Goal: Task Accomplishment & Management: Manage account settings

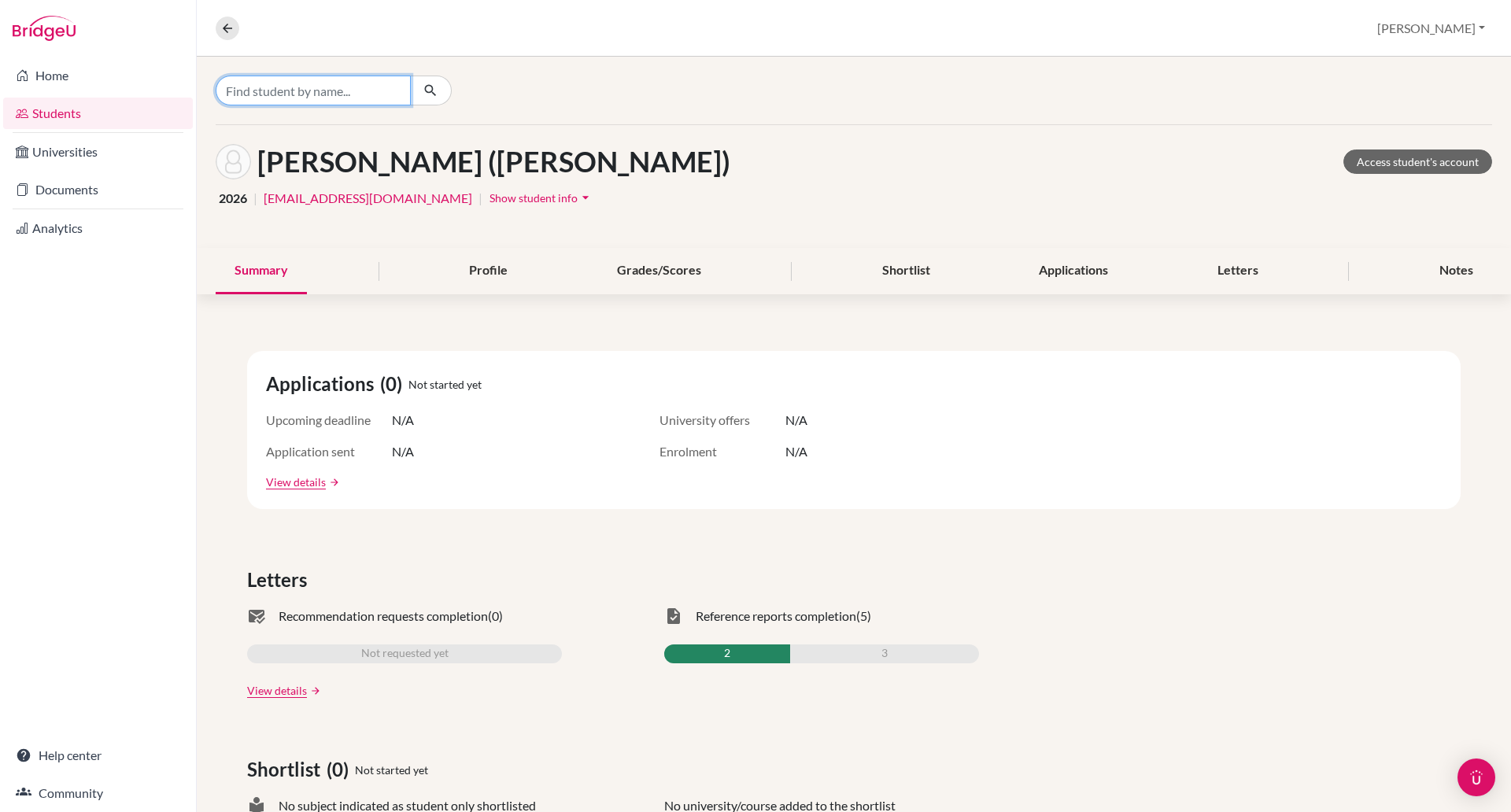
click at [269, 90] on input "Find student by name..." at bounding box center [313, 90] width 195 height 30
type input "an hoang"
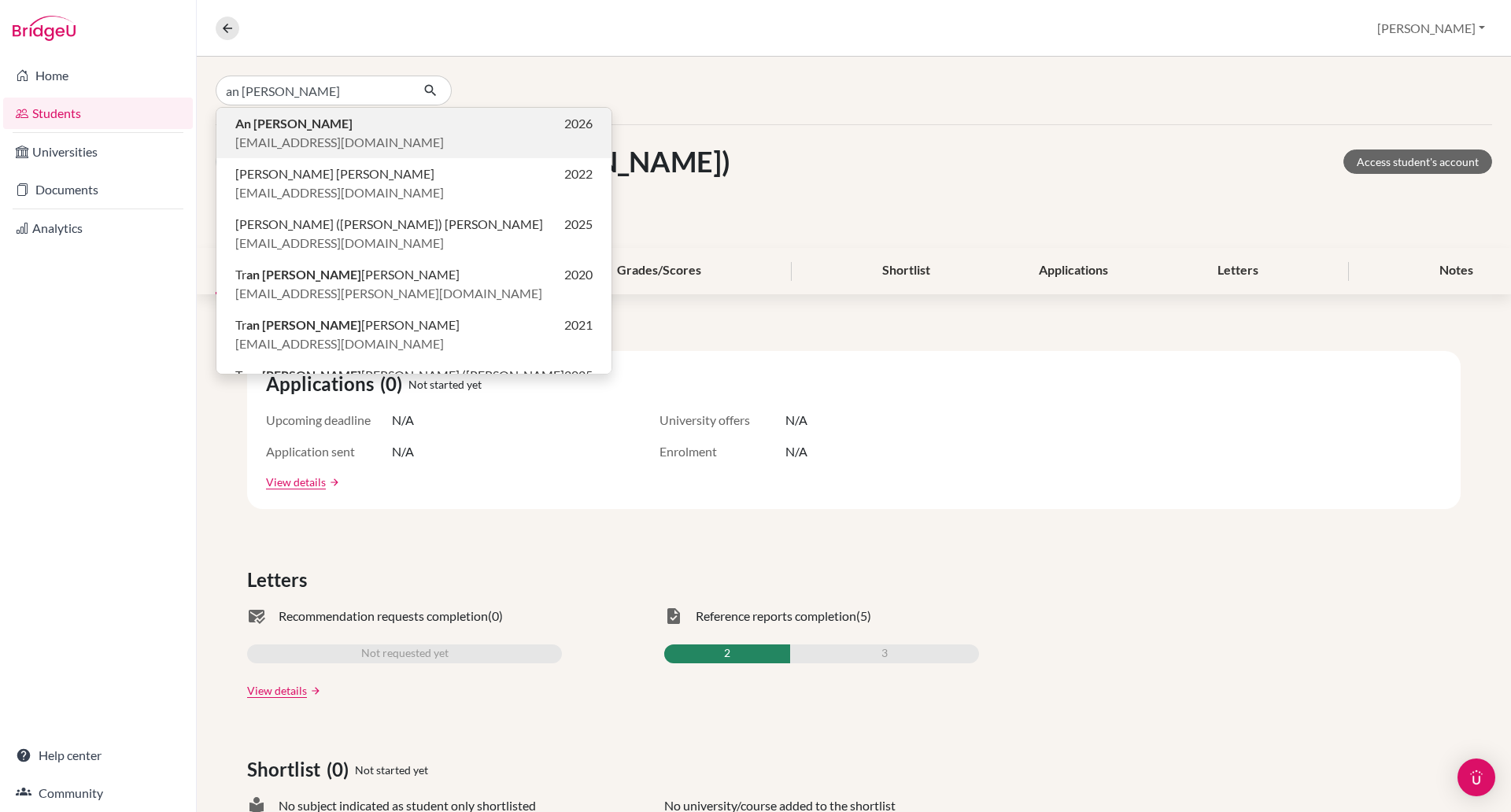
click at [268, 124] on b "An Hoang" at bounding box center [294, 123] width 117 height 15
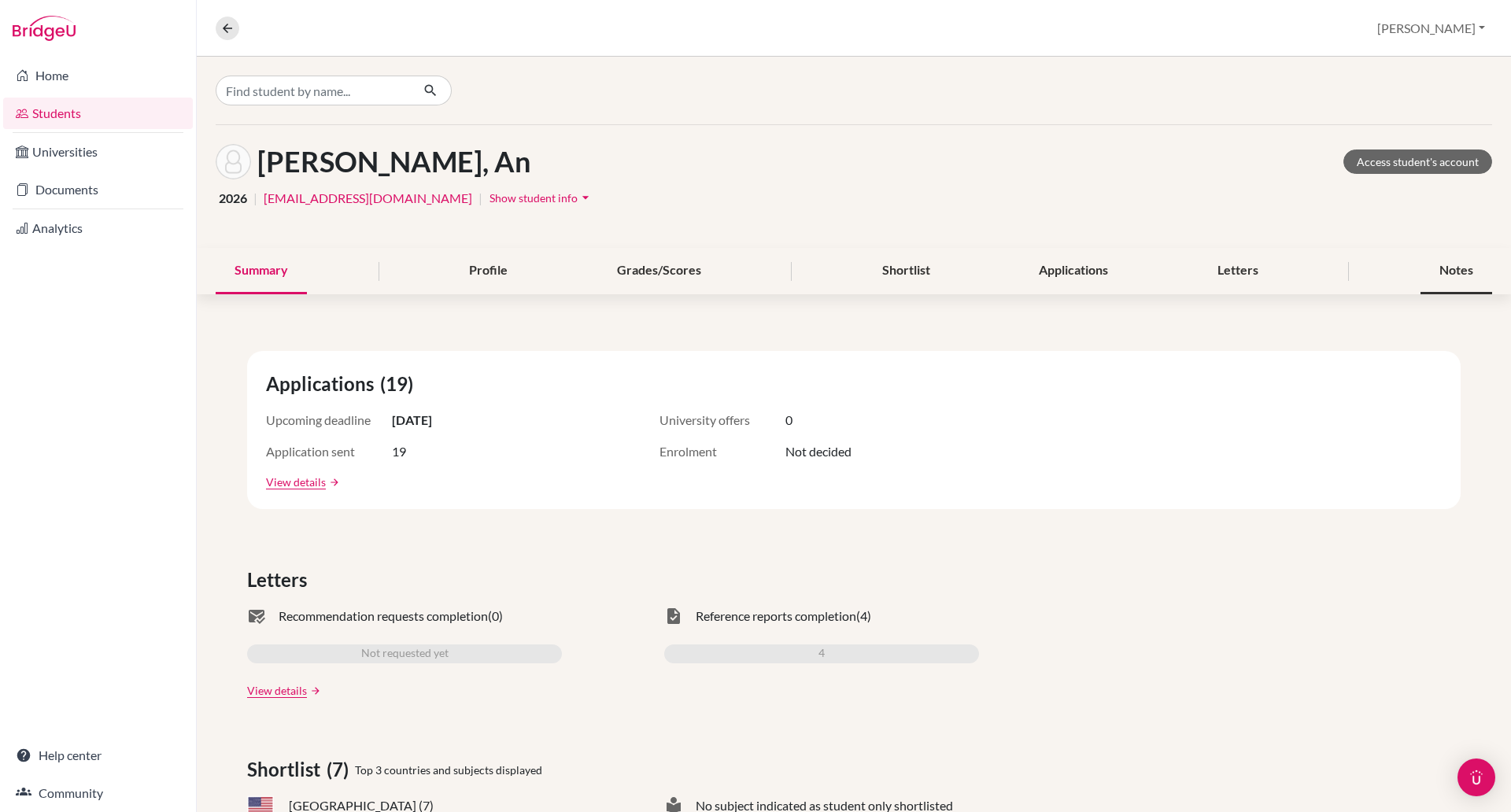
click at [1434, 263] on div "Notes" at bounding box center [1457, 272] width 72 height 47
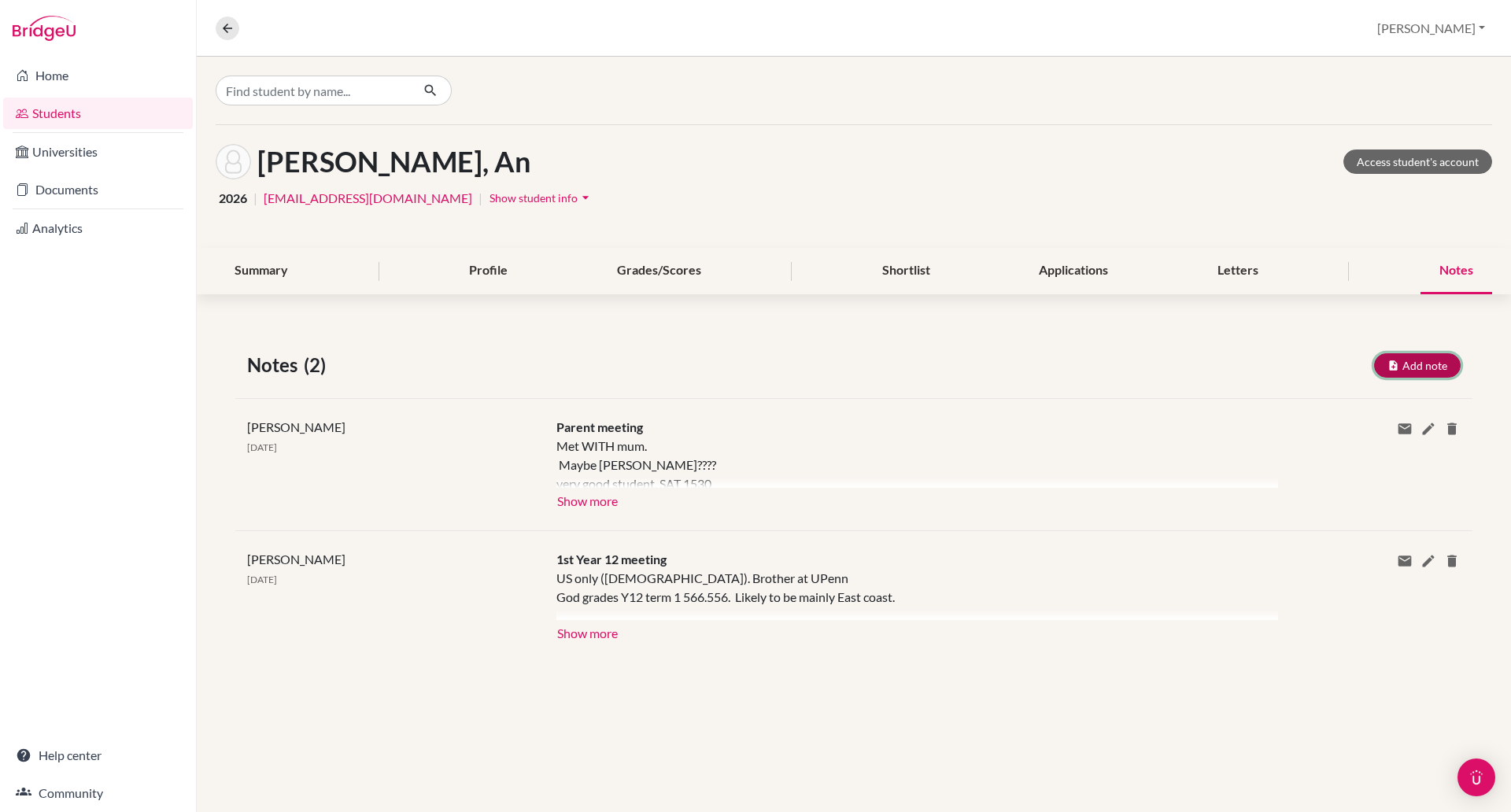
click at [1422, 357] on button "Add note" at bounding box center [1417, 365] width 86 height 24
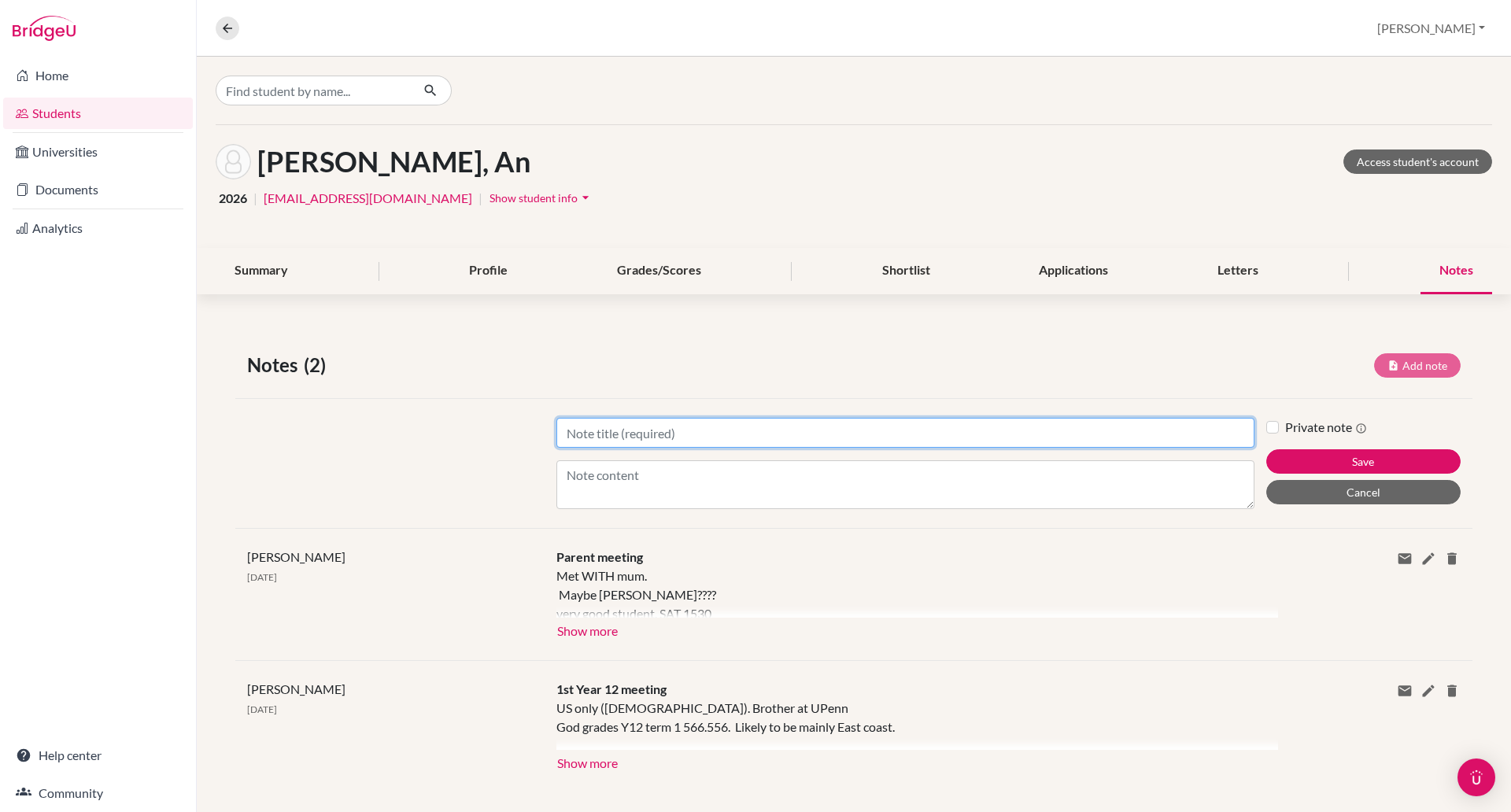
click at [595, 431] on input "Title" at bounding box center [906, 433] width 698 height 30
type input "1st Y13 meeting"
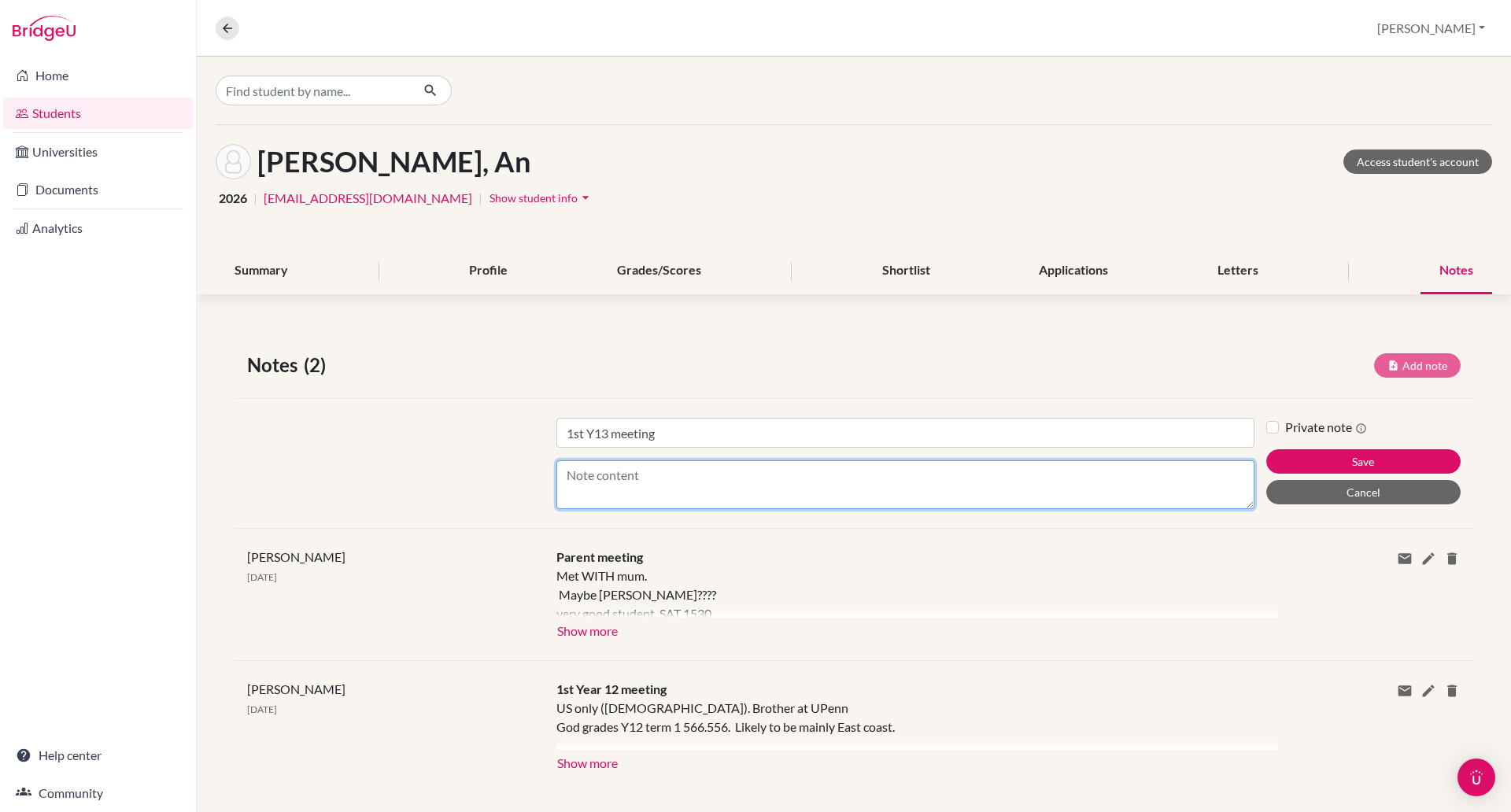
click at [610, 474] on textarea "Content" at bounding box center [906, 485] width 698 height 49
click at [677, 496] on textarea "Visited a lot of US universities in the summer. Most likely still ED Cornell, a…" at bounding box center [906, 485] width 698 height 49
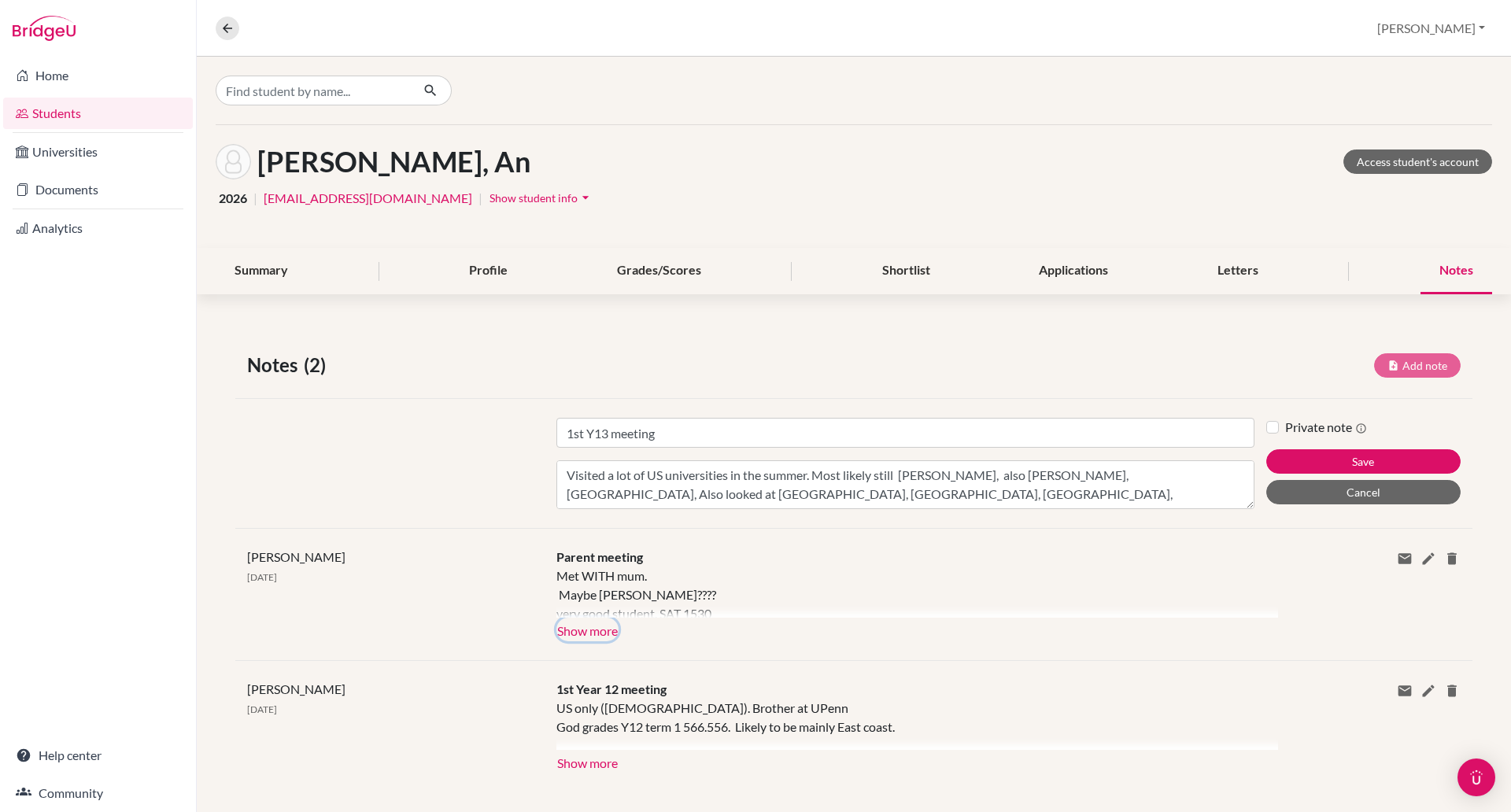
click at [599, 633] on button "Show more" at bounding box center [587, 629] width 62 height 23
click at [599, 618] on div "Met WITH mum. Maybe Cornell ED???? very good student. SAT 1530 US ONLY - Will t…" at bounding box center [906, 592] width 698 height 51
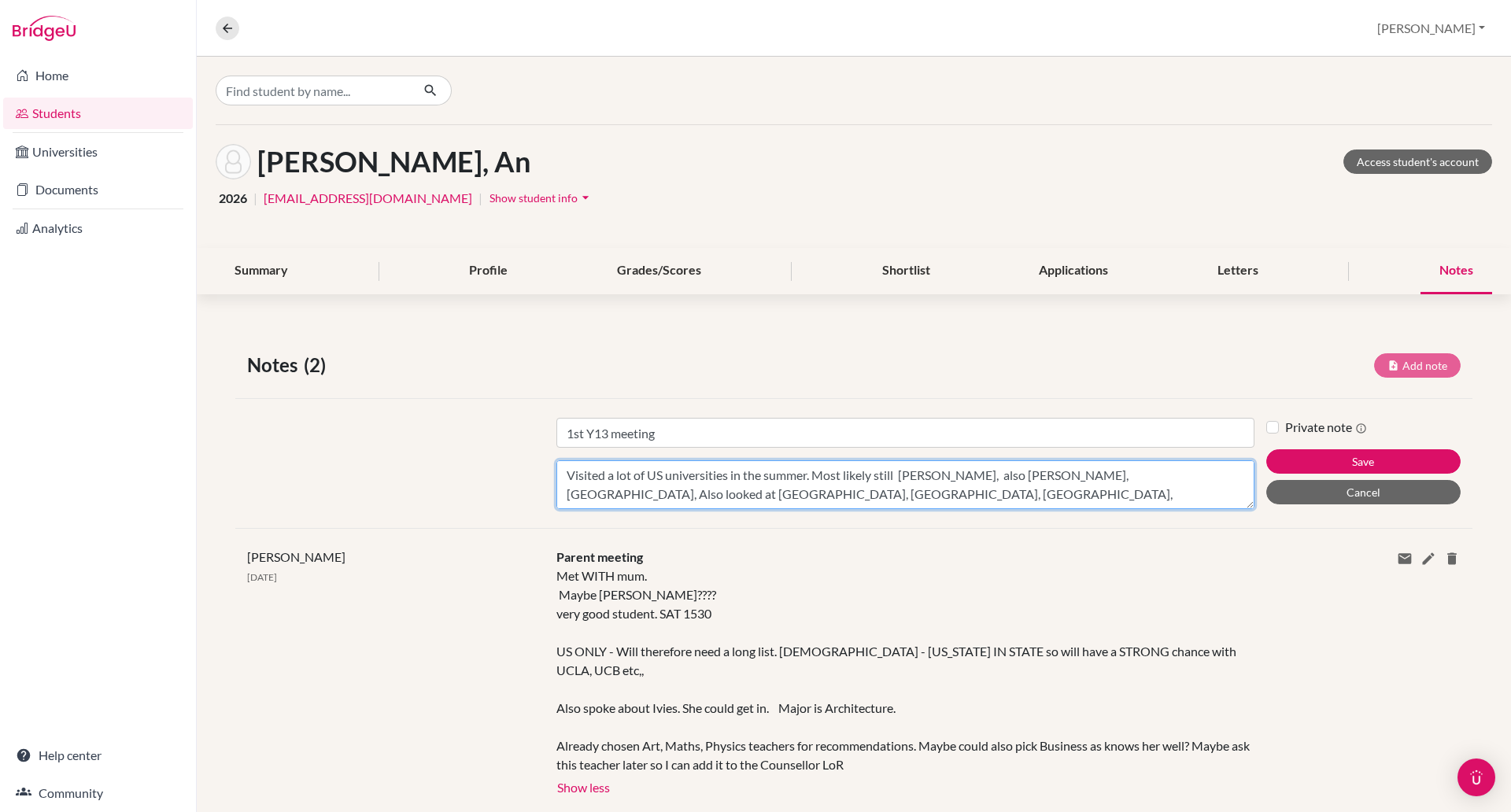
click at [679, 499] on textarea "Visited a lot of US universities in the summer. Most likely still ED Cornell, a…" at bounding box center [906, 485] width 698 height 49
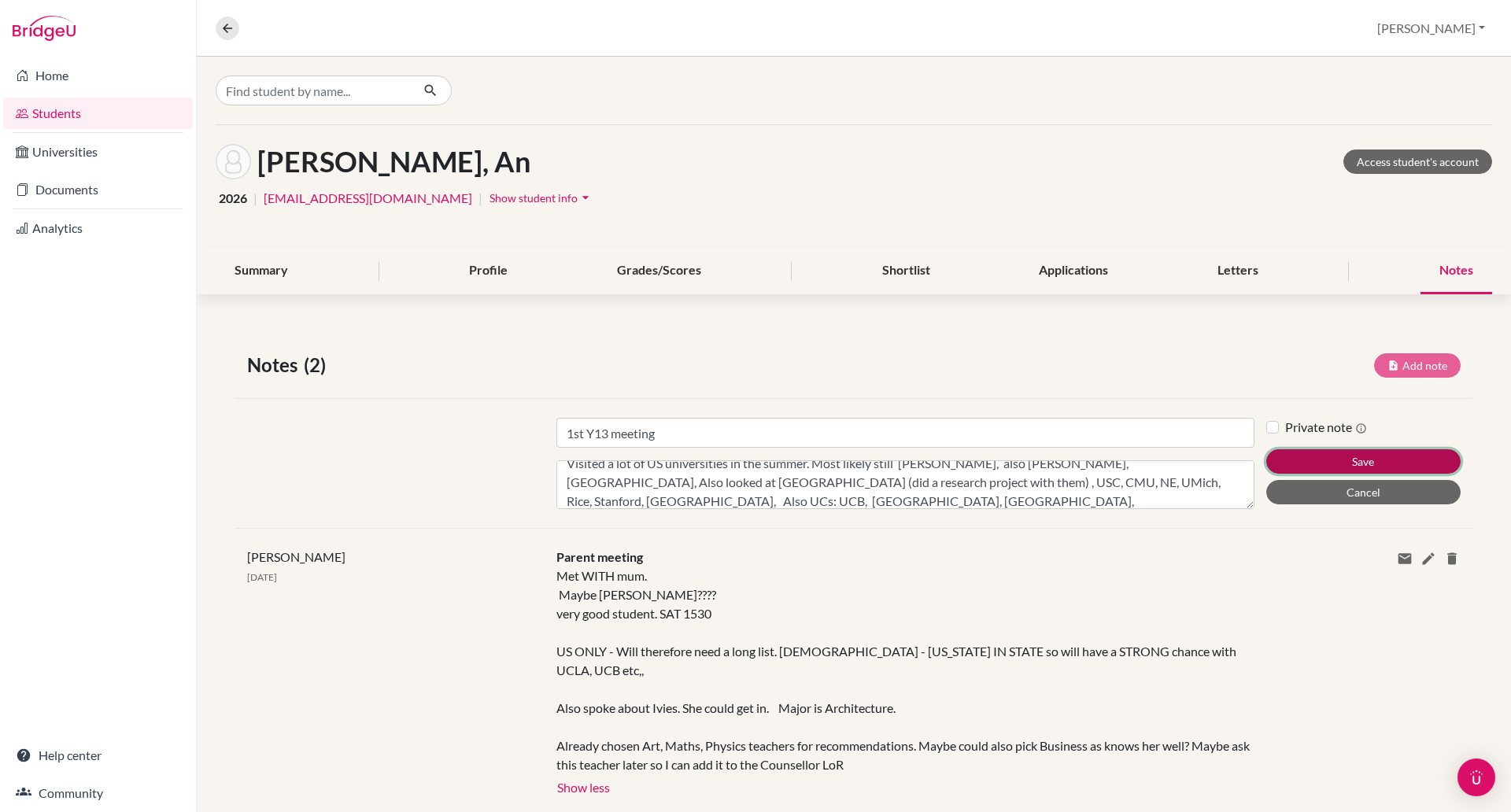
click at [1334, 463] on button "Save" at bounding box center [1363, 461] width 194 height 24
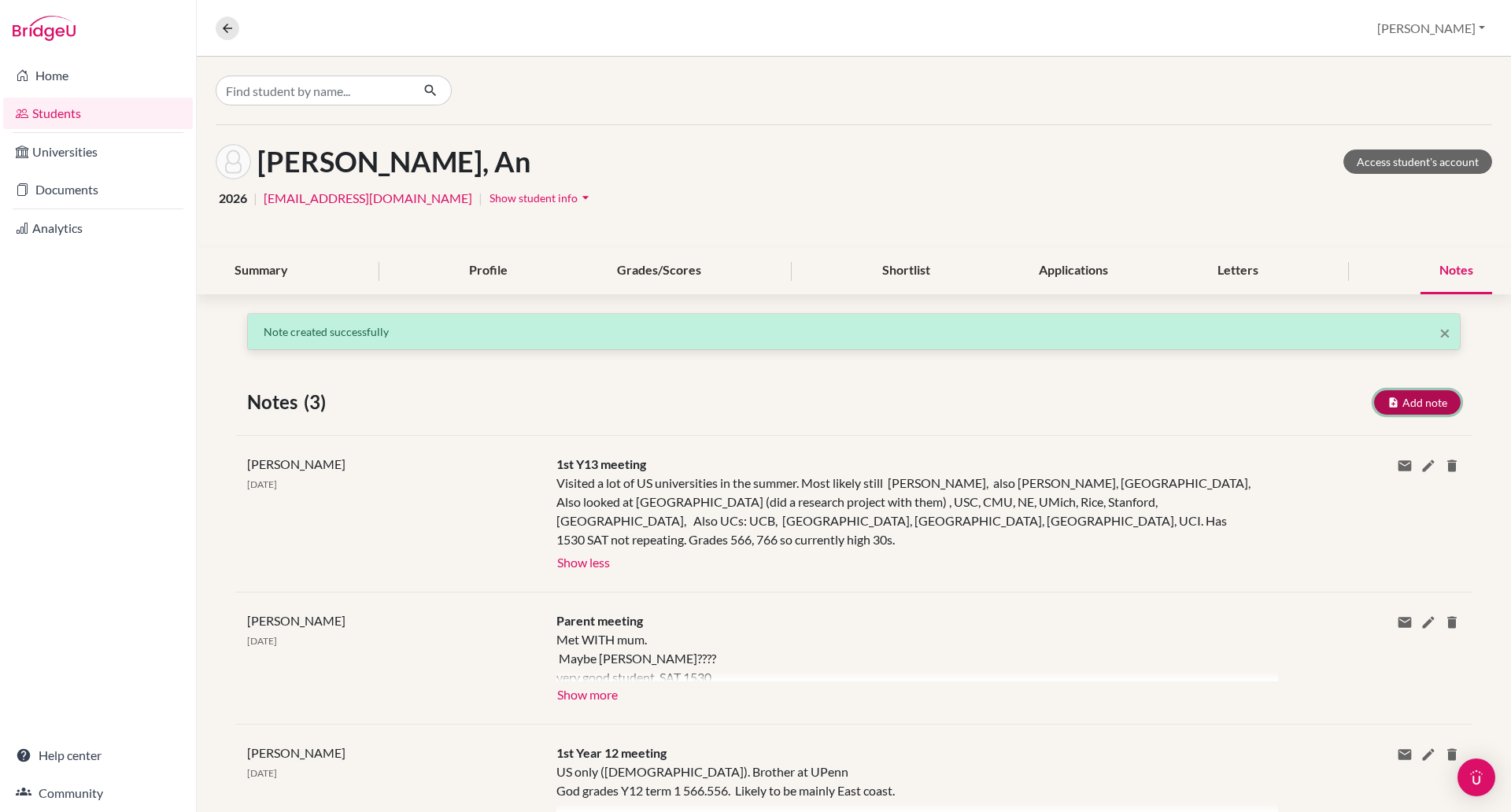
click at [1395, 399] on button "Add note" at bounding box center [1417, 402] width 86 height 24
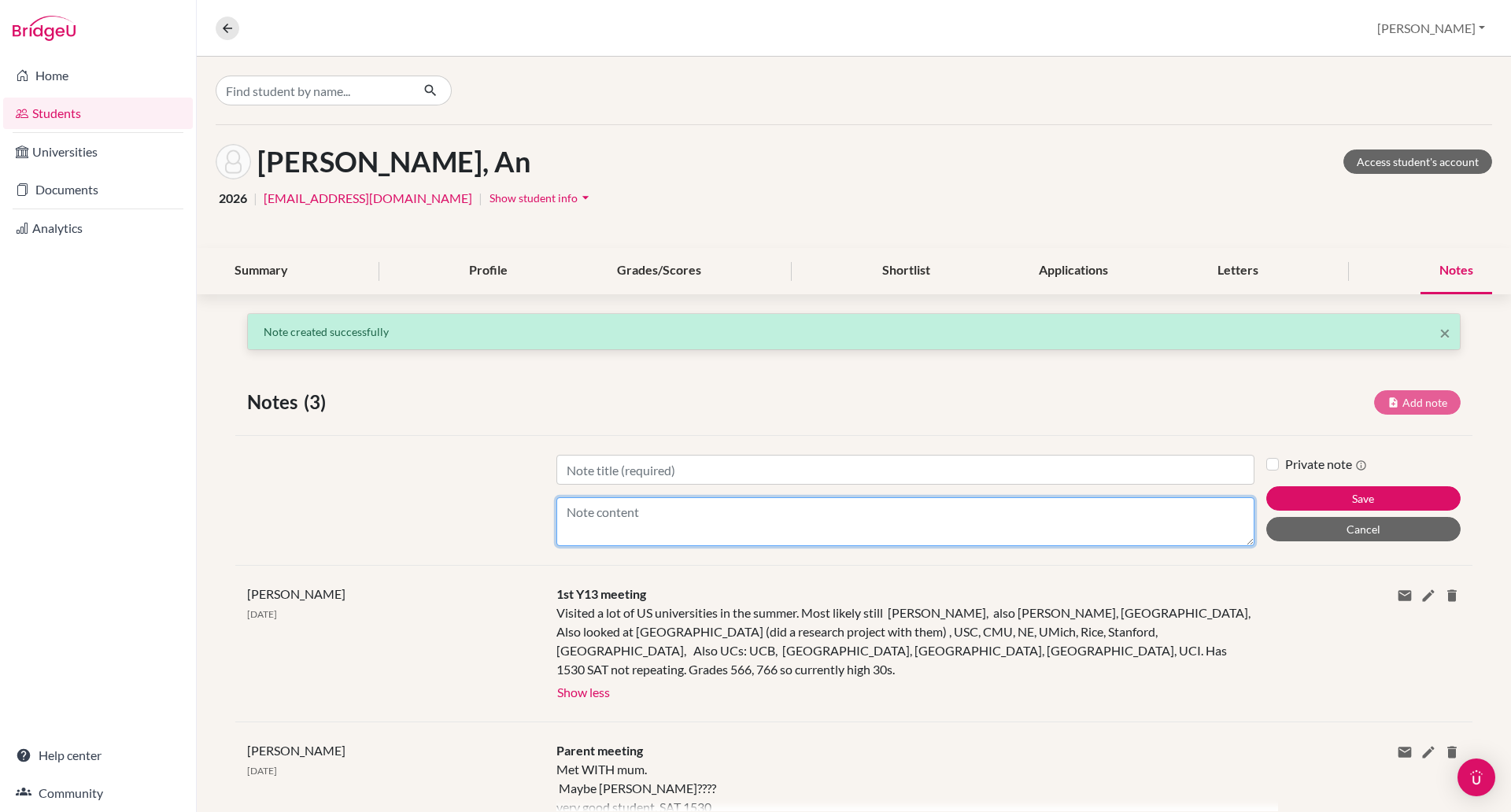
click at [639, 512] on textarea "Content" at bounding box center [906, 522] width 698 height 49
paste textarea "https://apc01.safelinks.protection.outlook.com/?url=https%3A%2F%2Fdocs.google.c…"
type textarea "https://apc01.safelinks.protection.outlook.com/?url=https%3A%2F%2Fdocs.google.c…"
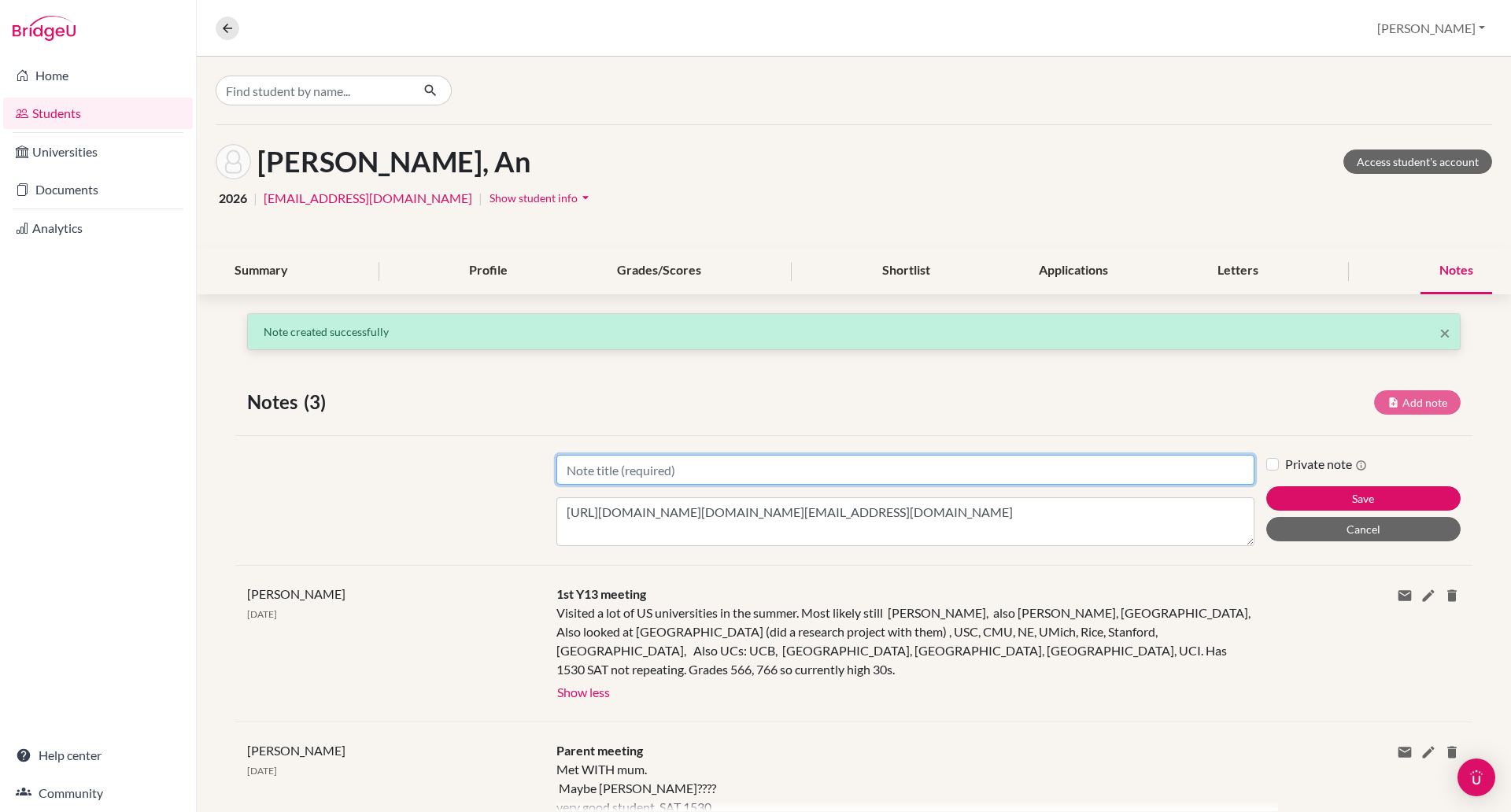
click at [637, 469] on input "Title" at bounding box center [906, 469] width 698 height 30
type input "S"
type input "Essay document linked below"
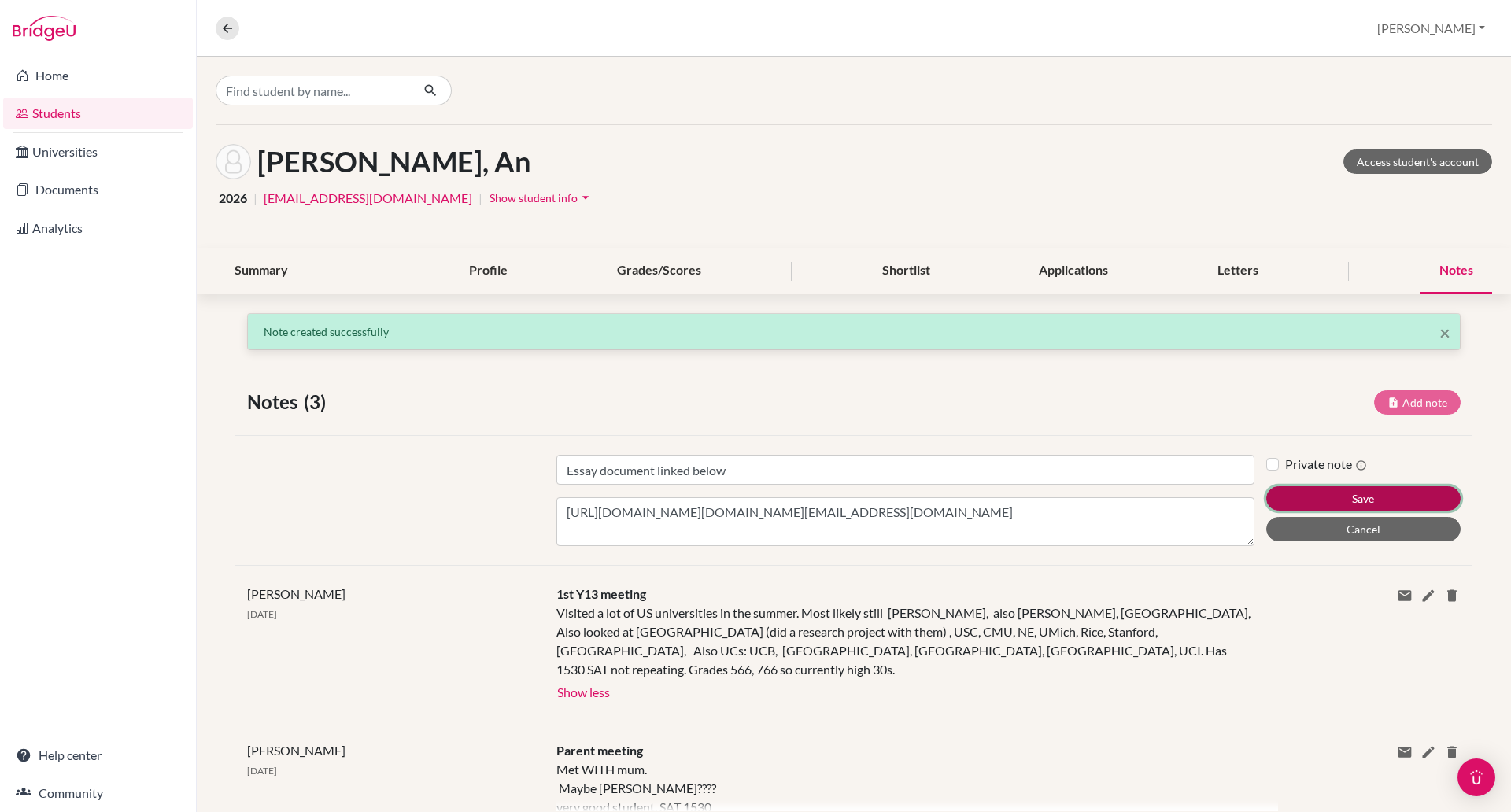
click at [1308, 501] on button "Save" at bounding box center [1363, 498] width 194 height 24
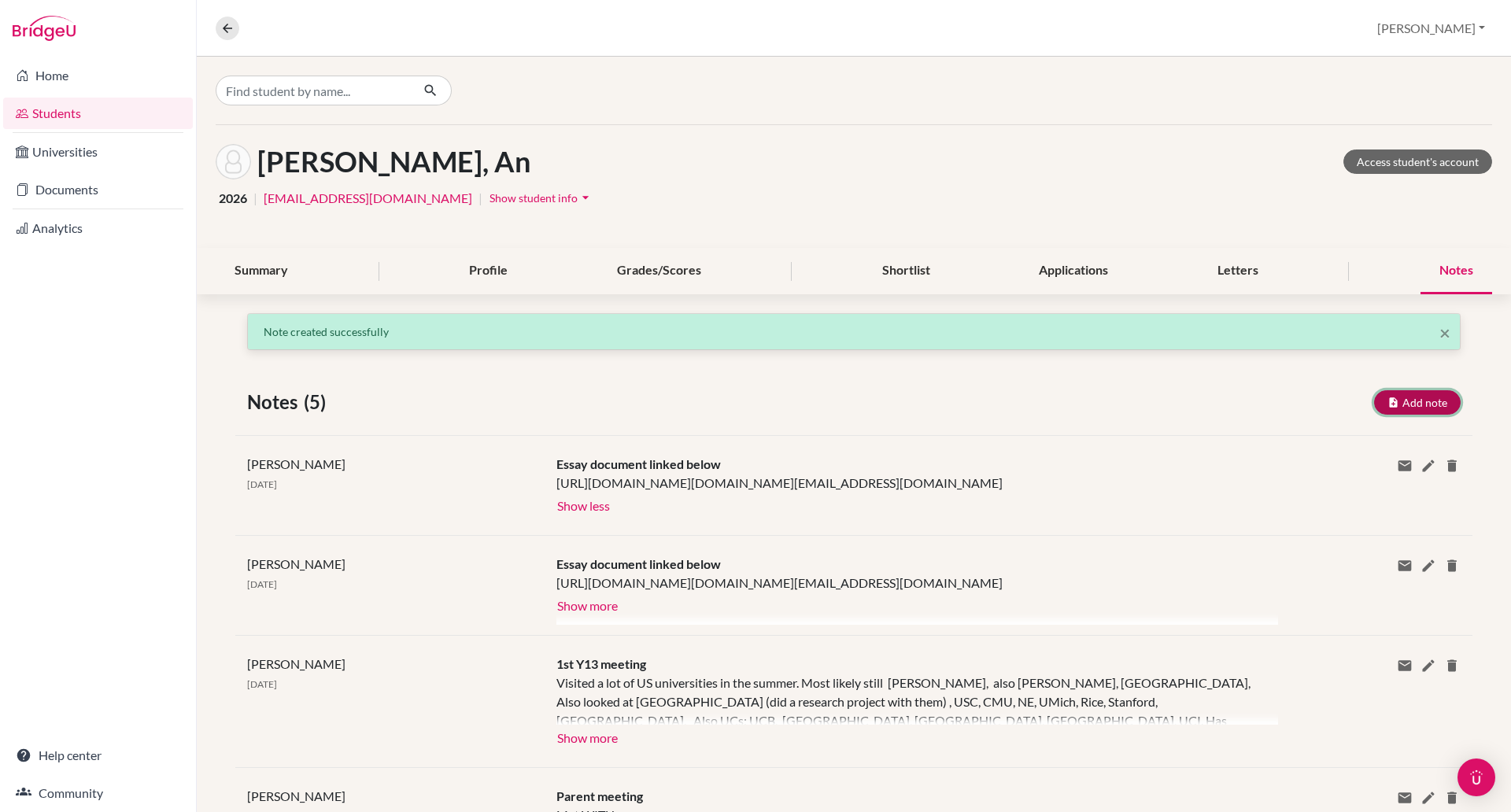
click at [1399, 401] on icon "button" at bounding box center [1393, 402] width 12 height 12
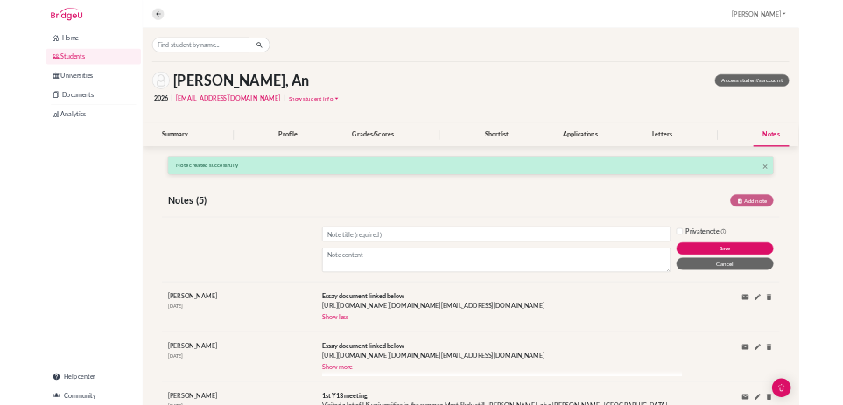
scroll to position [0, 0]
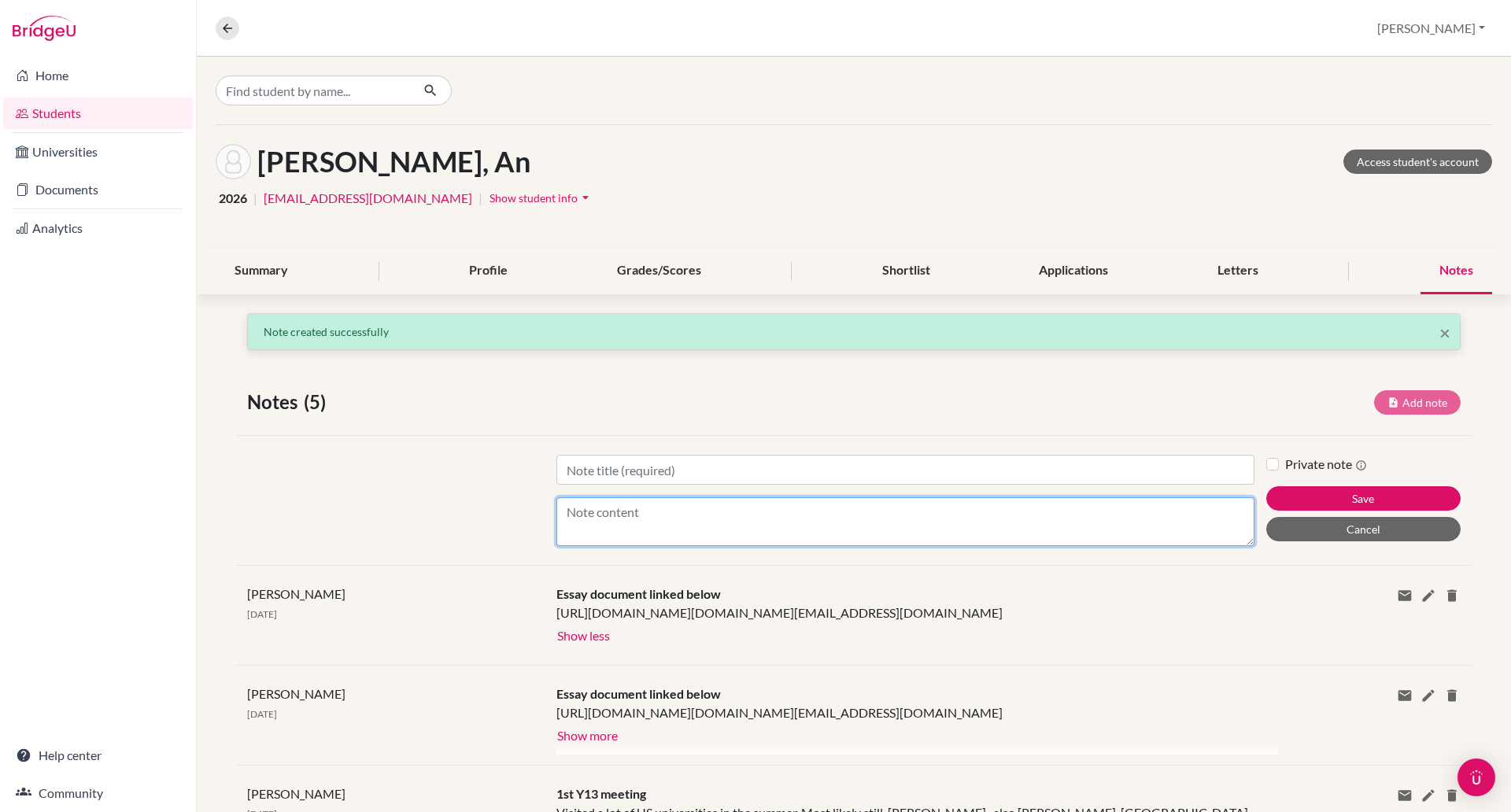
click at [671, 506] on textarea "Content" at bounding box center [906, 522] width 698 height 49
type textarea "Quite an honest essay about her mum's struggles!"
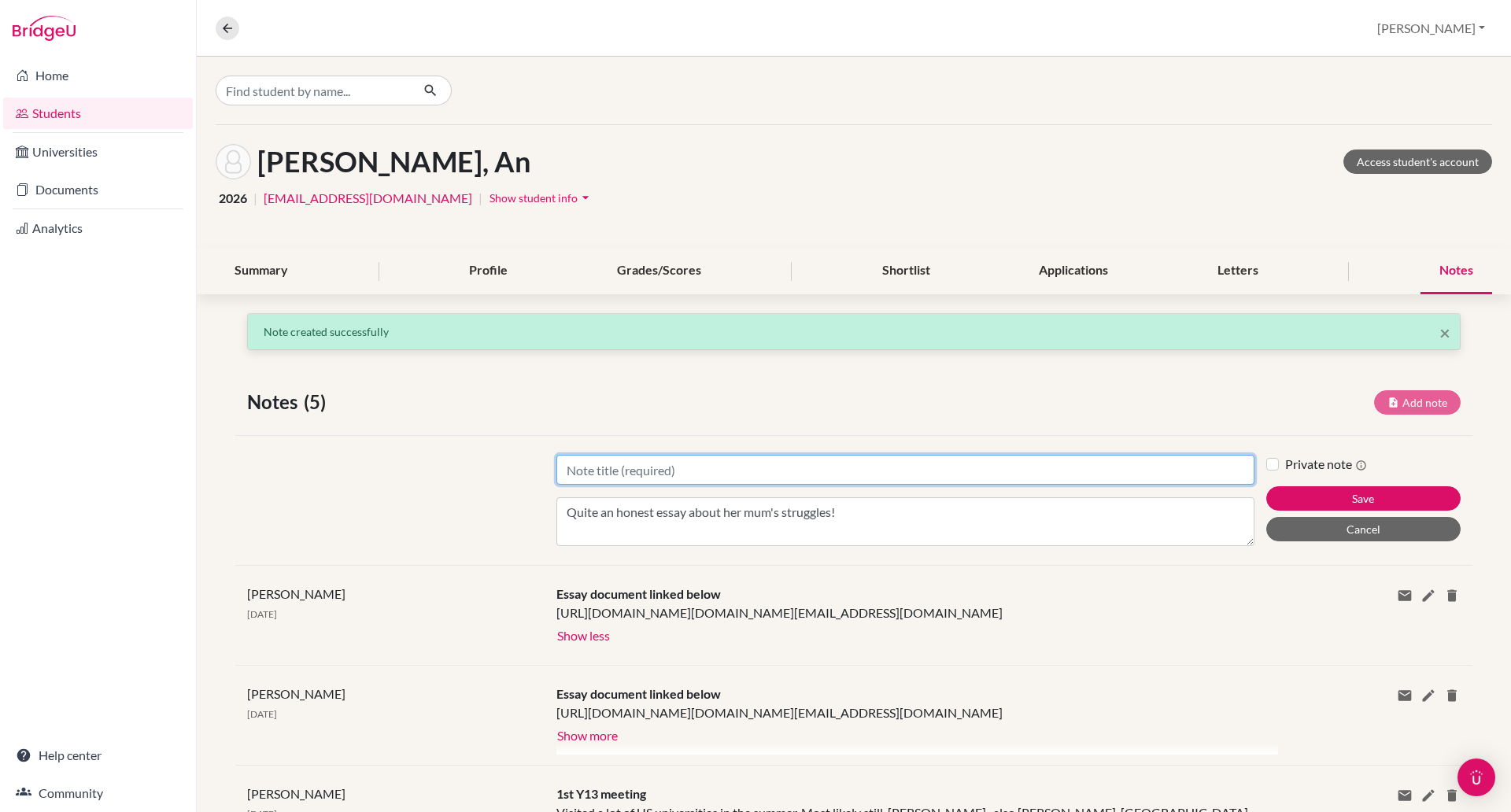
click at [664, 463] on input "Title" at bounding box center [906, 469] width 698 height 30
type input "Essay is very honest!"
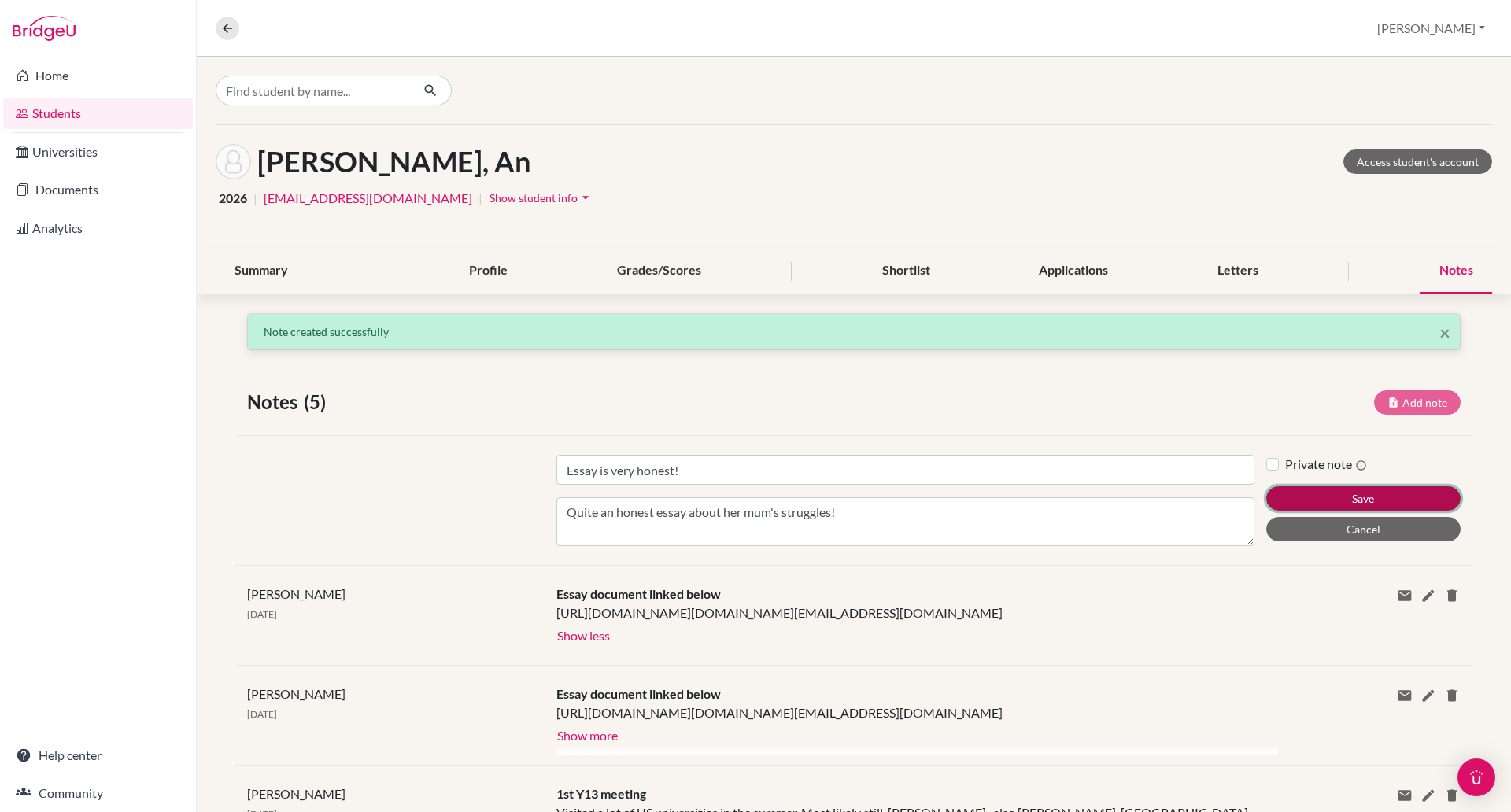
click at [1454, 493] on button "Save" at bounding box center [1363, 498] width 194 height 24
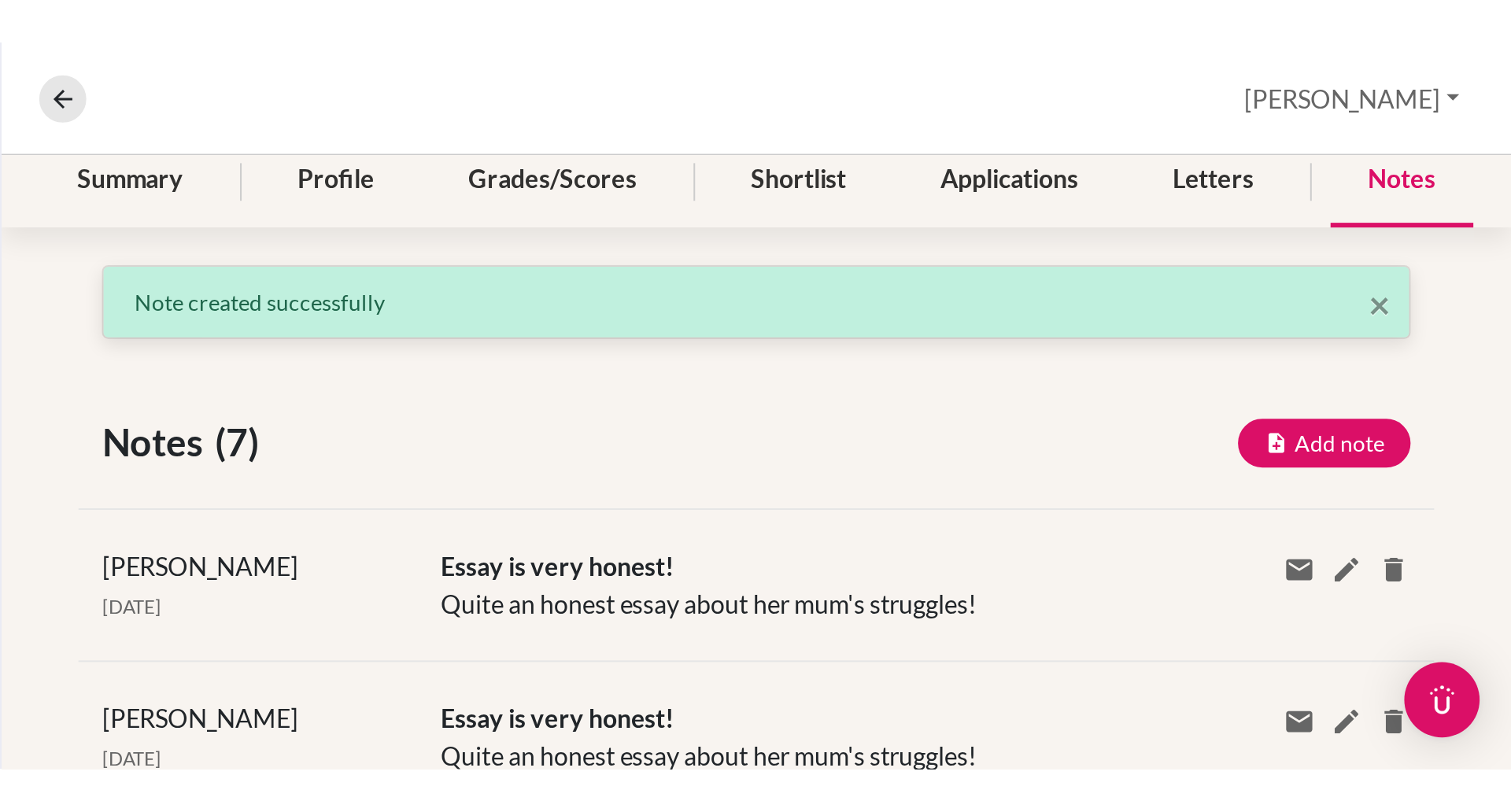
scroll to position [239, 0]
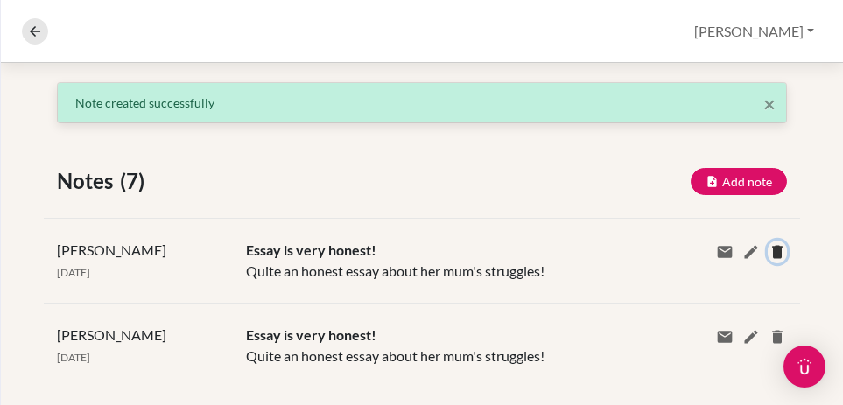
click at [768, 251] on icon at bounding box center [777, 252] width 18 height 18
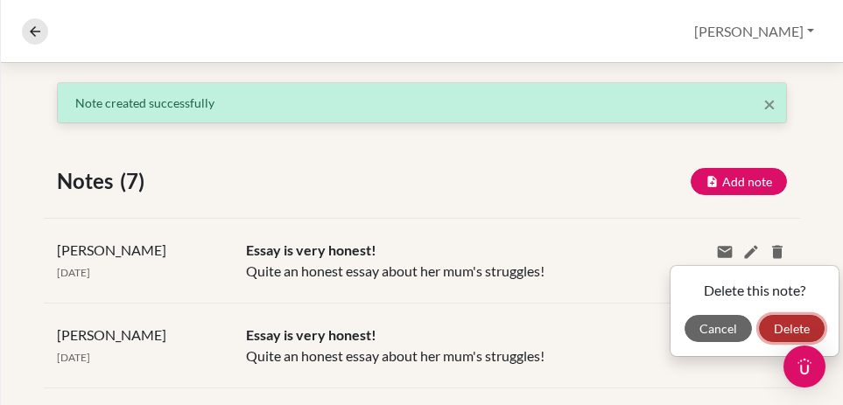
click at [765, 329] on button "Delete" at bounding box center [792, 328] width 66 height 27
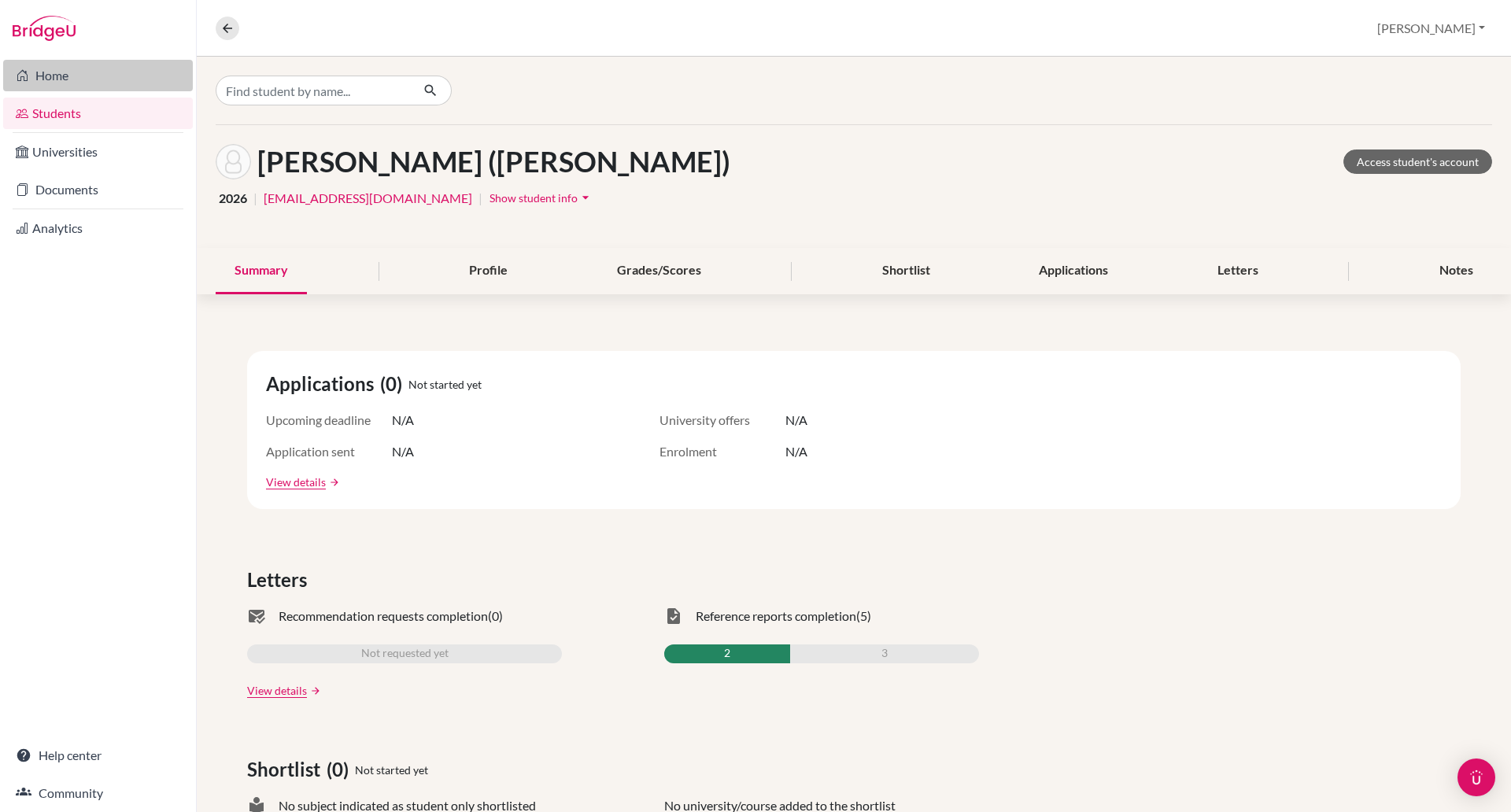
click at [104, 79] on link "Home" at bounding box center [98, 76] width 190 height 31
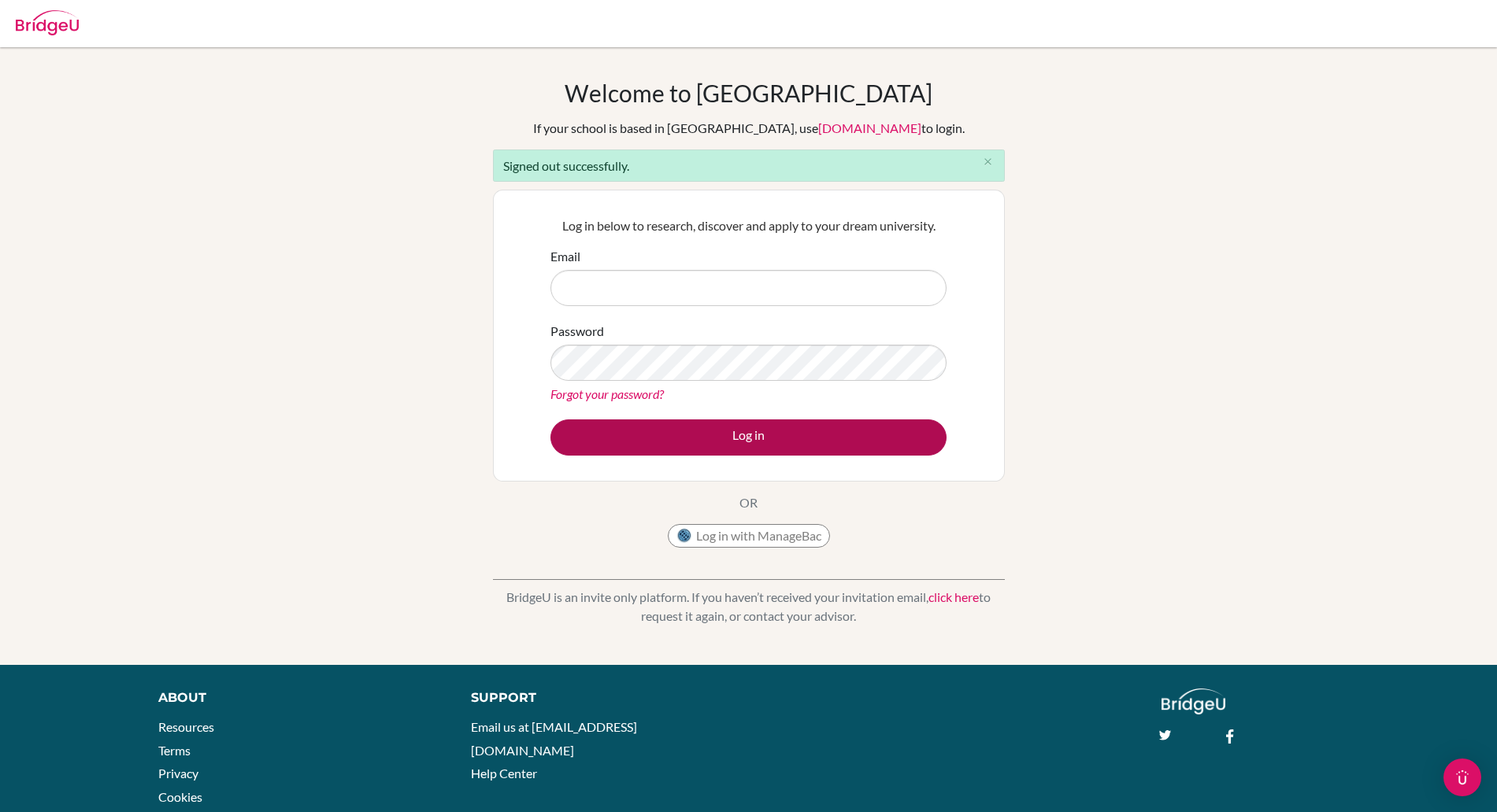
type input "[PERSON_NAME][EMAIL_ADDRESS][PERSON_NAME][DOMAIN_NAME]"
click at [707, 433] on button "Log in" at bounding box center [748, 437] width 396 height 36
type input "paul.rispin@bisvietnam.com"
click at [696, 437] on button "Log in" at bounding box center [748, 437] width 396 height 36
type input "[PERSON_NAME][EMAIL_ADDRESS][PERSON_NAME][DOMAIN_NAME]"
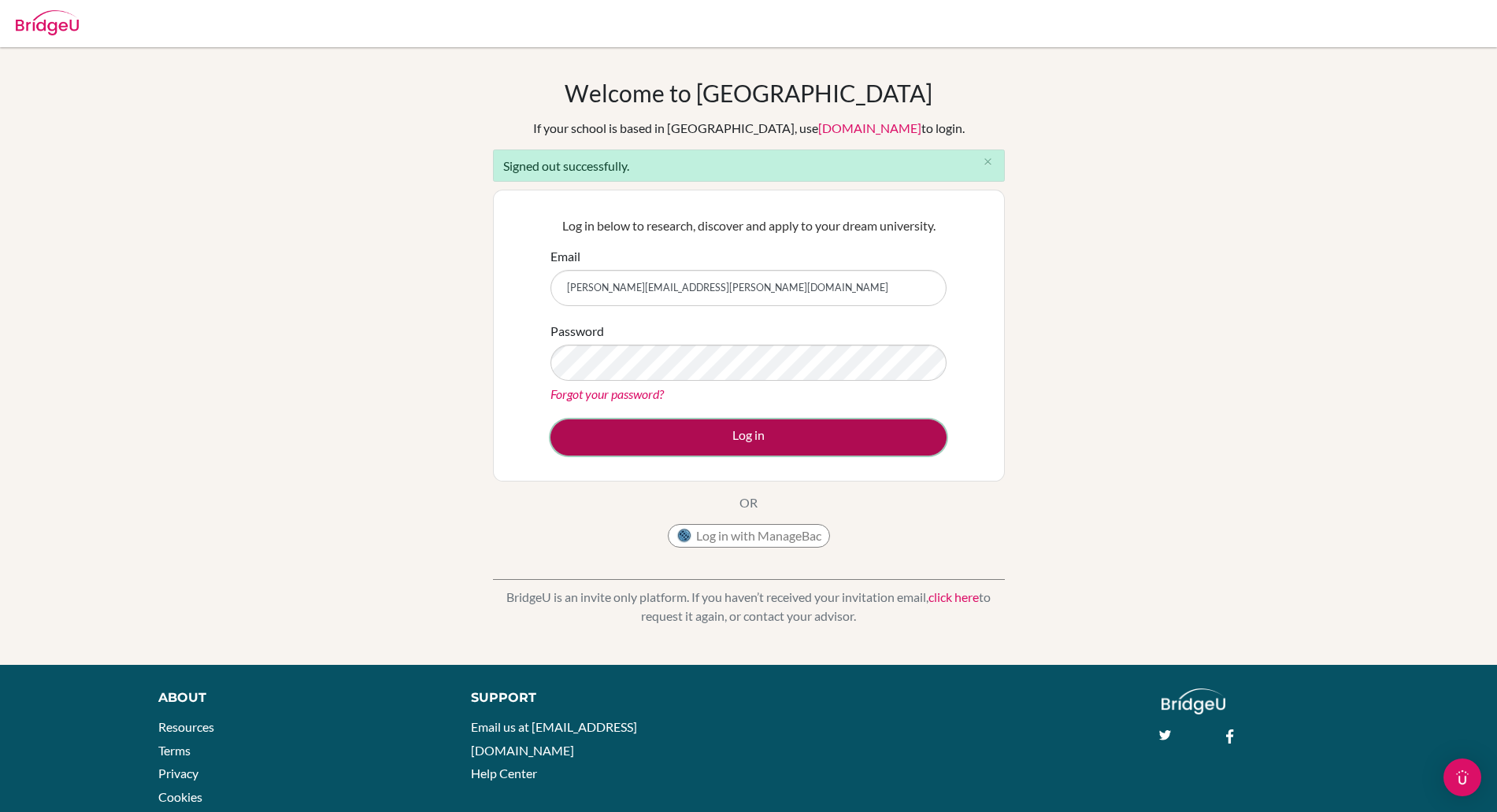
click at [696, 443] on button "Log in" at bounding box center [748, 437] width 396 height 36
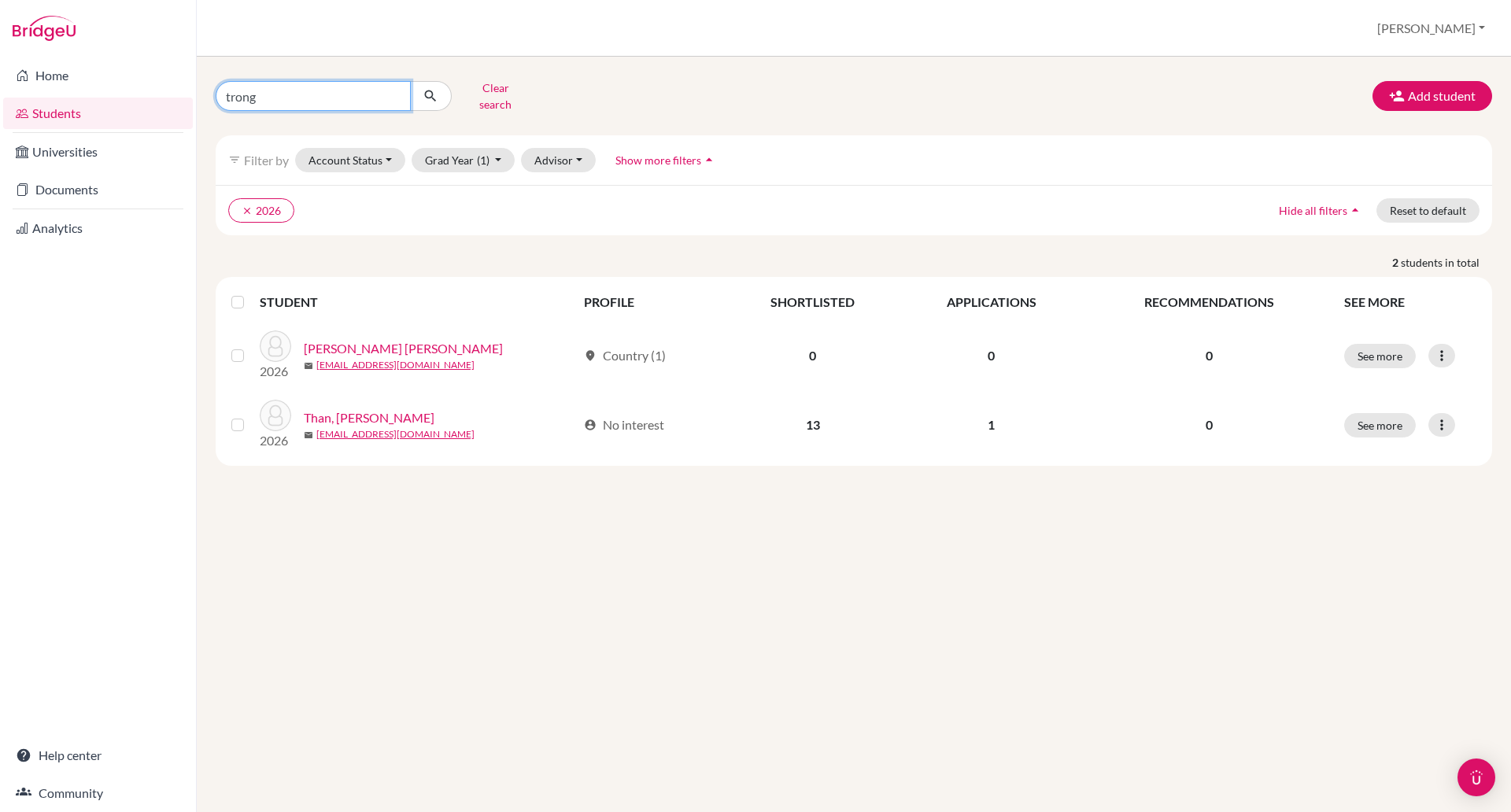
click at [319, 98] on input "trong" at bounding box center [313, 95] width 195 height 30
click at [614, 211] on ul "clear 2026" at bounding box center [698, 210] width 939 height 24
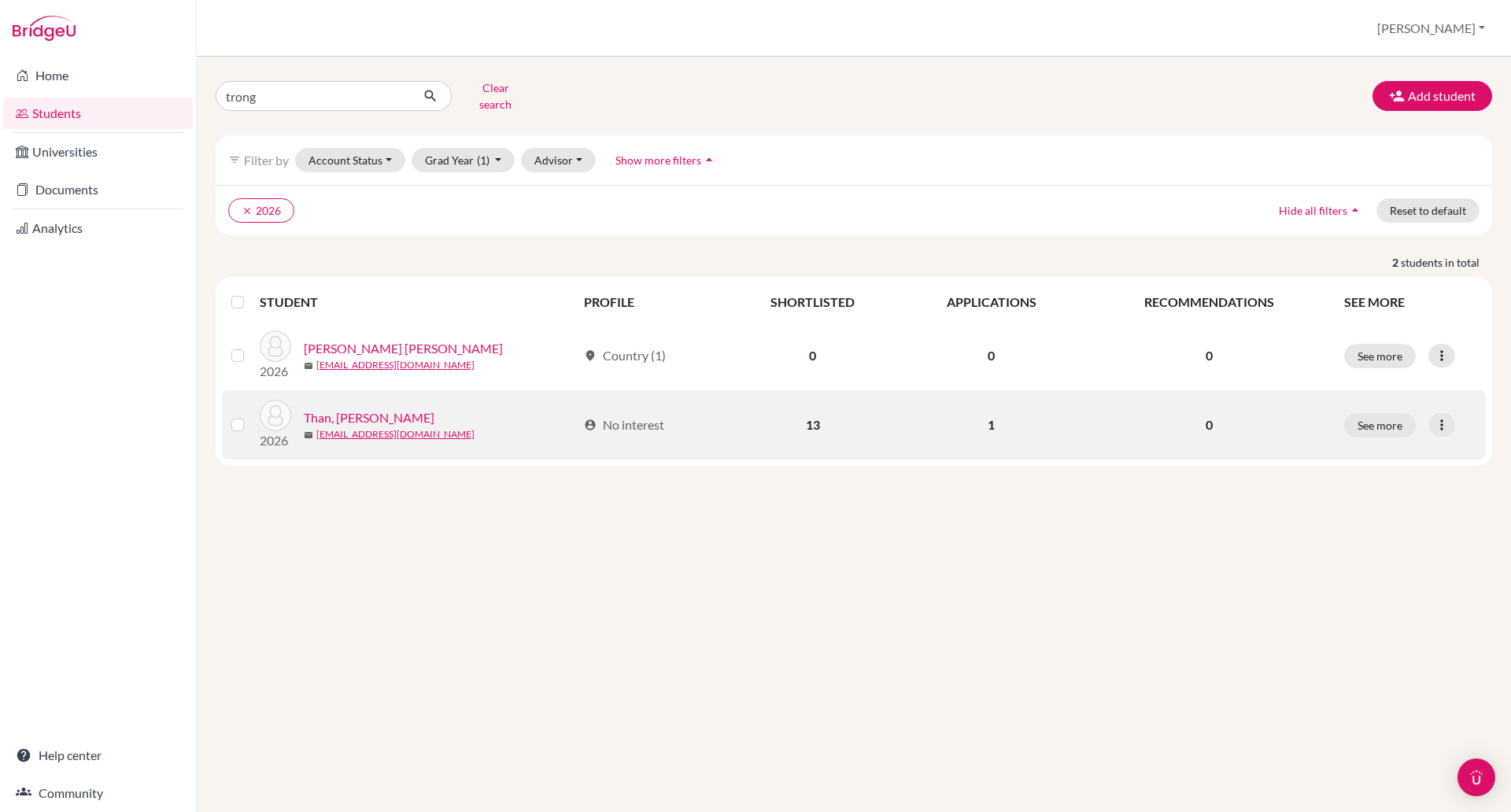
click at [362, 400] on div "2026 Than, [PERSON_NAME] Thy mail [EMAIL_ADDRESS][DOMAIN_NAME]" at bounding box center [413, 425] width 329 height 50
click at [362, 427] on link "tthan@bisvietnam.com" at bounding box center [396, 434] width 158 height 14
click at [363, 408] on link "Than, Trong Dan Thy" at bounding box center [369, 417] width 130 height 19
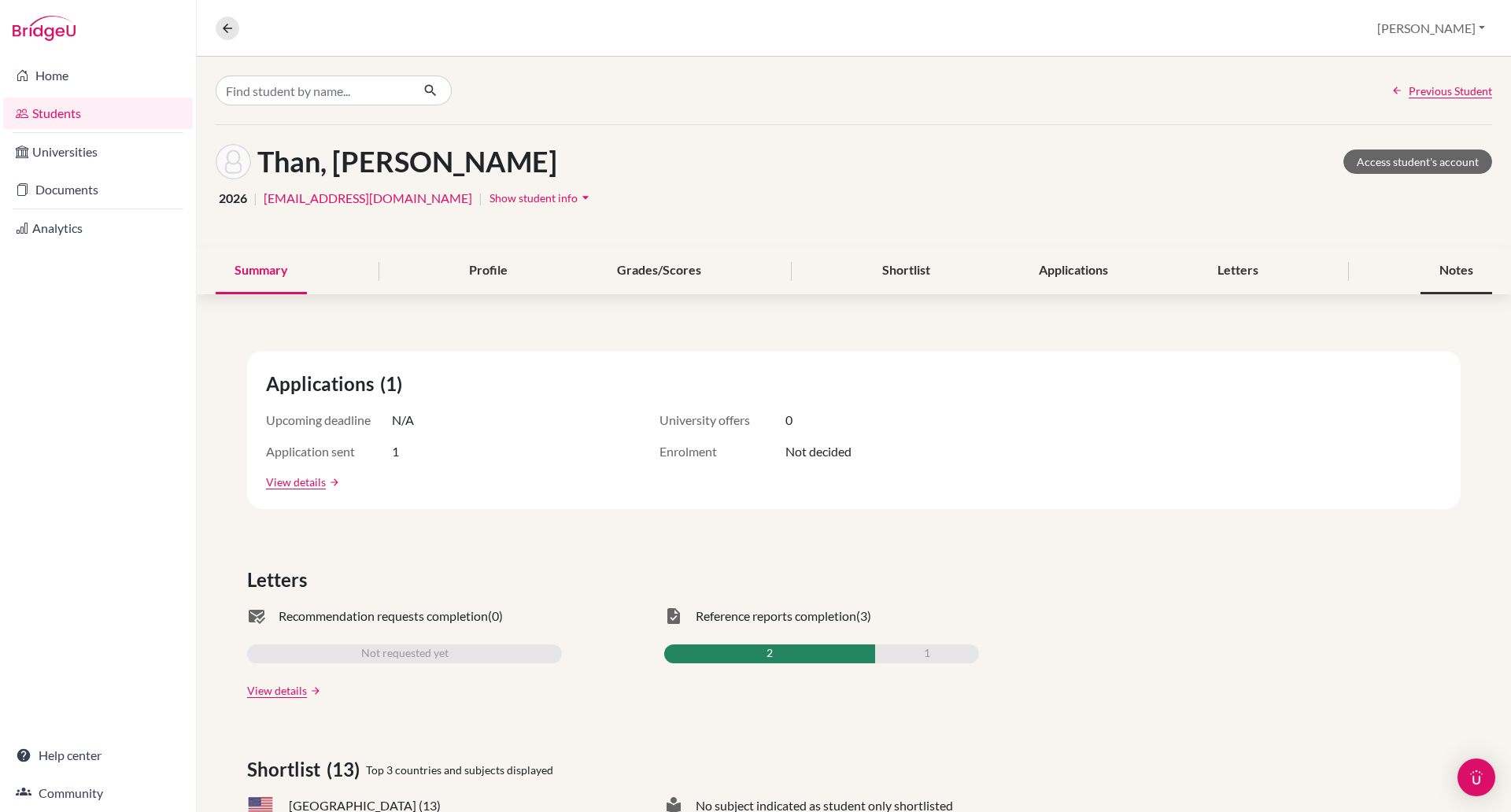
click at [1434, 273] on div "Notes" at bounding box center [1457, 272] width 72 height 47
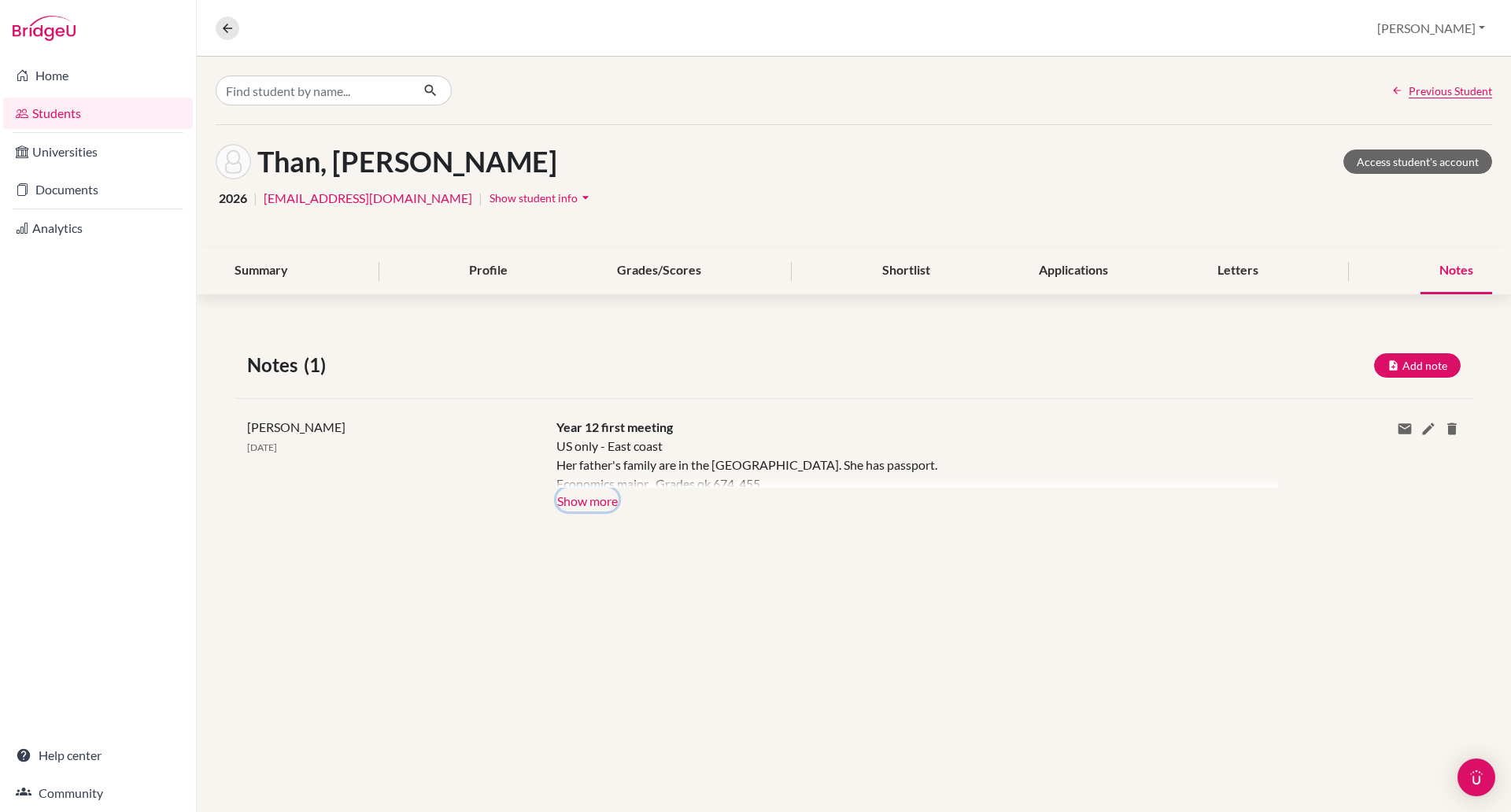
click at [568, 494] on button "Show more" at bounding box center [587, 500] width 62 height 23
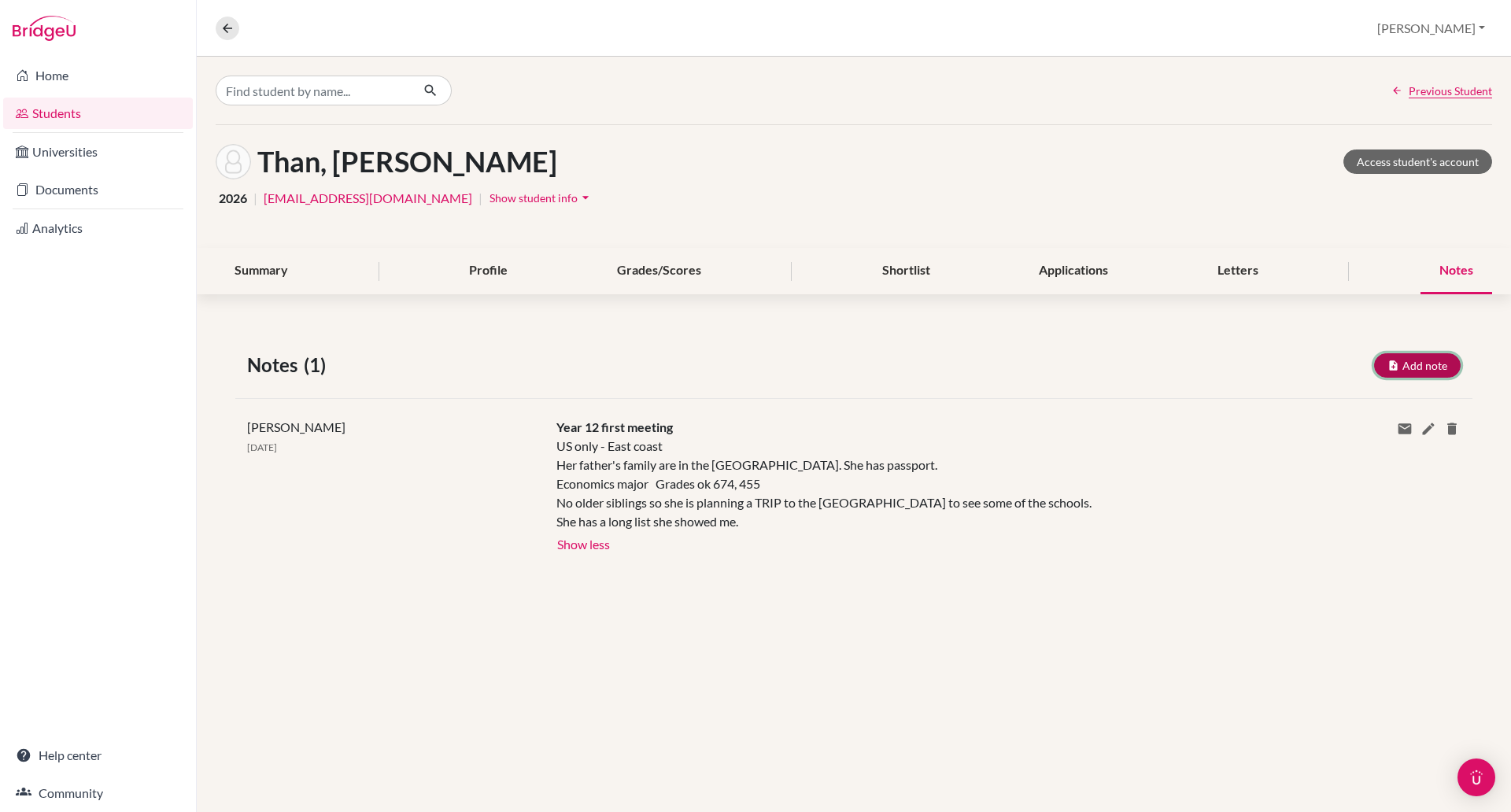
click at [1416, 361] on button "Add note" at bounding box center [1417, 365] width 86 height 24
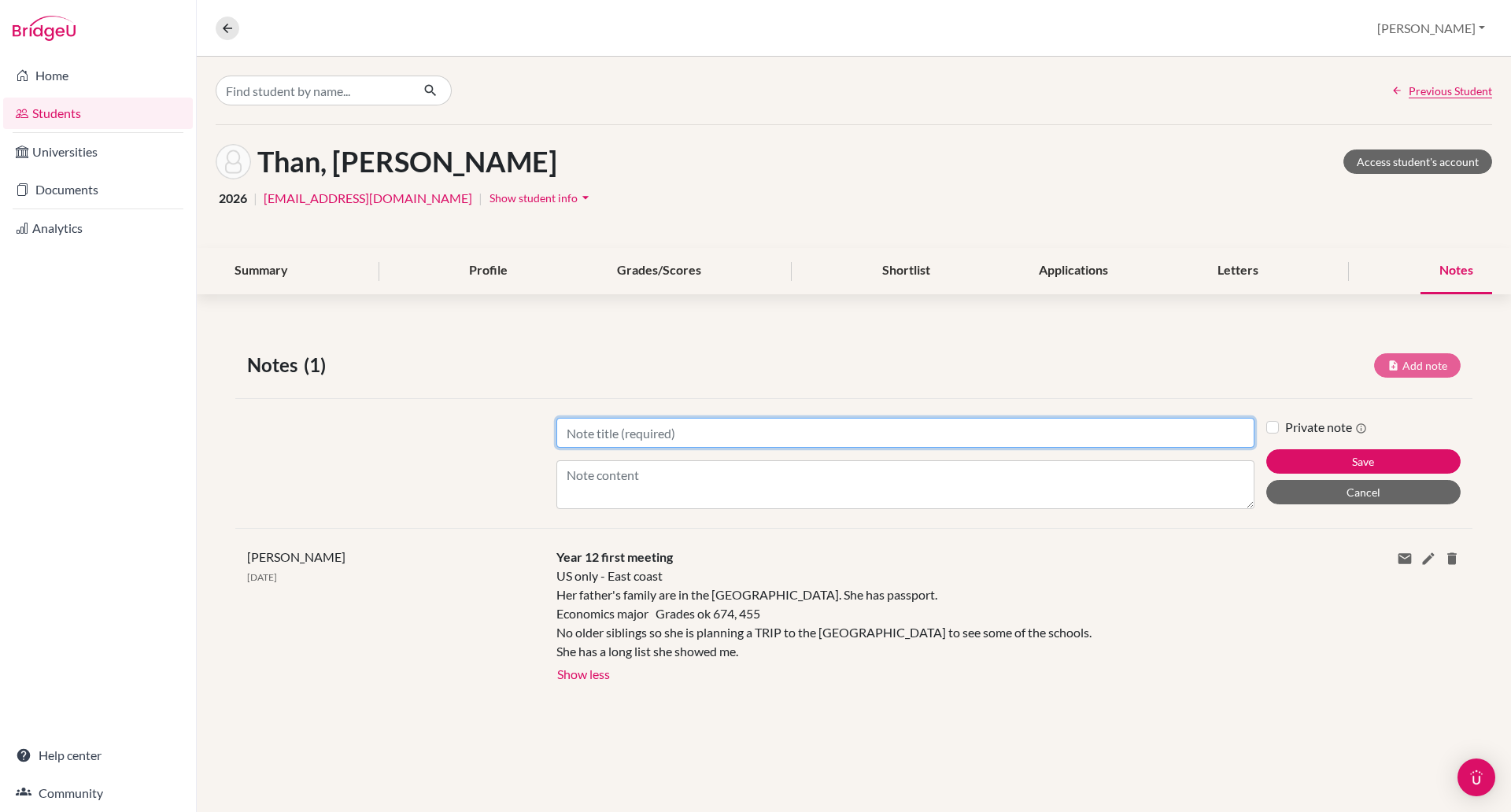
click at [646, 436] on input "Title" at bounding box center [906, 433] width 698 height 30
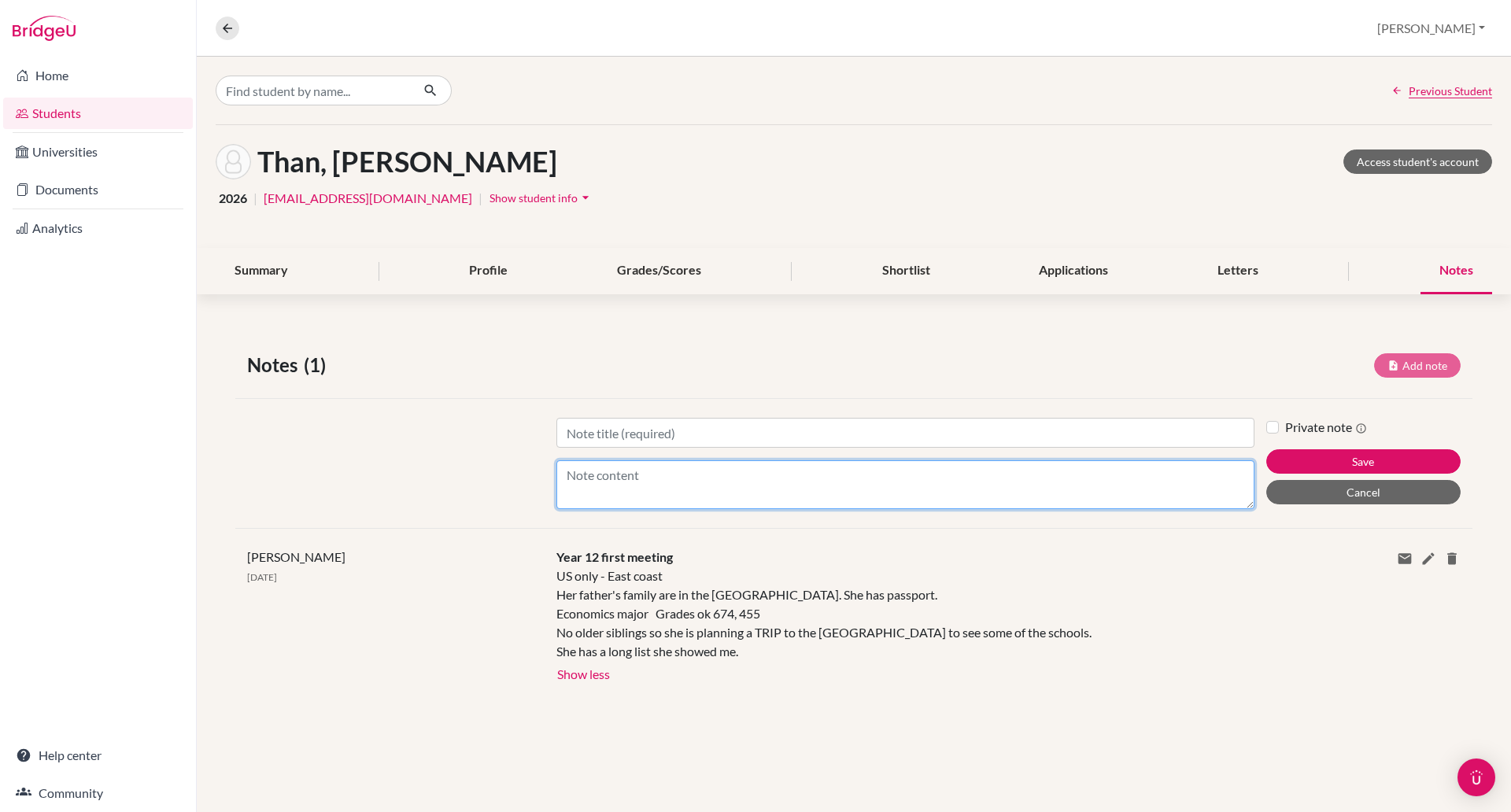
click at [596, 483] on textarea "Content" at bounding box center [906, 485] width 698 height 49
type textarea "Still US only - so list is long. Visited most of them this summer. Possible ED …"
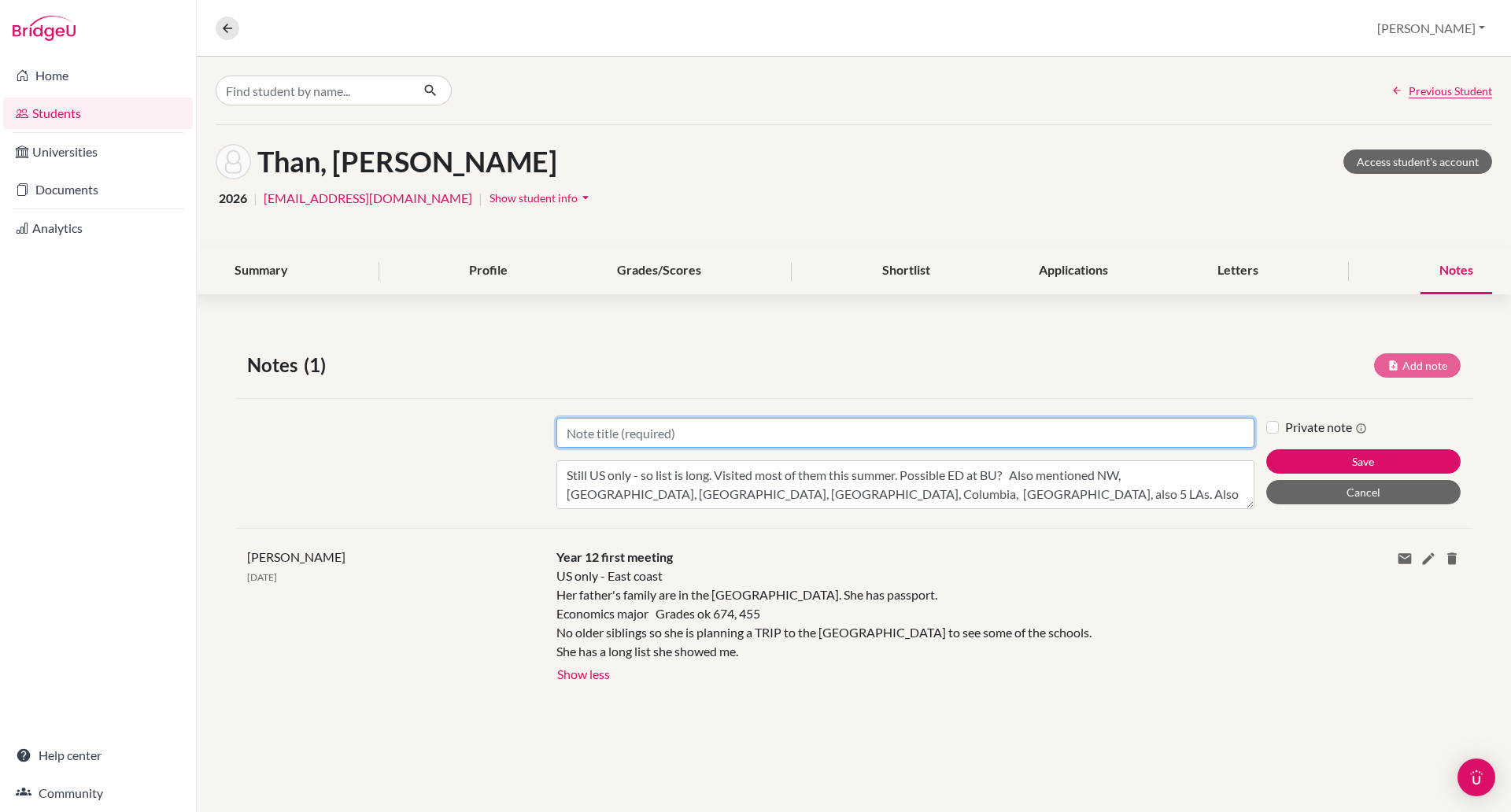
click at [753, 440] on input "Title" at bounding box center [906, 433] width 698 height 30
type input "1st Year 13 meeting"
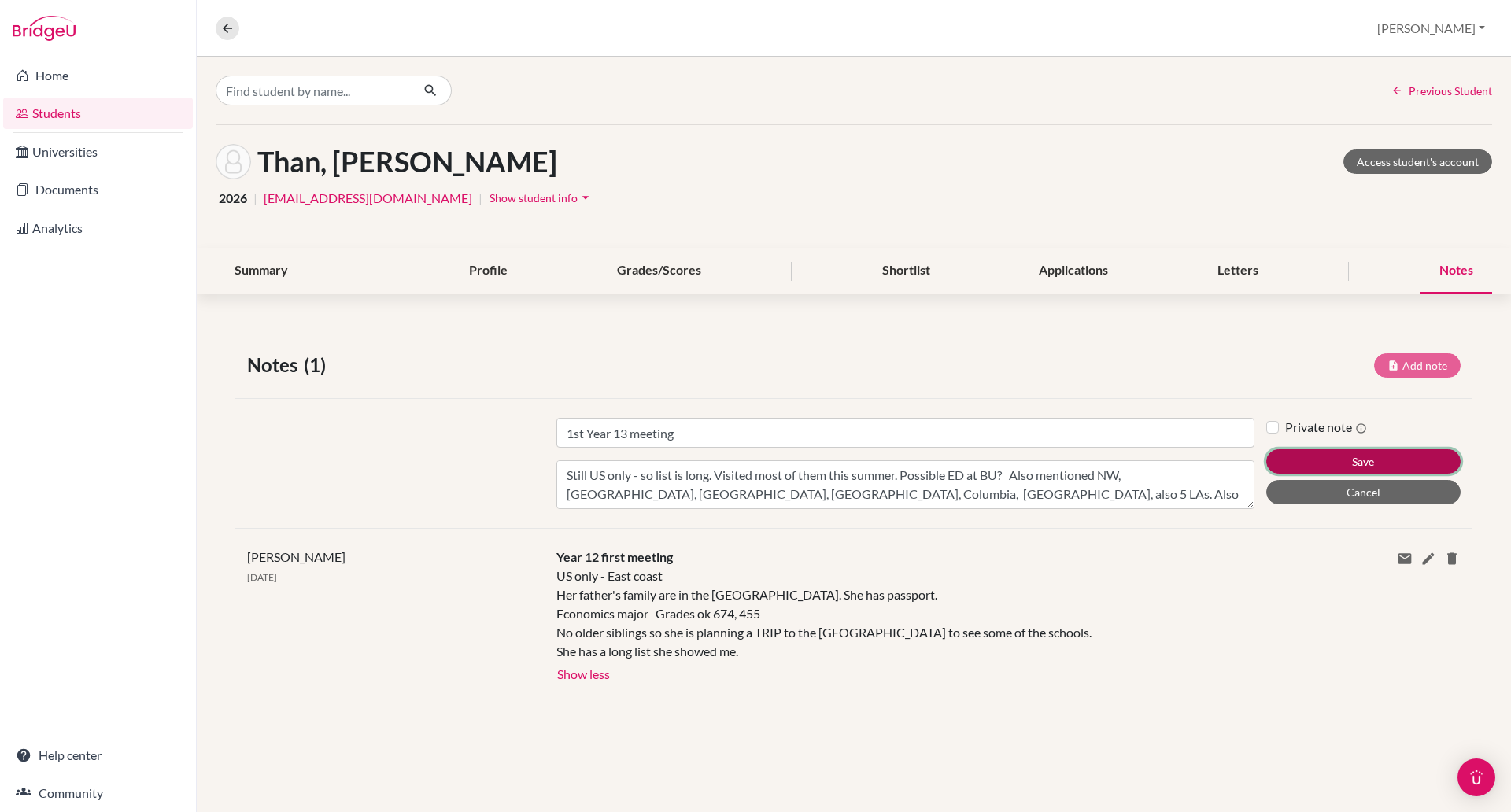
click at [1377, 468] on button "Save" at bounding box center [1363, 461] width 194 height 24
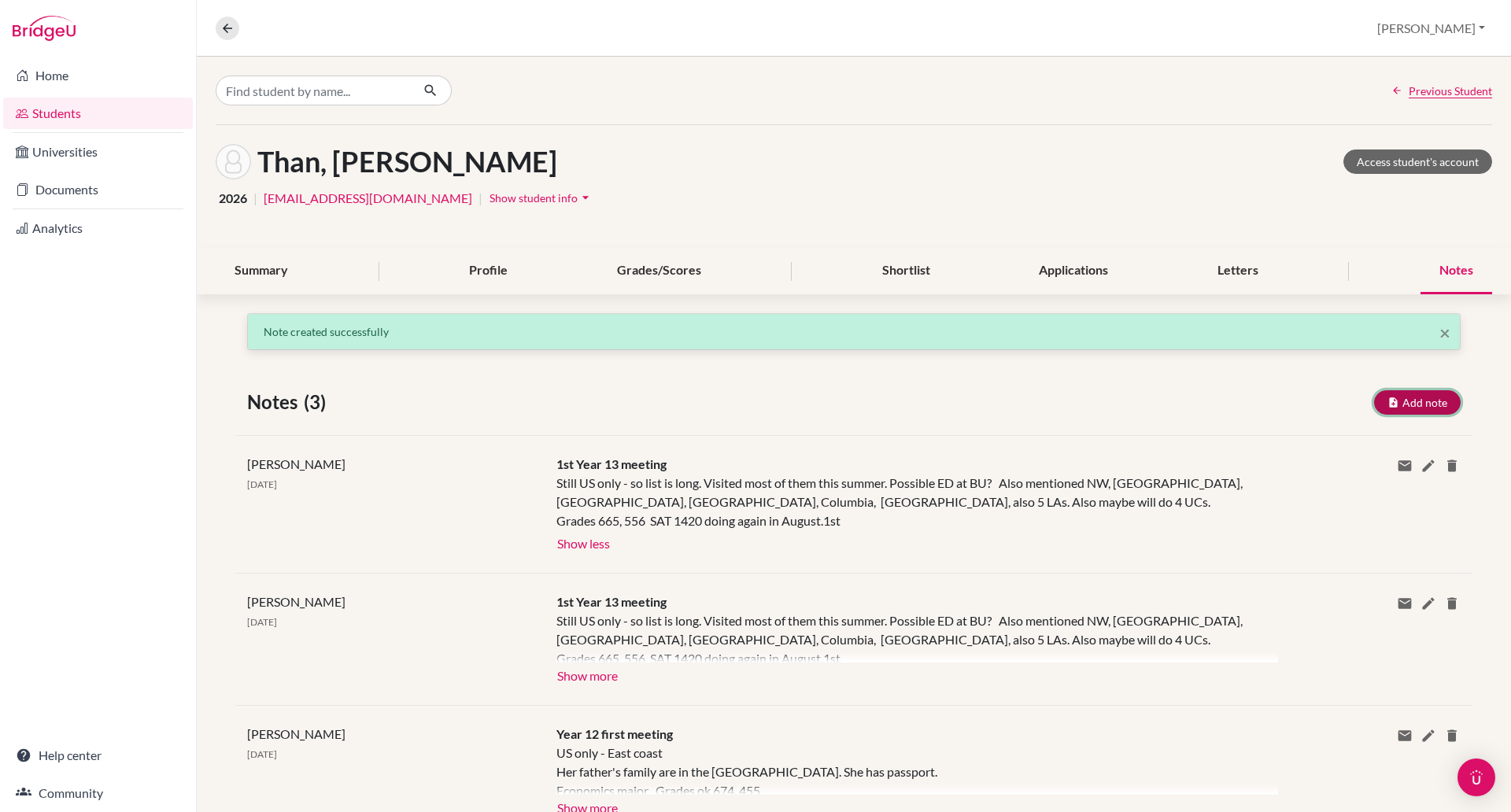
click at [1388, 400] on icon "button" at bounding box center [1393, 402] width 12 height 12
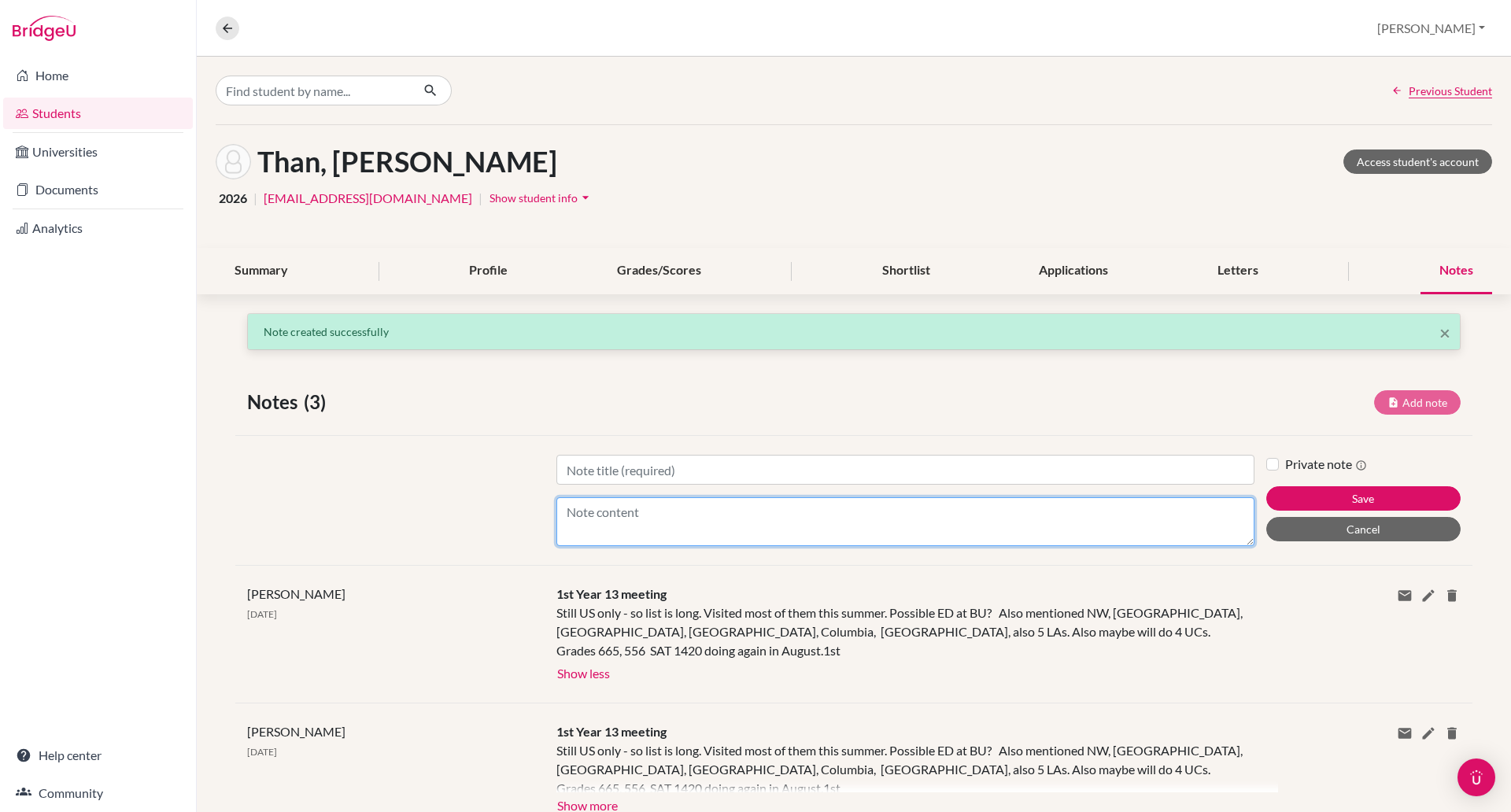
click at [627, 518] on textarea "Content" at bounding box center [906, 522] width 698 height 49
paste textarea "https://docs.google.com/document/d/1De2gaa7BnMjoUpa16IG8_1Bsdn861UFfeQKmDGGIcPY…"
type textarea "https://docs.google.com/document/d/1De2gaa7BnMjoUpa16IG8_1Bsdn861UFfeQKmDGGIcPY…"
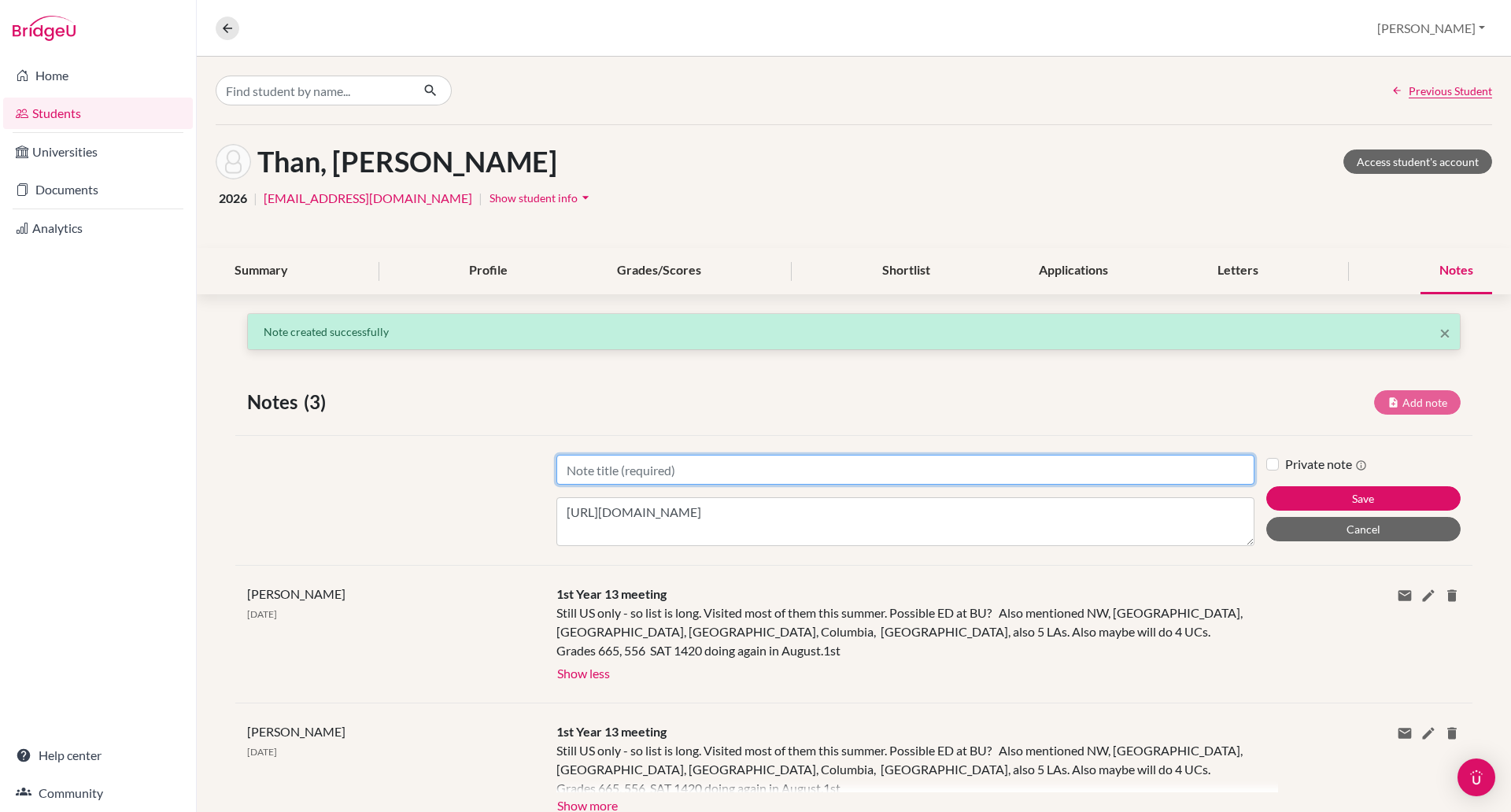
click at [621, 460] on input "Title" at bounding box center [906, 469] width 698 height 30
type input "Essay document linked below"
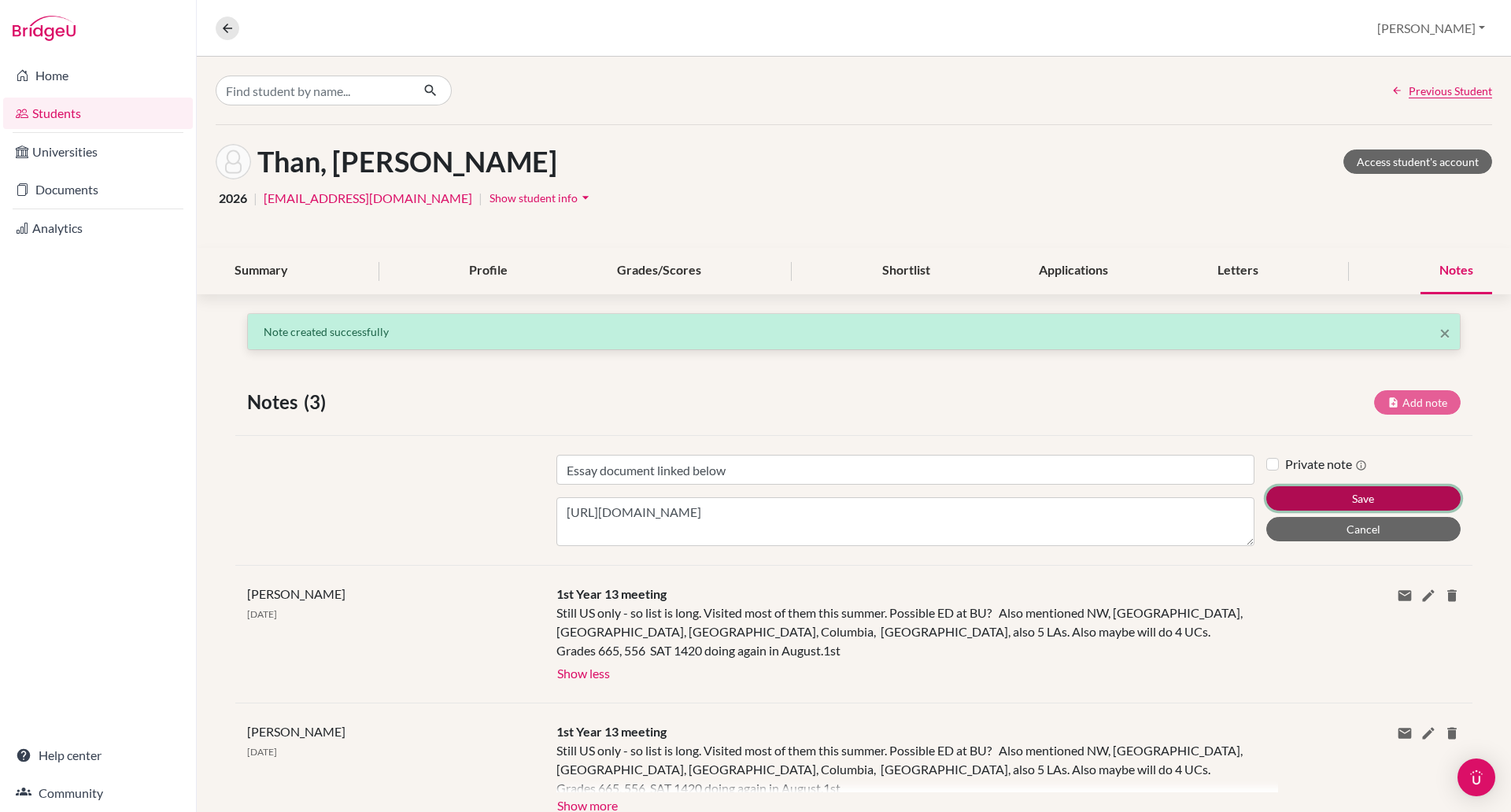
click at [1375, 501] on button "Save" at bounding box center [1363, 498] width 194 height 24
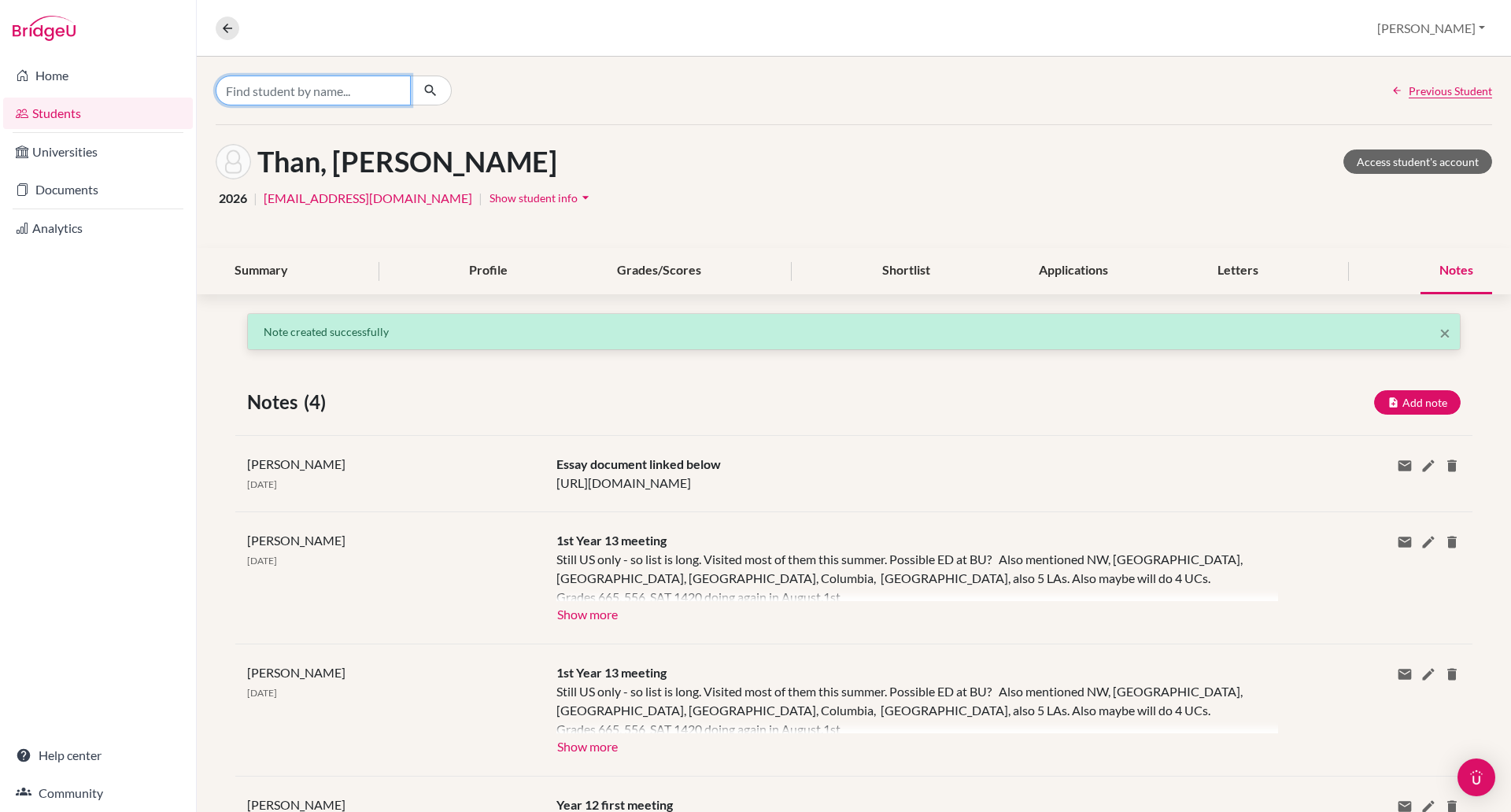
click at [386, 89] on input "Find student by name..." at bounding box center [313, 90] width 195 height 30
type input "h"
type input "jie"
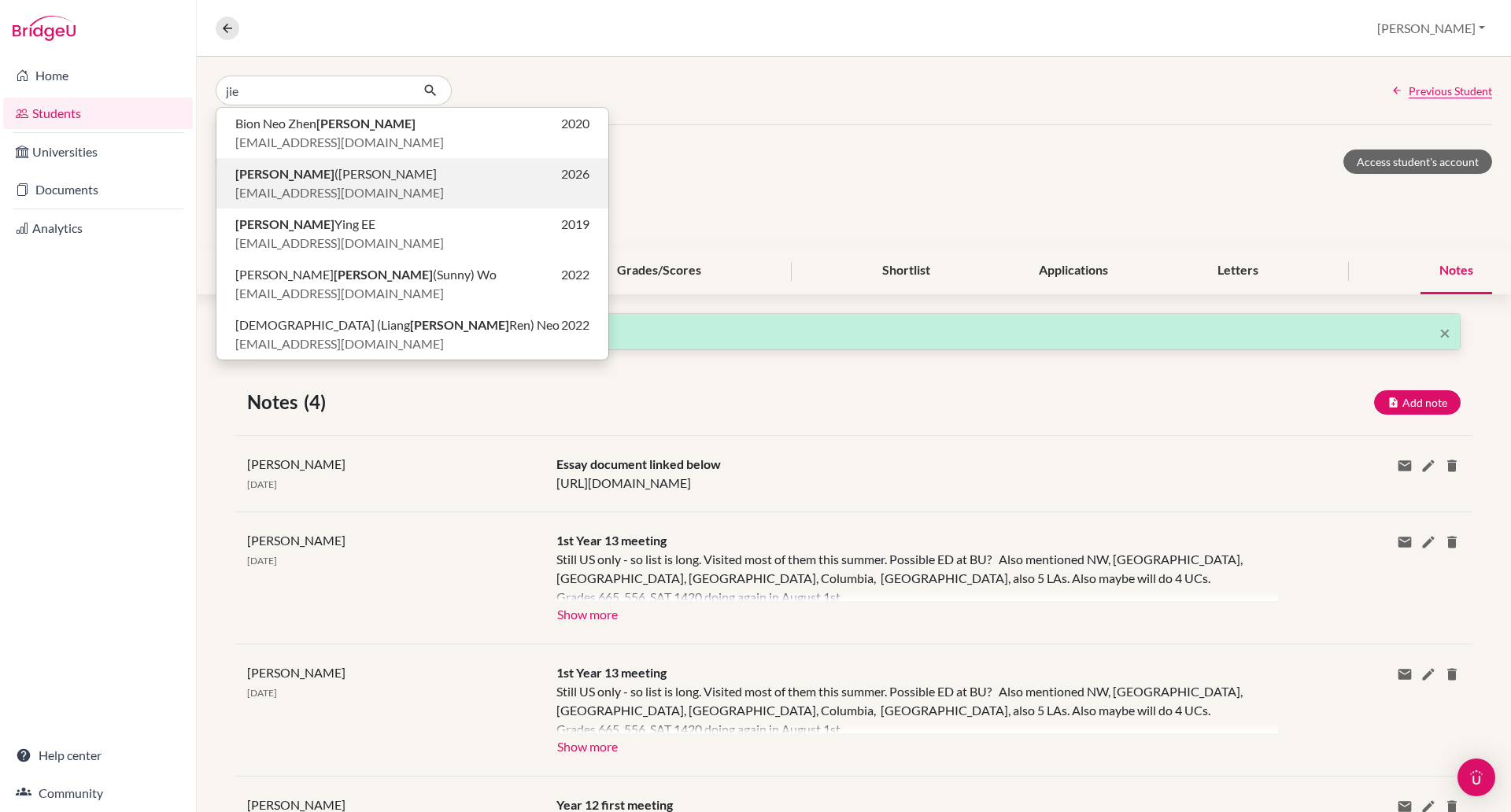
click at [423, 178] on p "Jie (Helen) Dong 2026" at bounding box center [413, 174] width 354 height 19
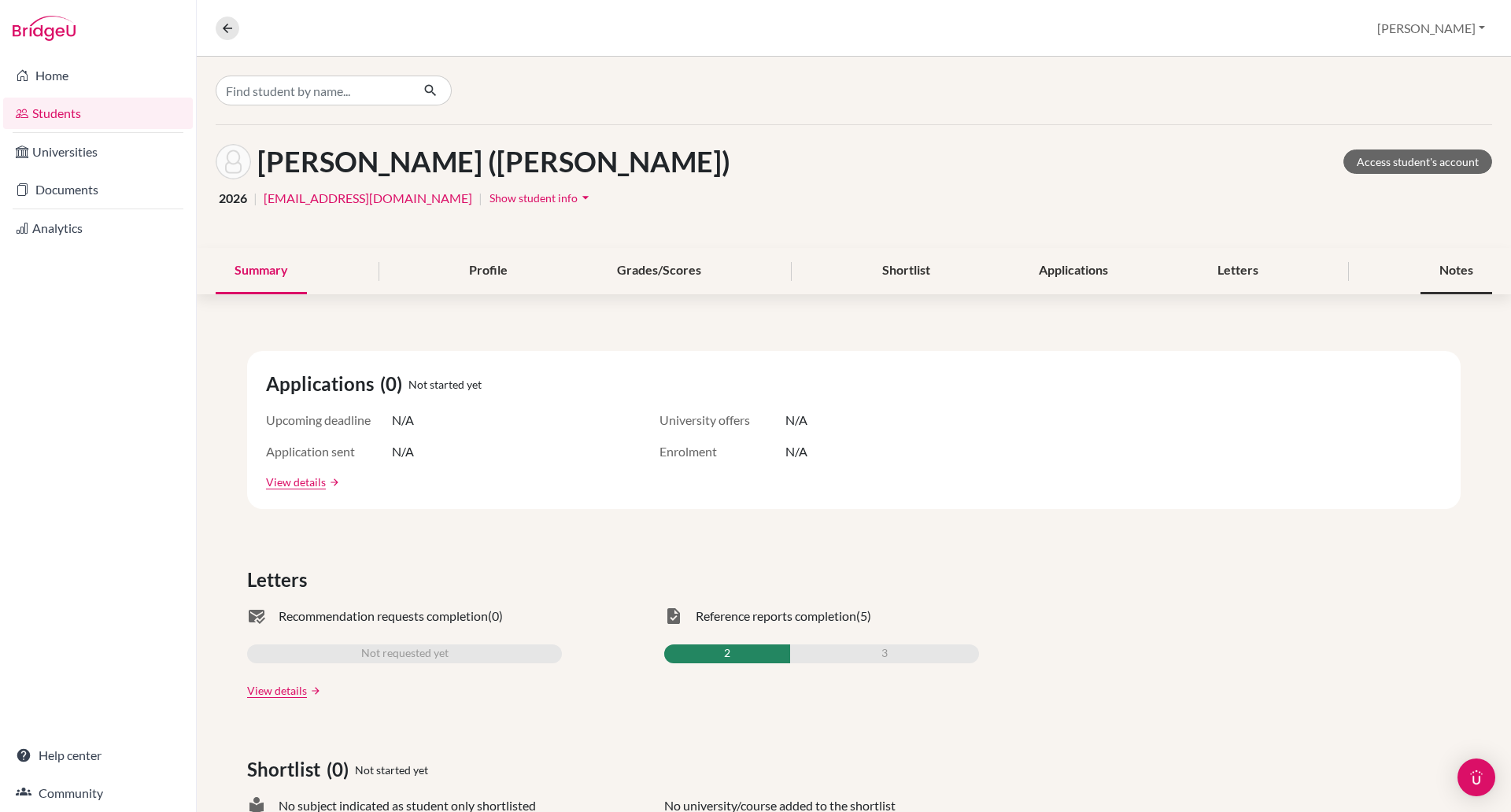
click at [1440, 274] on div "Notes" at bounding box center [1457, 272] width 72 height 47
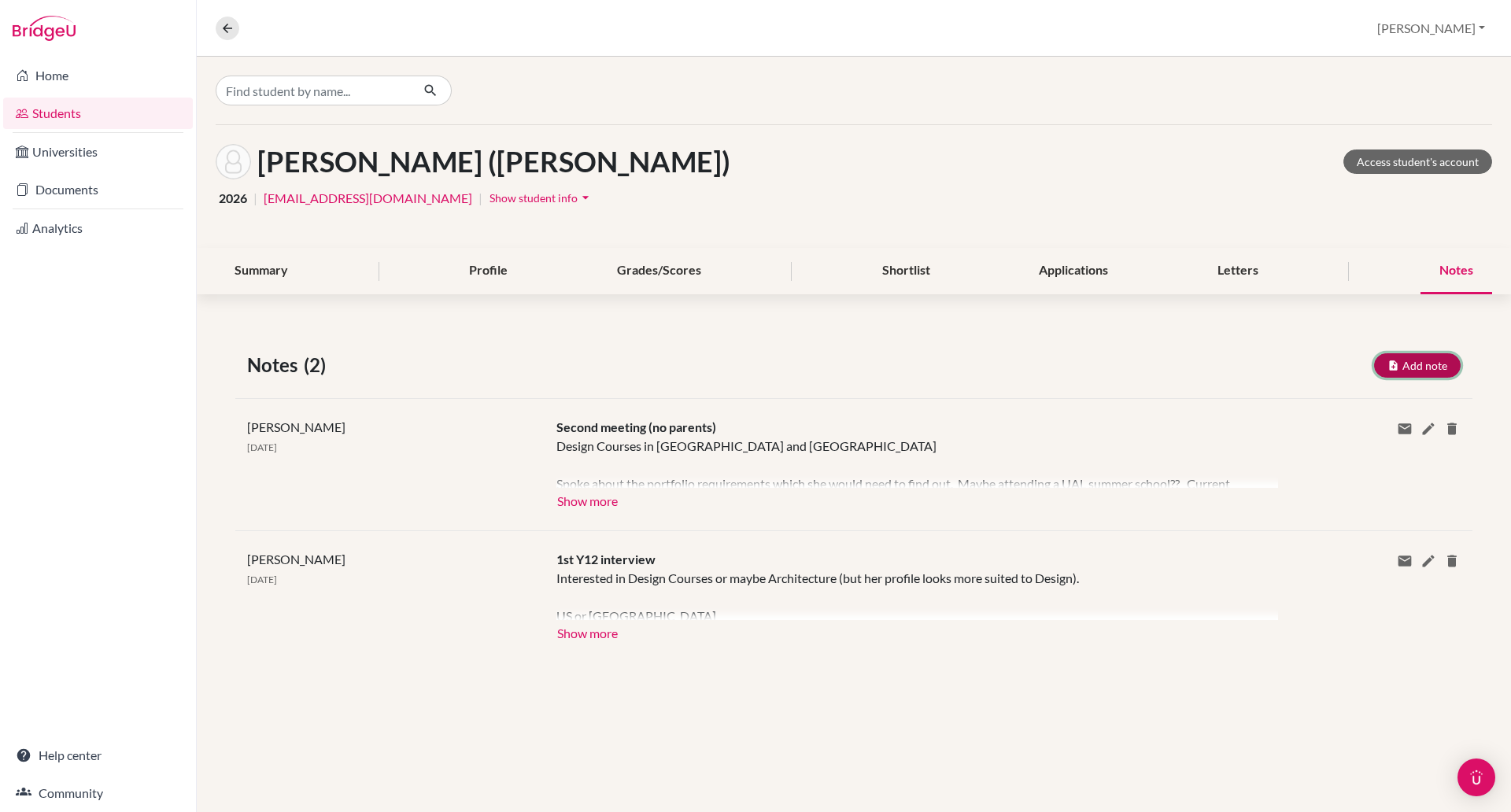
click at [1427, 356] on button "Add note" at bounding box center [1417, 365] width 86 height 24
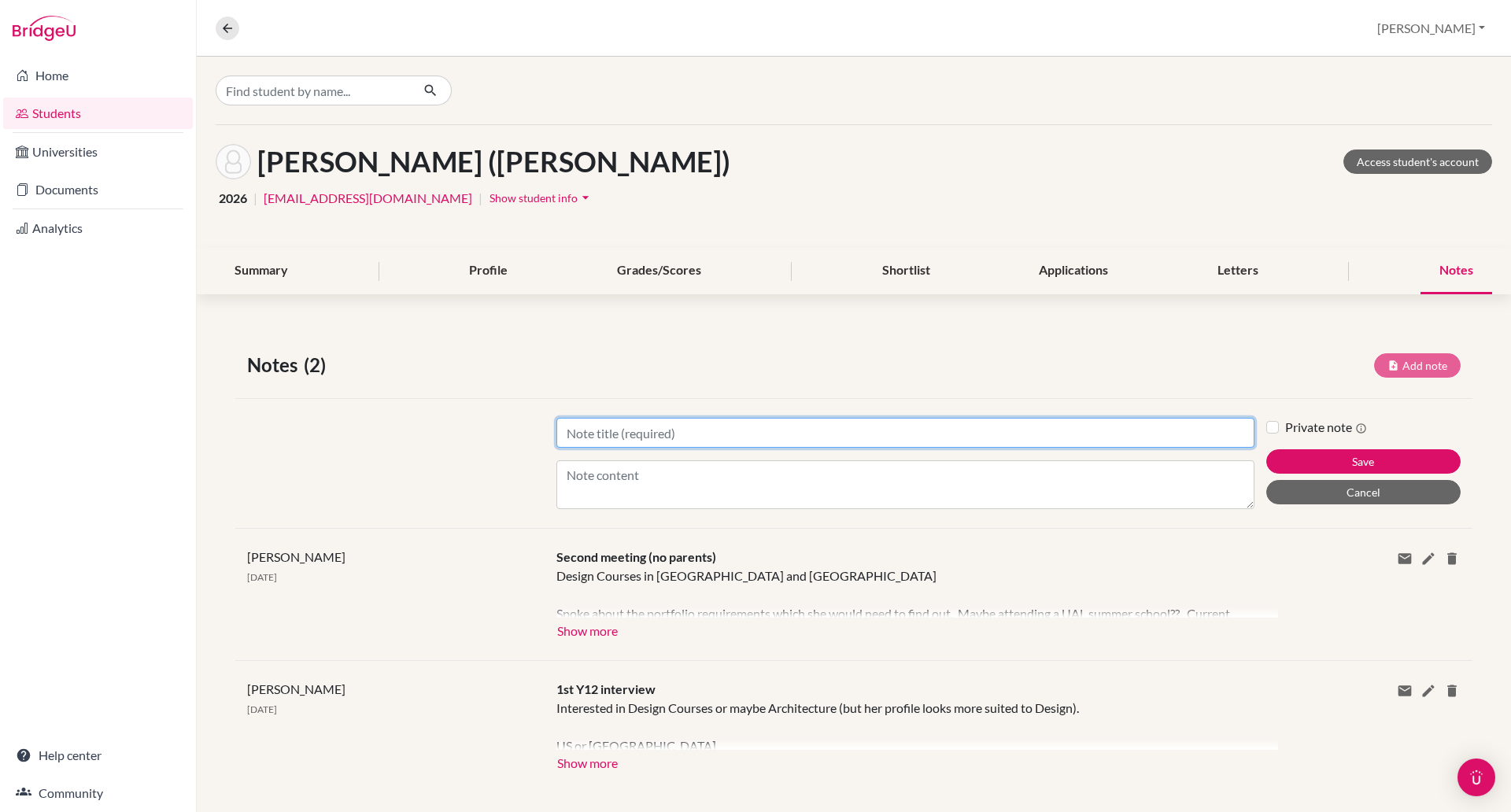
click at [616, 428] on input "Title" at bounding box center [906, 433] width 698 height 30
type input "1st Y13 meeting (with parents)"
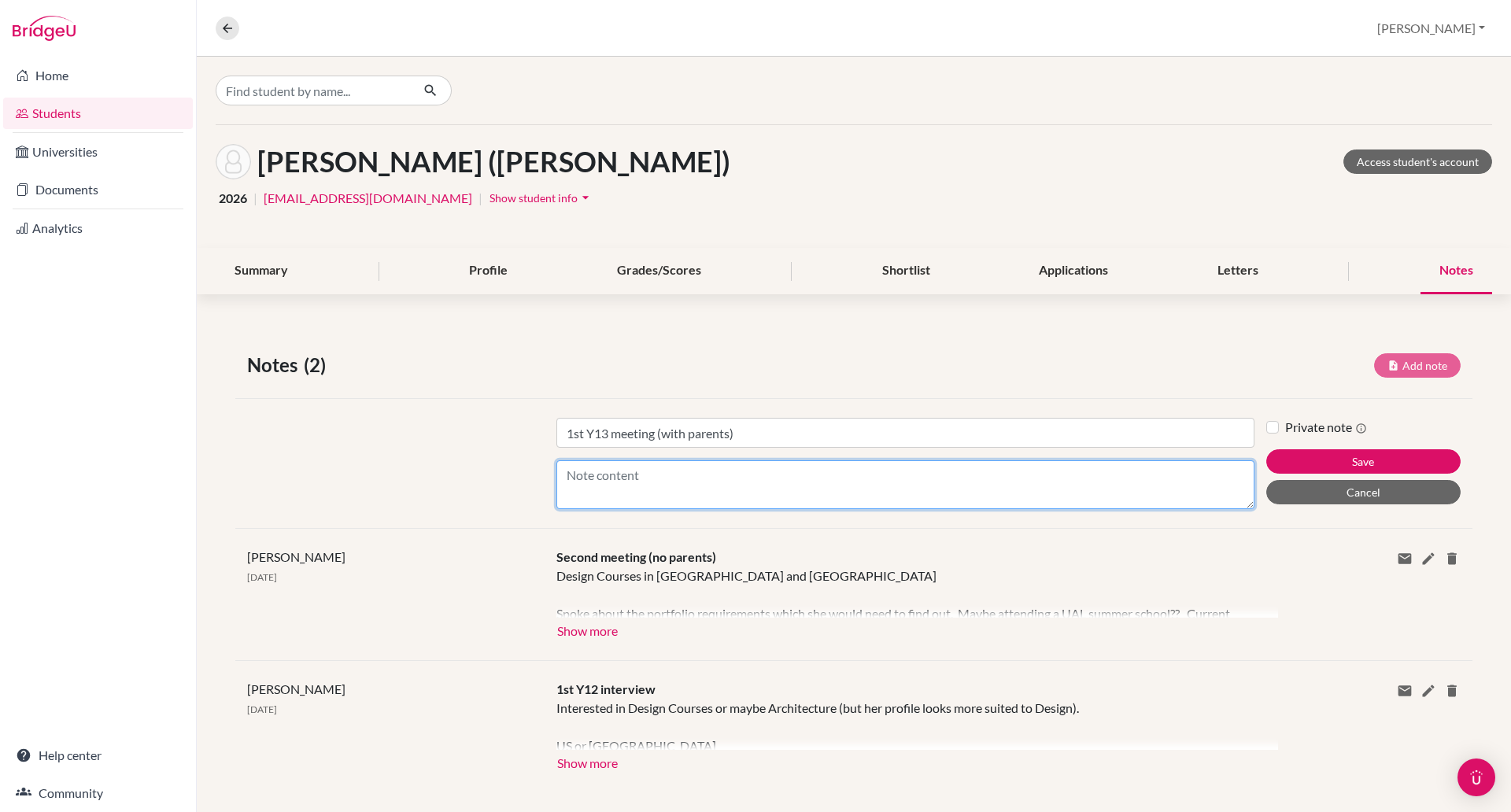
click at [607, 476] on textarea "Content" at bounding box center [906, 485] width 698 height 49
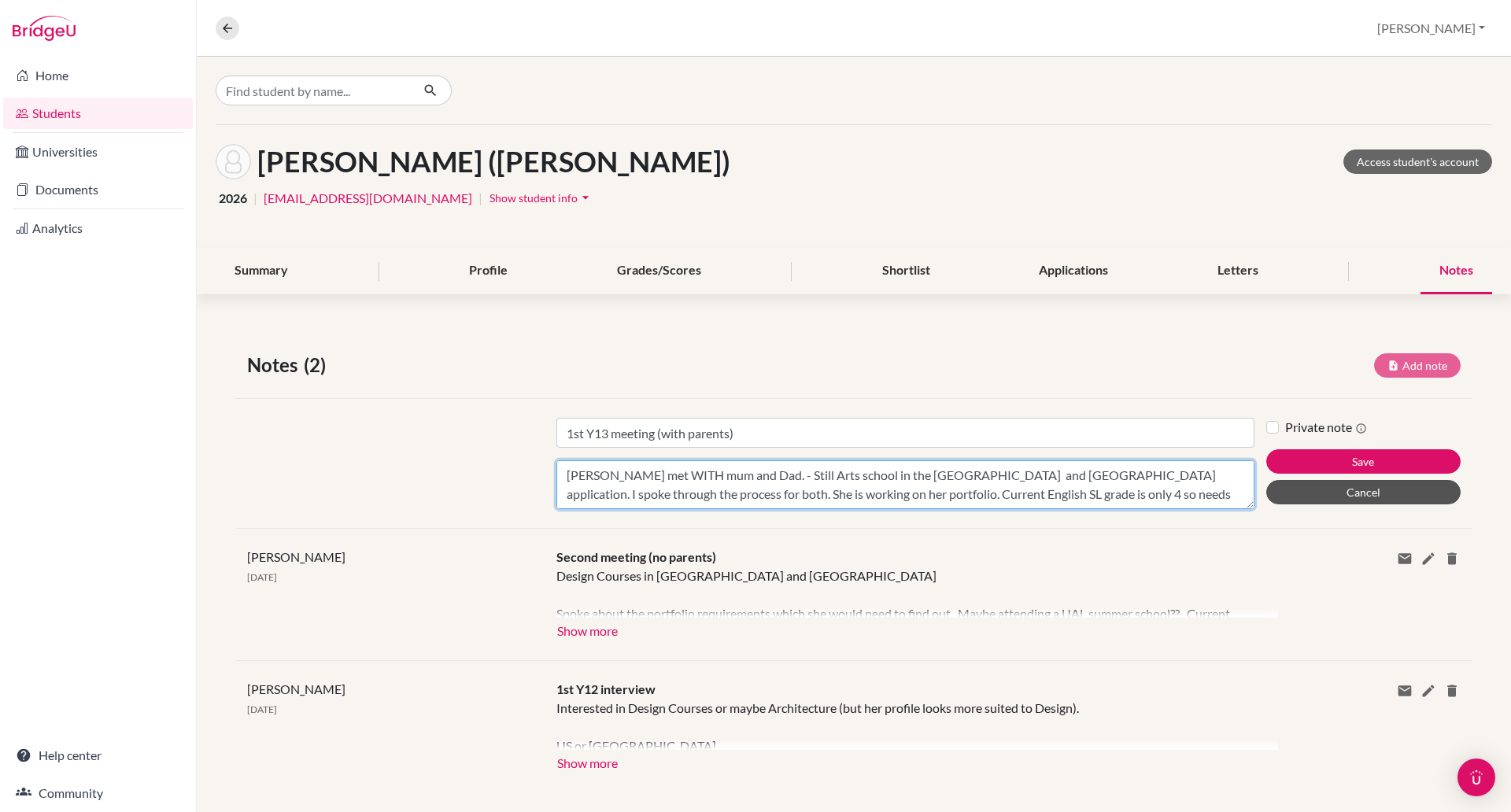
scroll to position [12, 0]
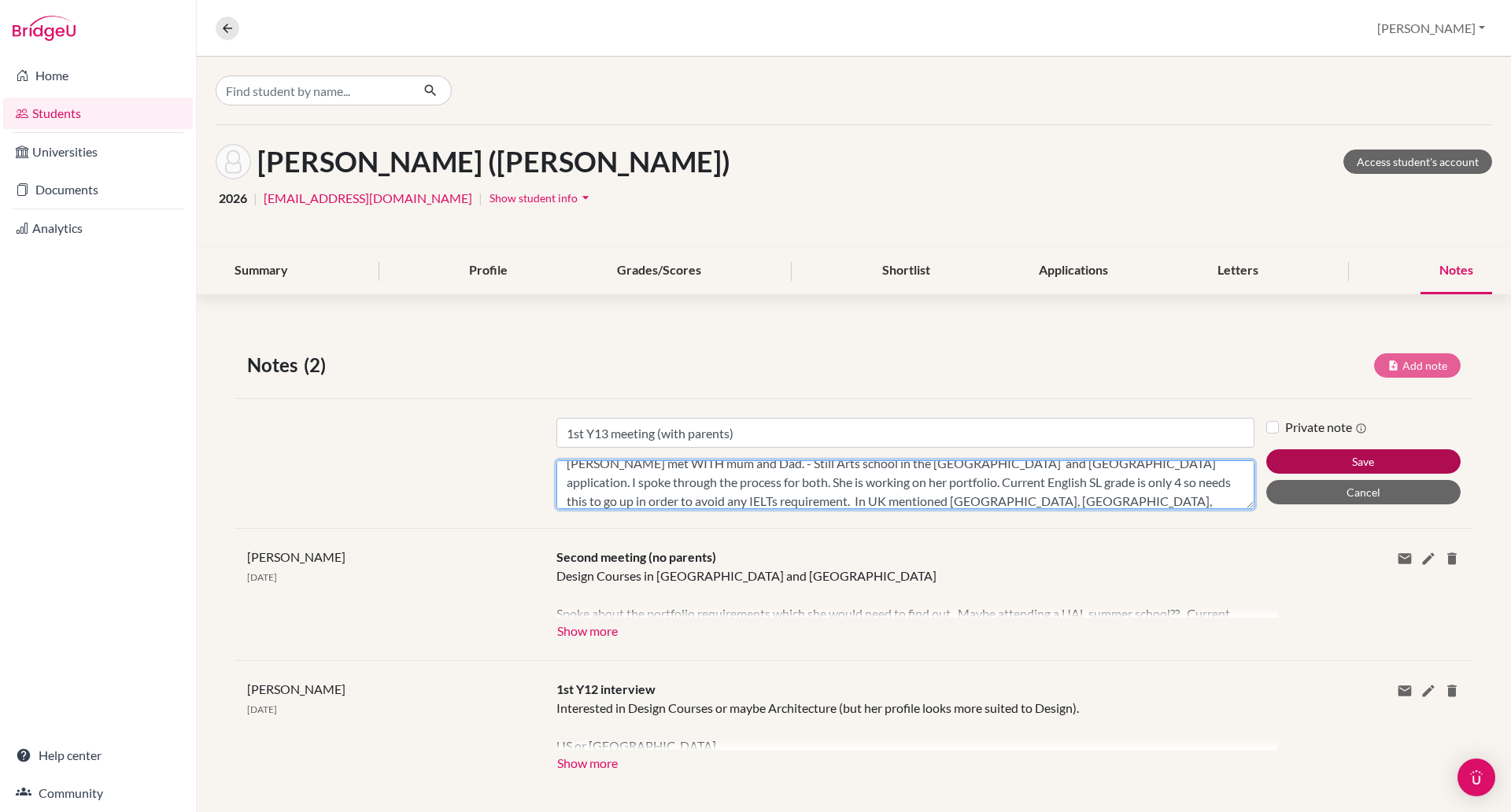
type textarea "Helen met WITH mum and Dad. - Still Arts school in the US and UK application. I…"
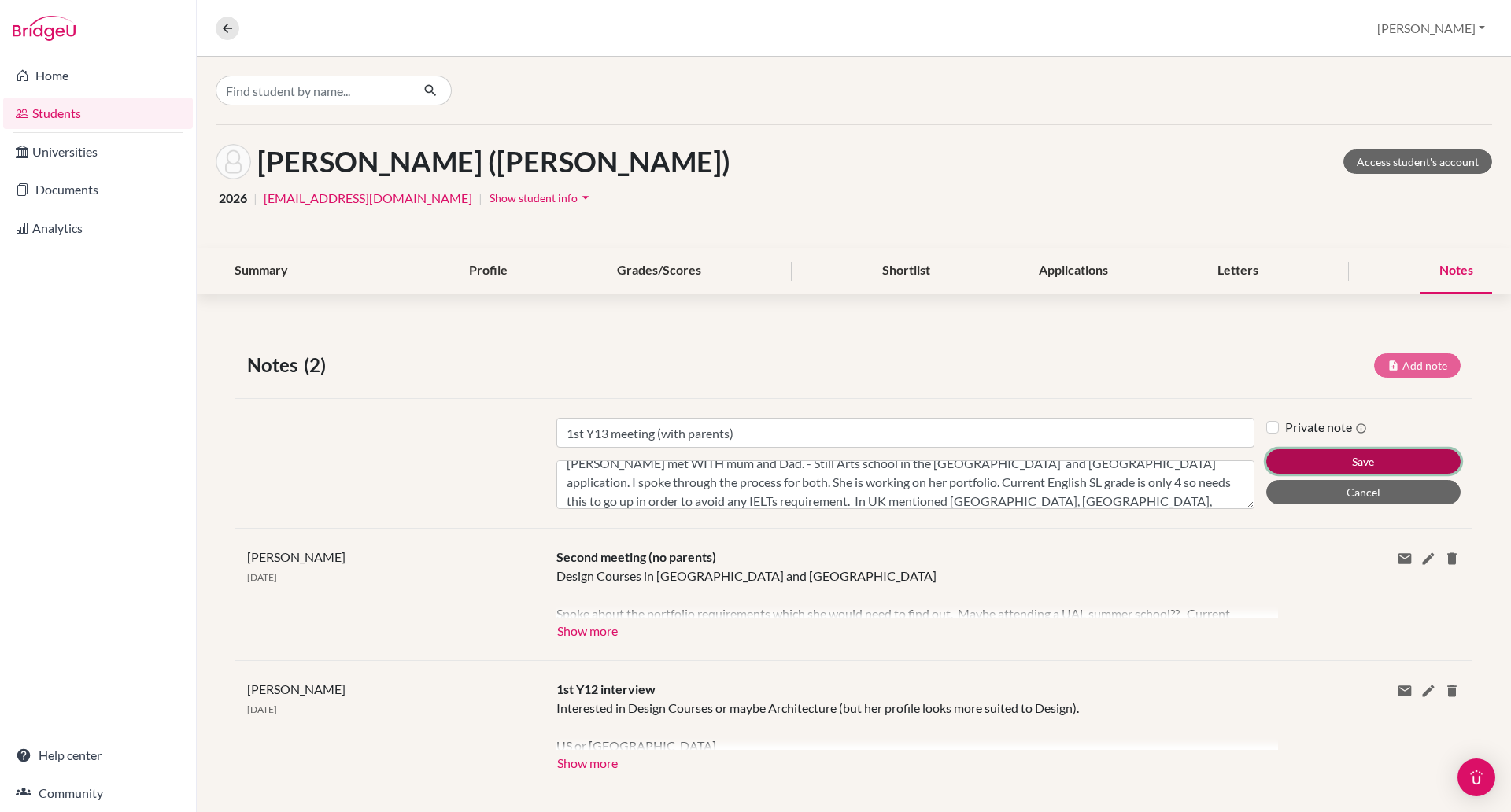
click at [1336, 457] on button "Save" at bounding box center [1363, 461] width 194 height 24
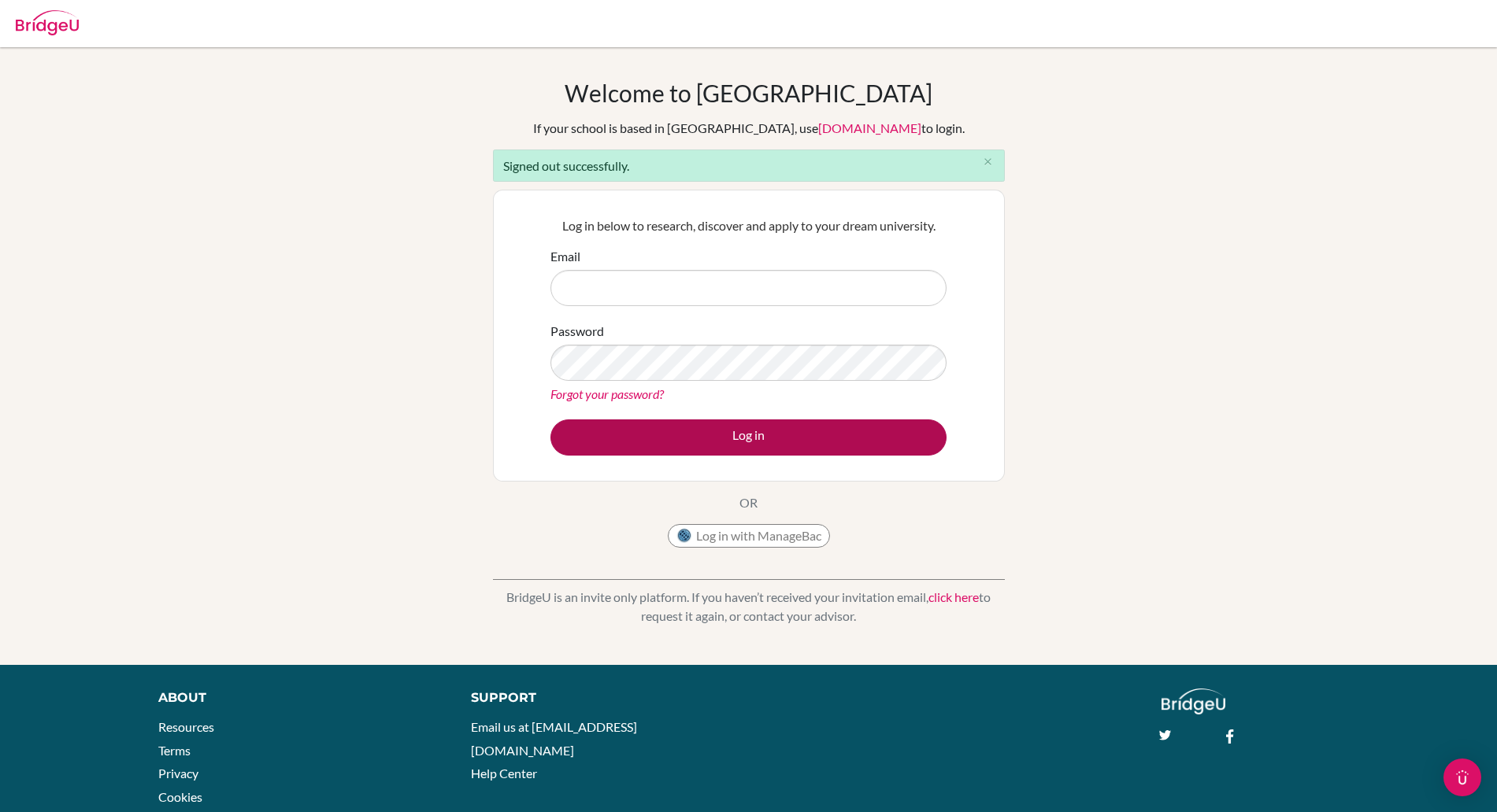
type input "[PERSON_NAME][EMAIL_ADDRESS][PERSON_NAME][DOMAIN_NAME]"
click at [728, 438] on button "Log in" at bounding box center [748, 437] width 396 height 36
type input "paul.rispin@bisvietnam.com"
click at [686, 445] on button "Log in" at bounding box center [748, 437] width 396 height 36
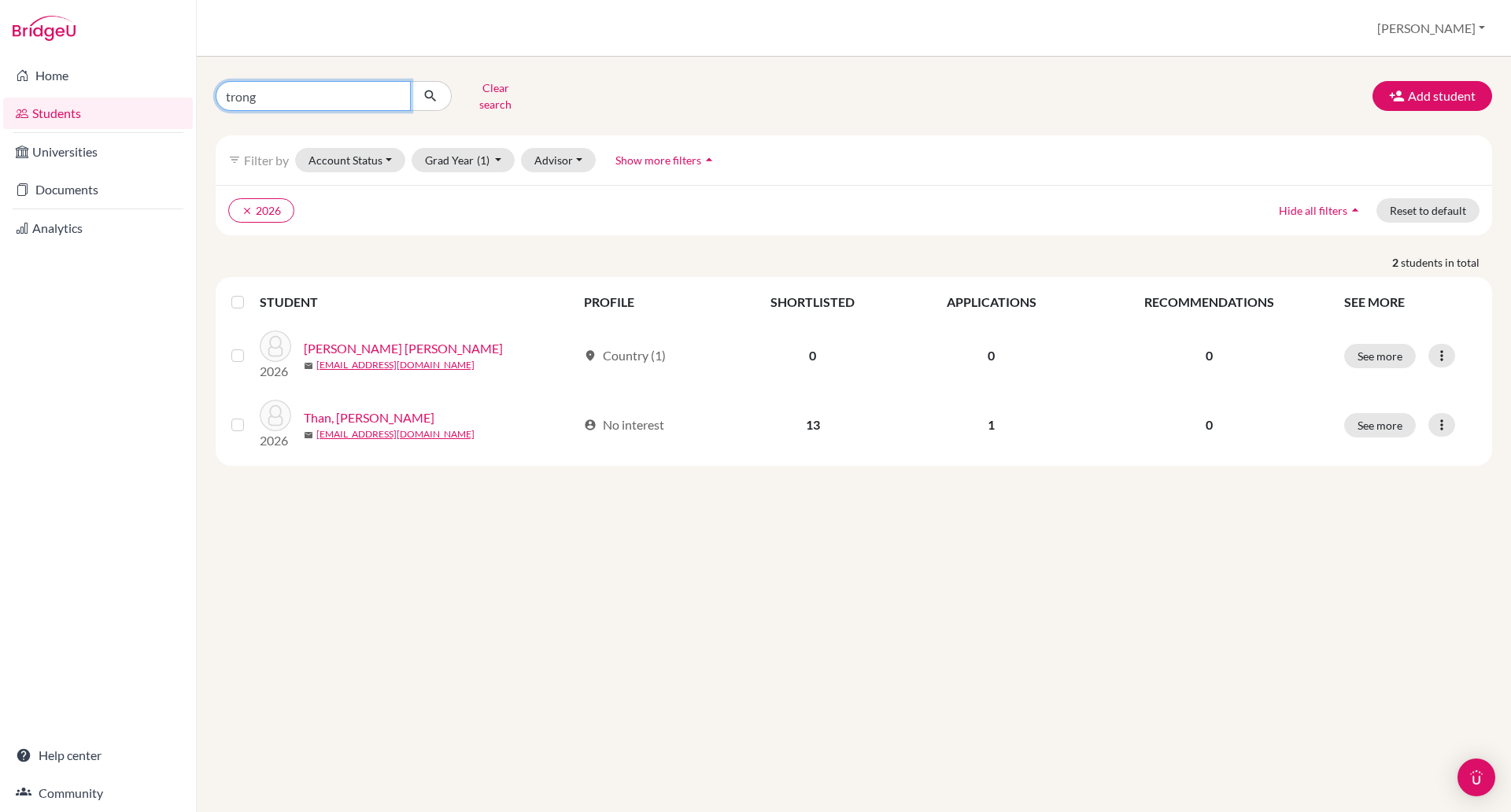
click at [273, 96] on input "trong" at bounding box center [313, 95] width 195 height 30
type input "t"
type input "hwang"
click button "submit" at bounding box center [431, 95] width 41 height 30
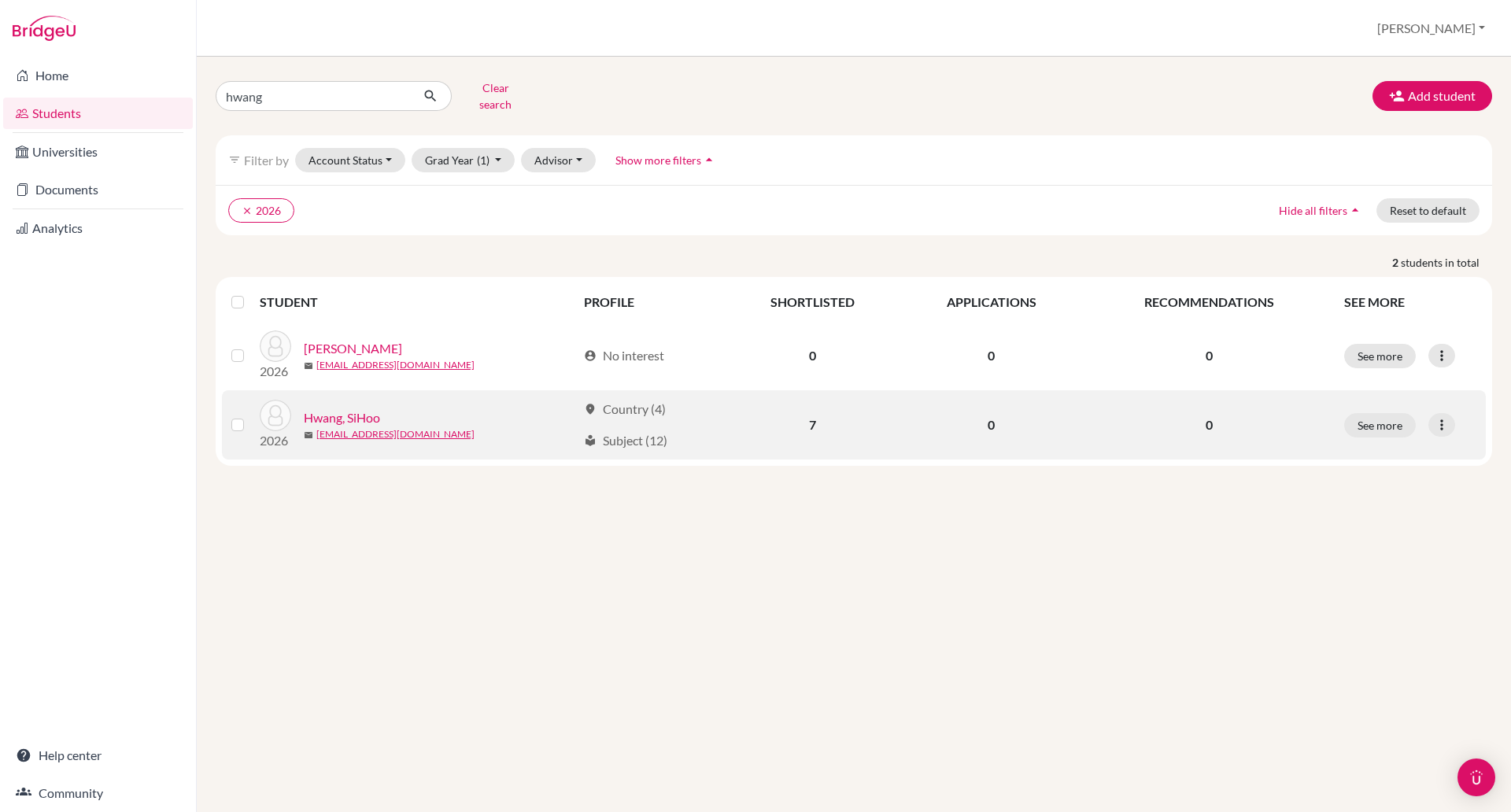
click at [366, 408] on link "Hwang, SiHoo" at bounding box center [342, 417] width 76 height 19
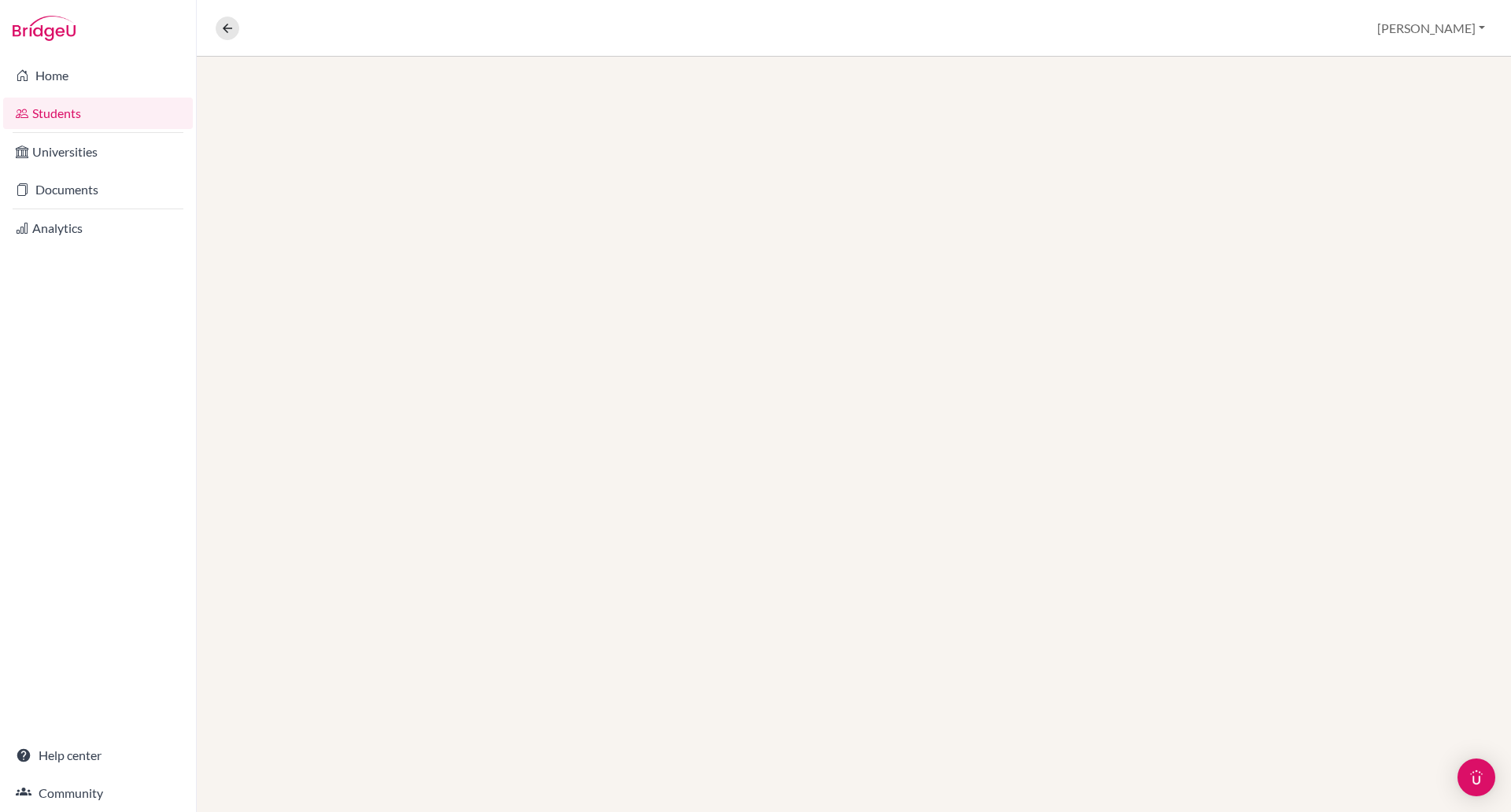
click at [356, 406] on div at bounding box center [854, 434] width 1314 height 755
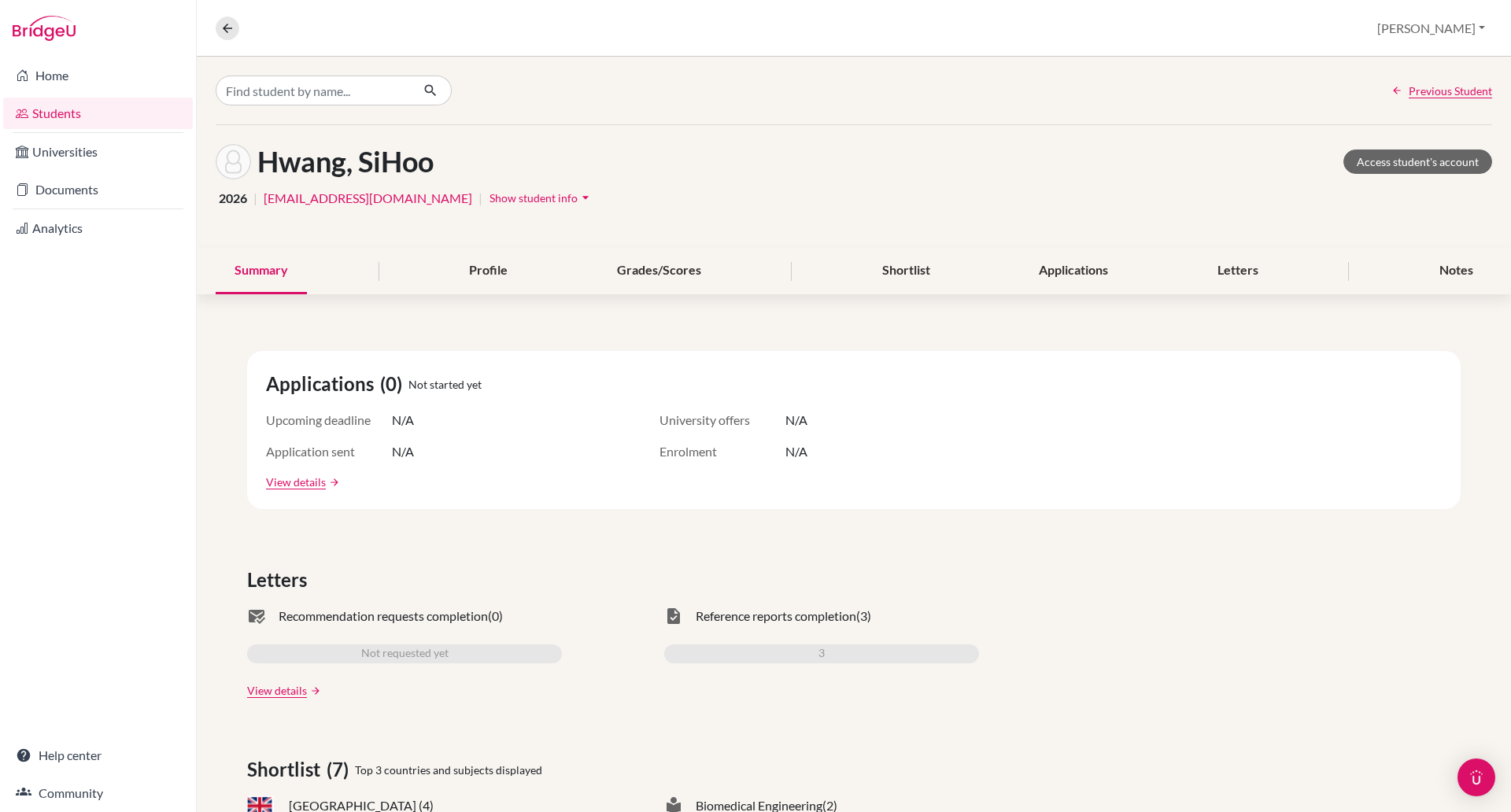
click at [489, 197] on span "Show student info" at bounding box center [533, 198] width 88 height 13
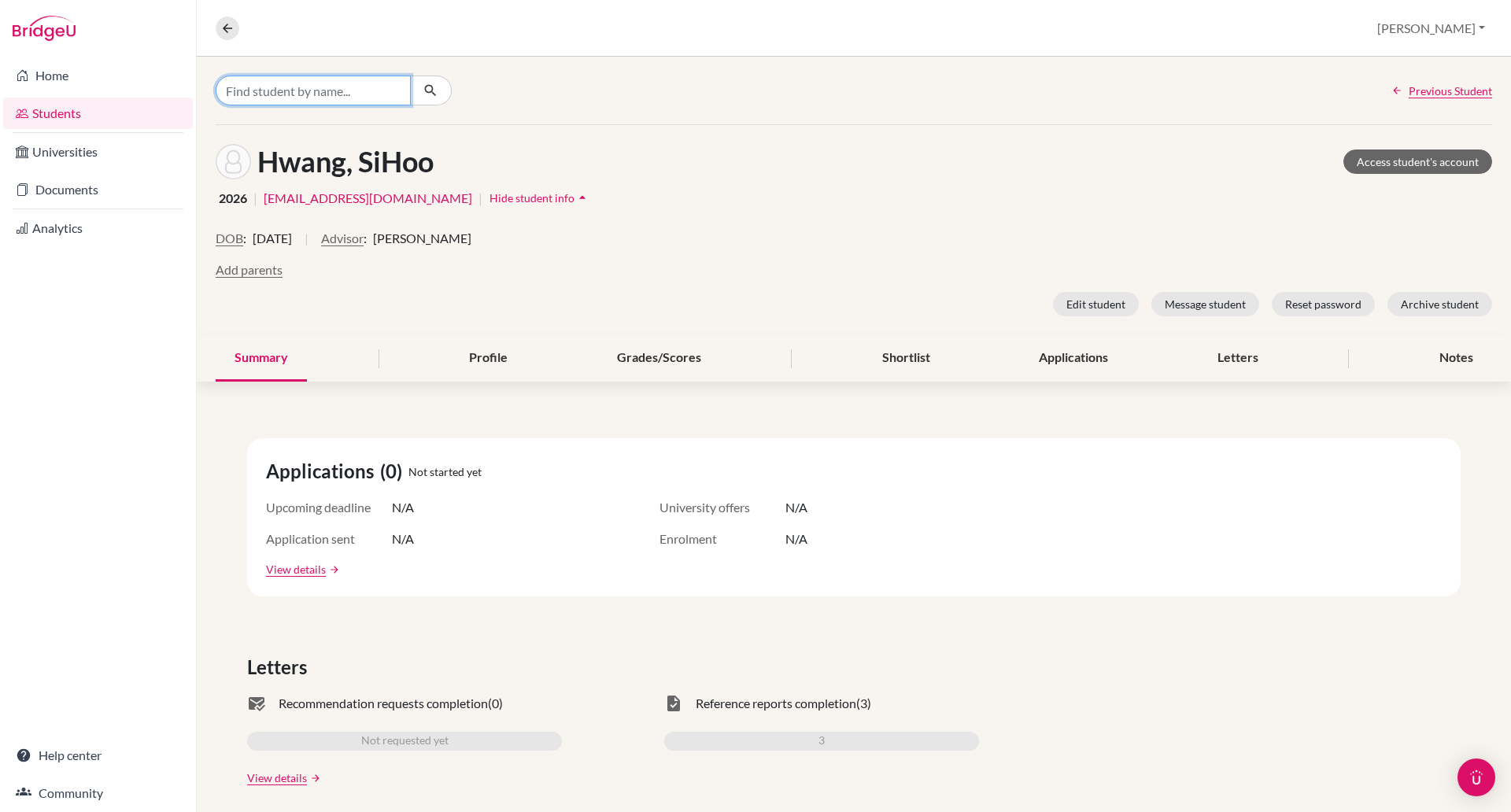
click at [269, 81] on input "Find student by name..." at bounding box center [313, 90] width 195 height 30
type input "islam"
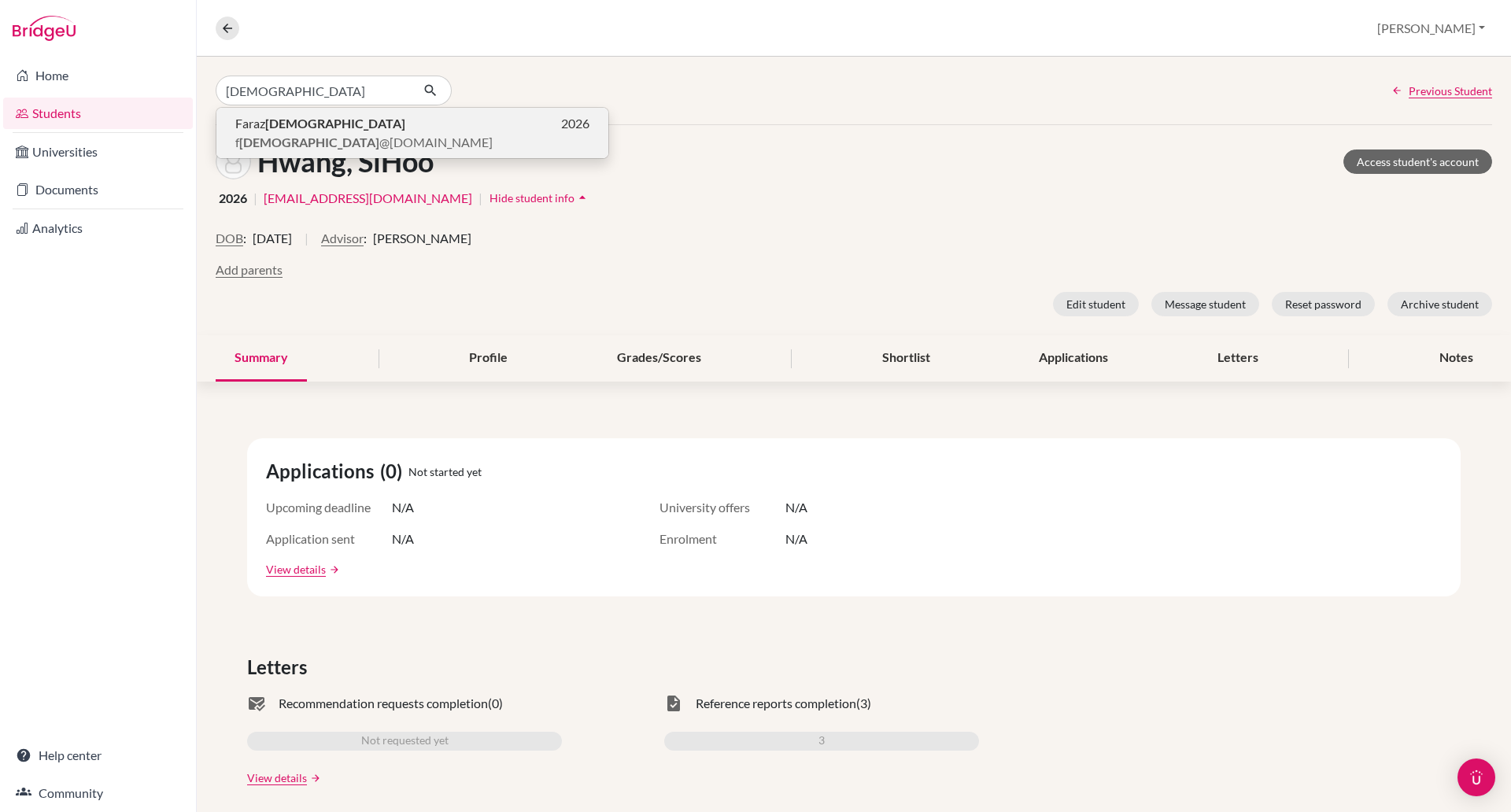
click at [304, 152] on button "Faraz Islam 2026 f islam @bisvietnam.com" at bounding box center [413, 133] width 392 height 50
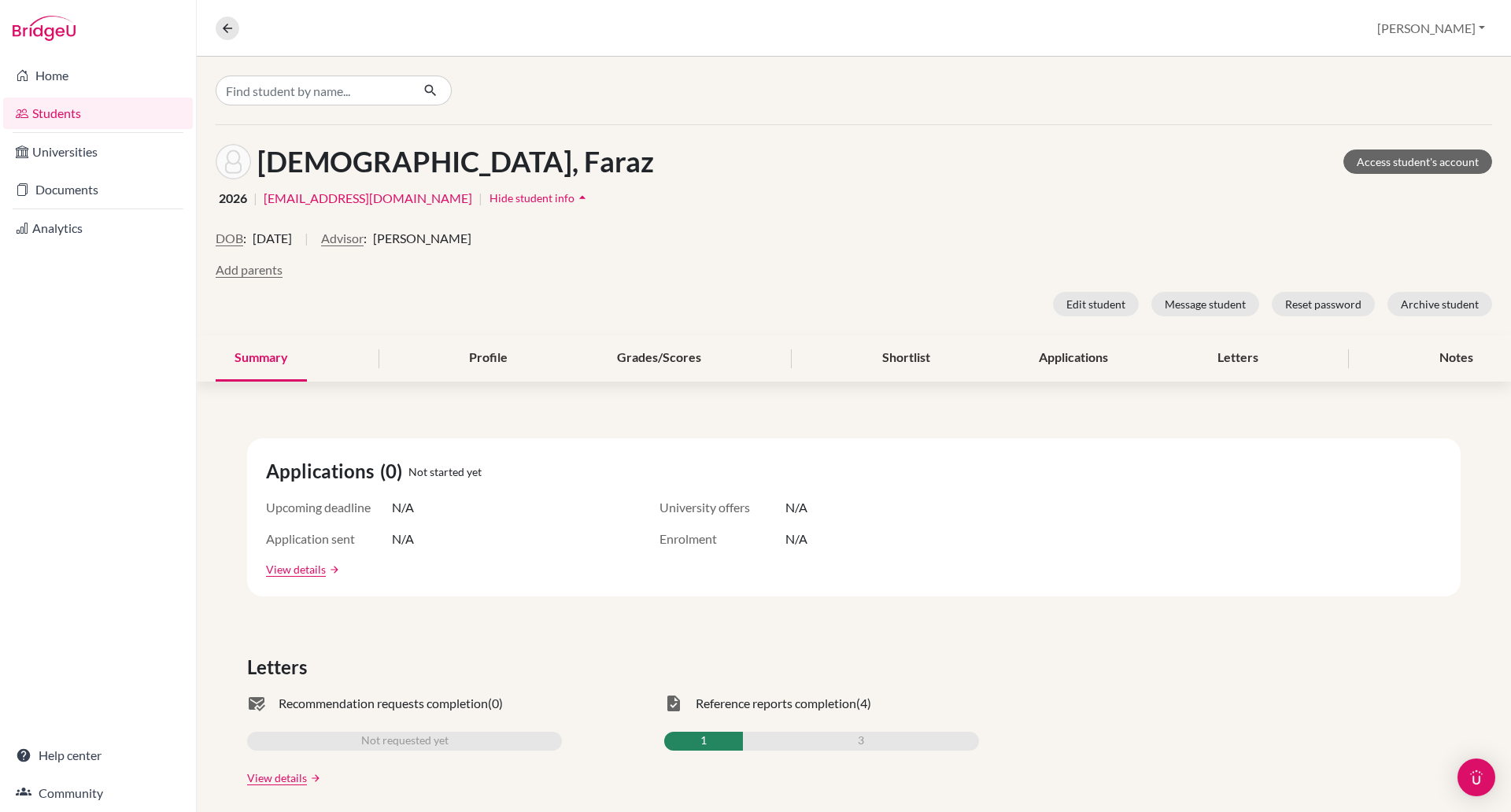
click at [489, 201] on span "Hide student info" at bounding box center [532, 198] width 85 height 13
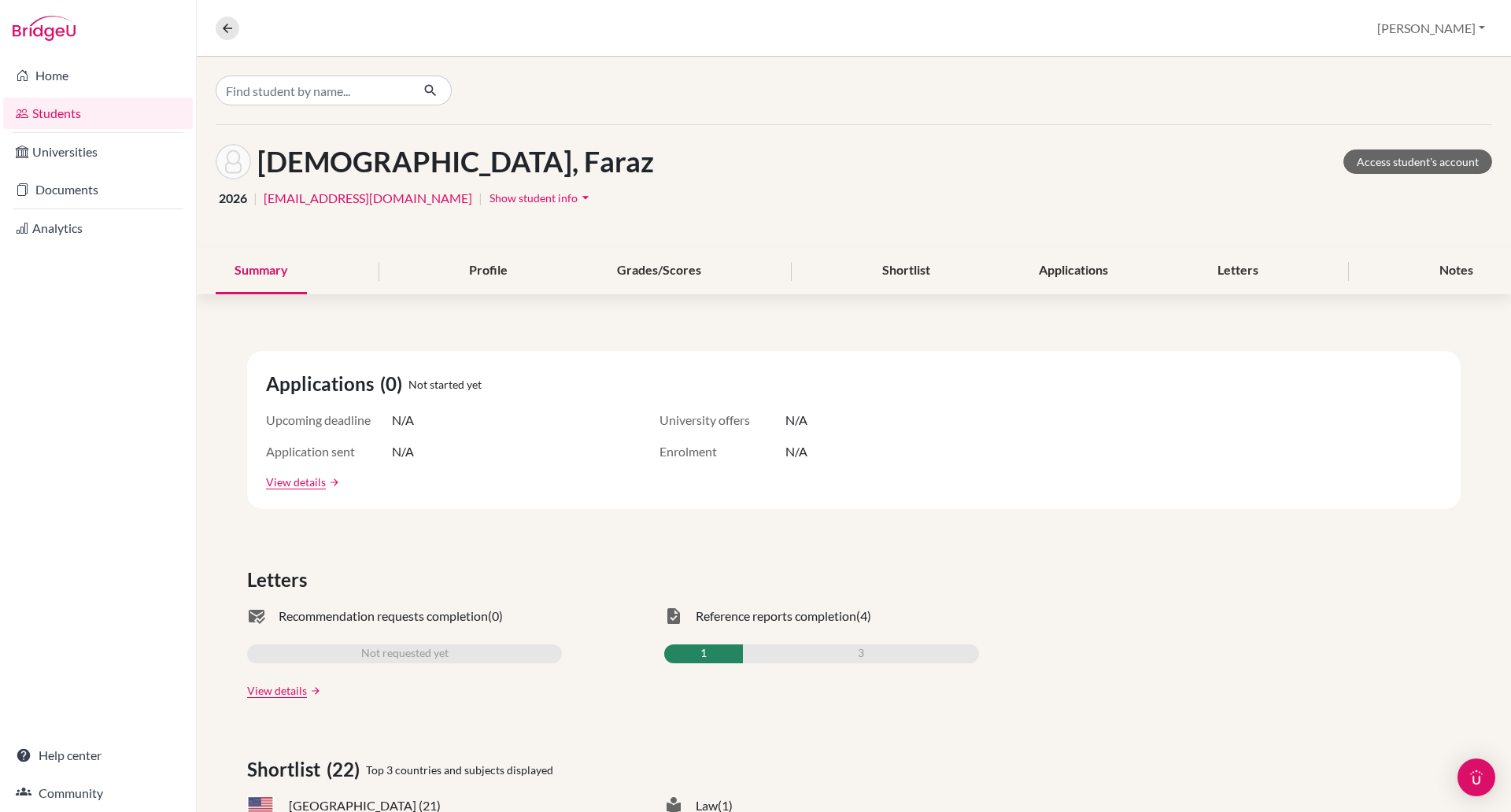
click at [489, 201] on span "Show student info" at bounding box center [533, 198] width 88 height 13
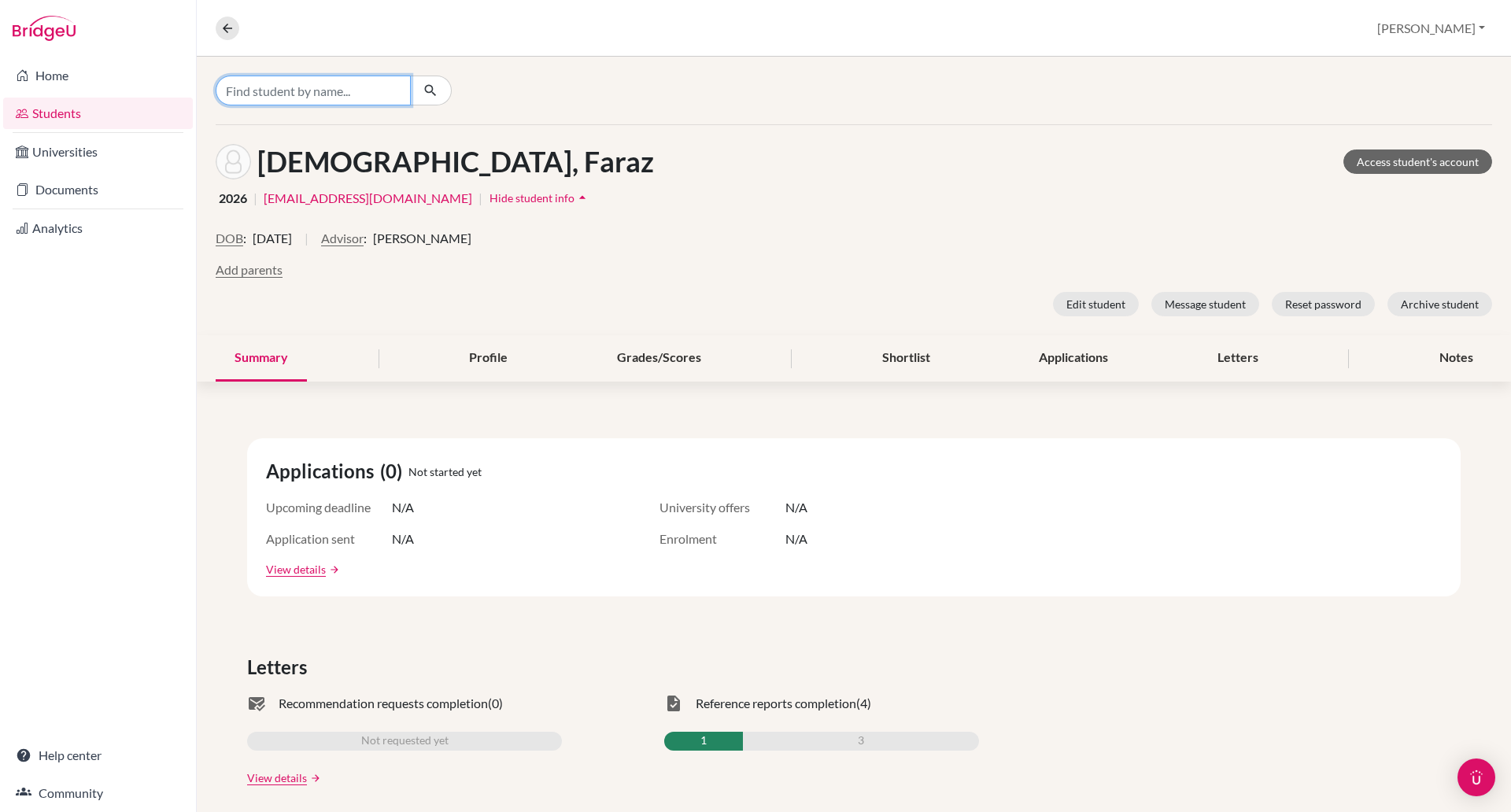
click at [246, 93] on input "Find student by name..." at bounding box center [313, 90] width 195 height 30
type input "Manav"
click at [285, 120] on span "Manav Jacob" at bounding box center [335, 123] width 198 height 19
click at [283, 78] on input "Find student by name..." at bounding box center [313, 90] width 195 height 30
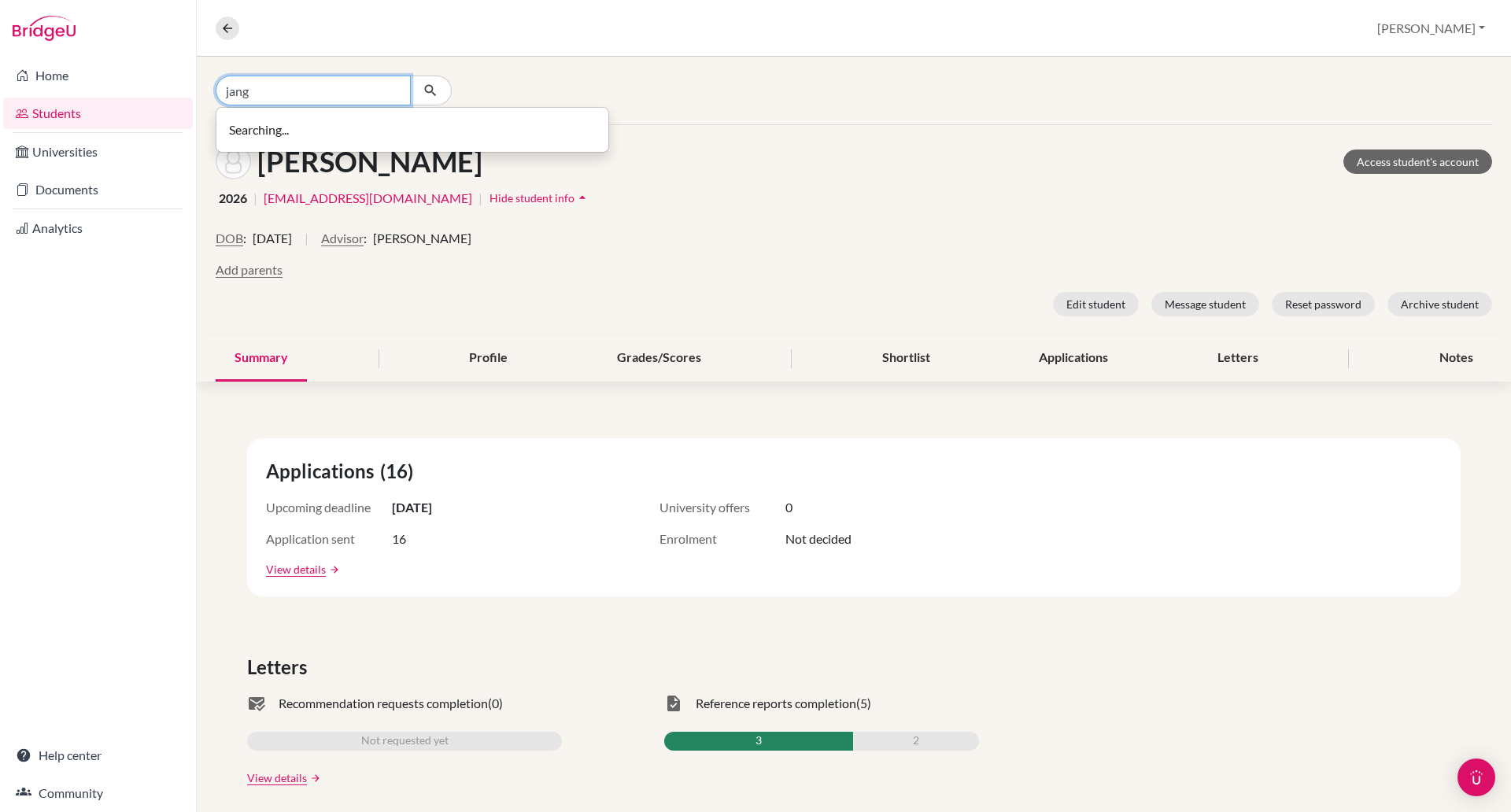
type input "jang"
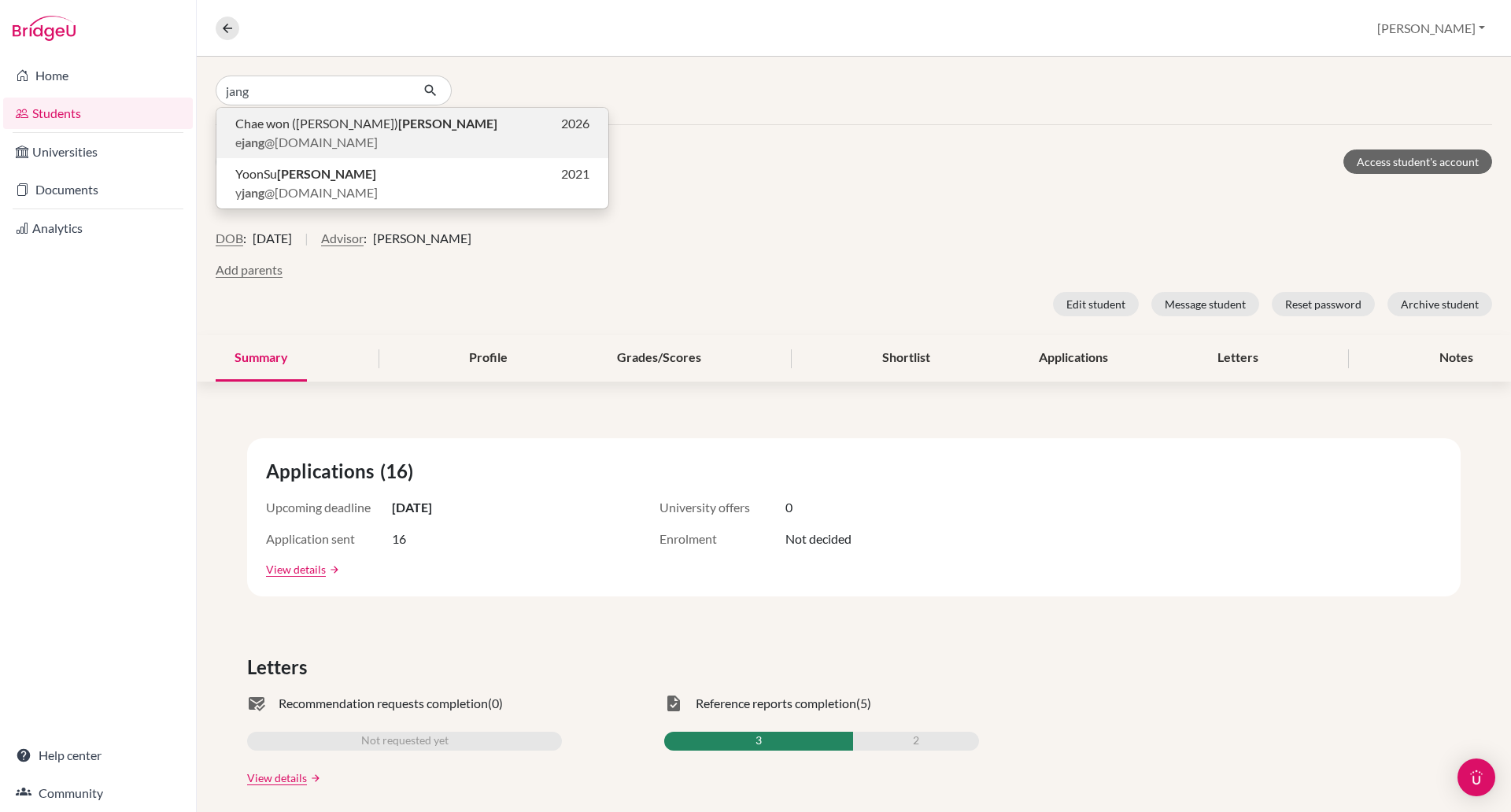
click at [290, 128] on span "Chae won (Ella) Jang" at bounding box center [366, 123] width 262 height 19
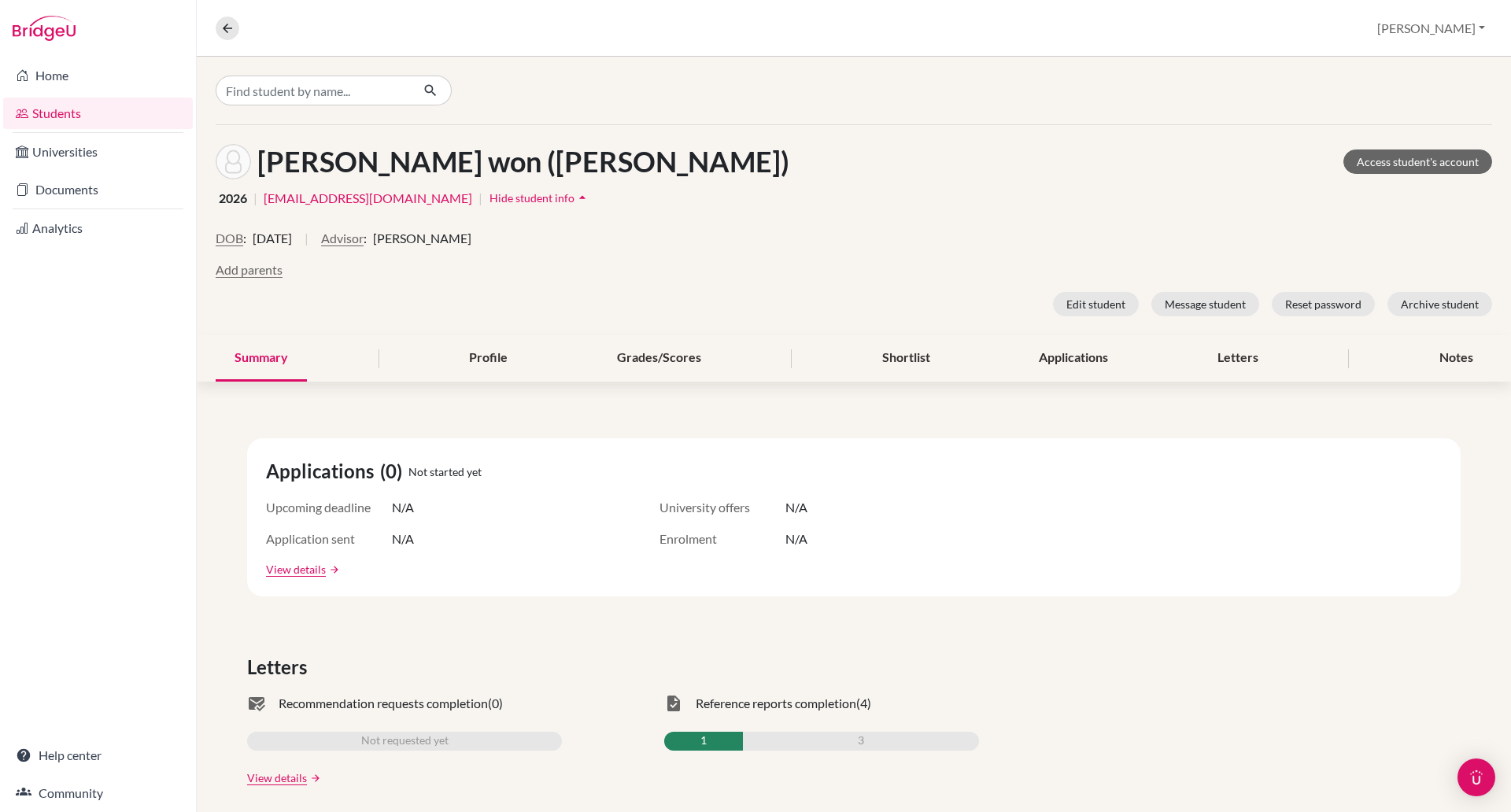
click at [489, 192] on span "Hide student info" at bounding box center [532, 198] width 85 height 13
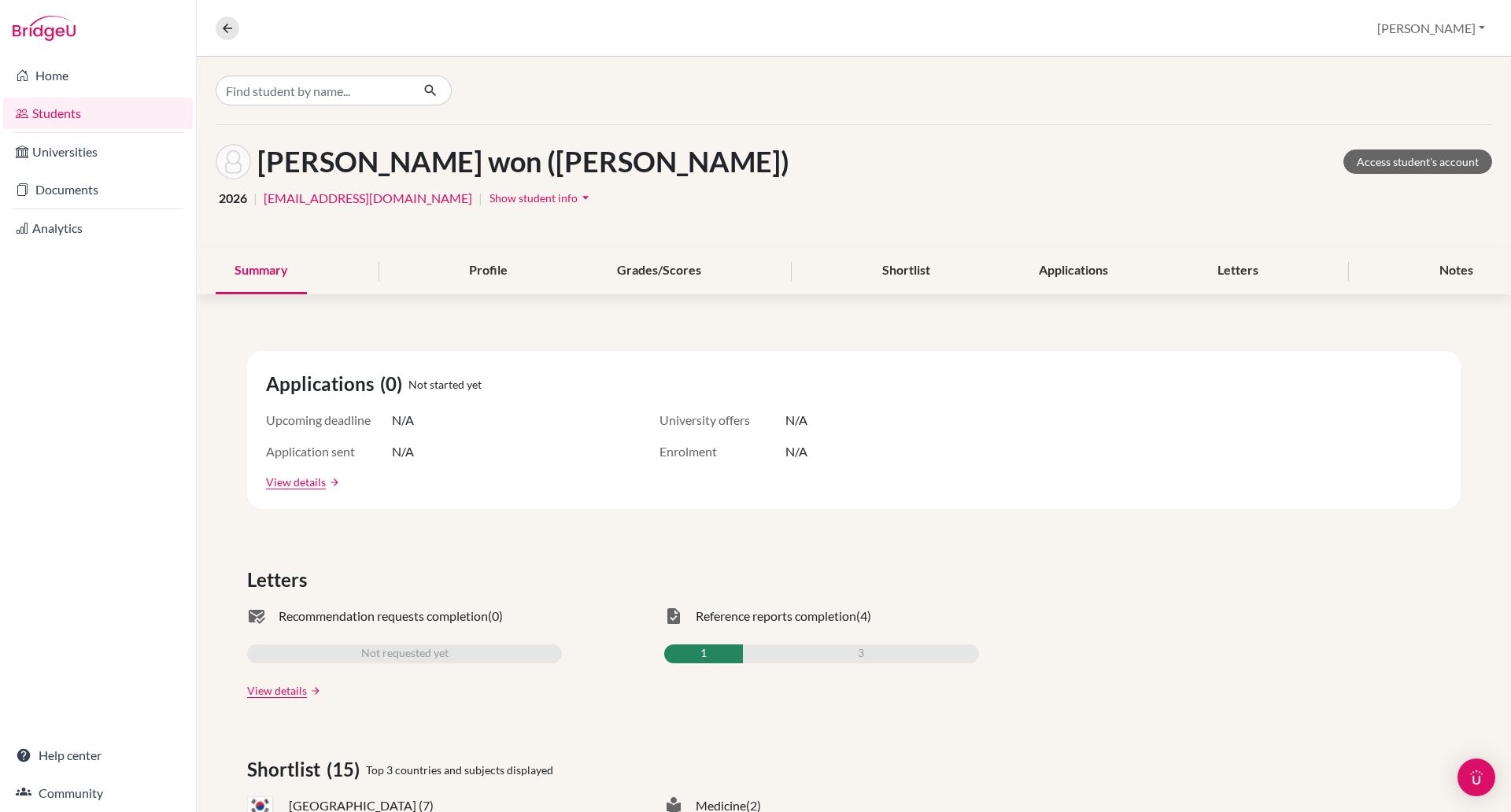
click at [489, 192] on span "Show student info" at bounding box center [533, 198] width 88 height 13
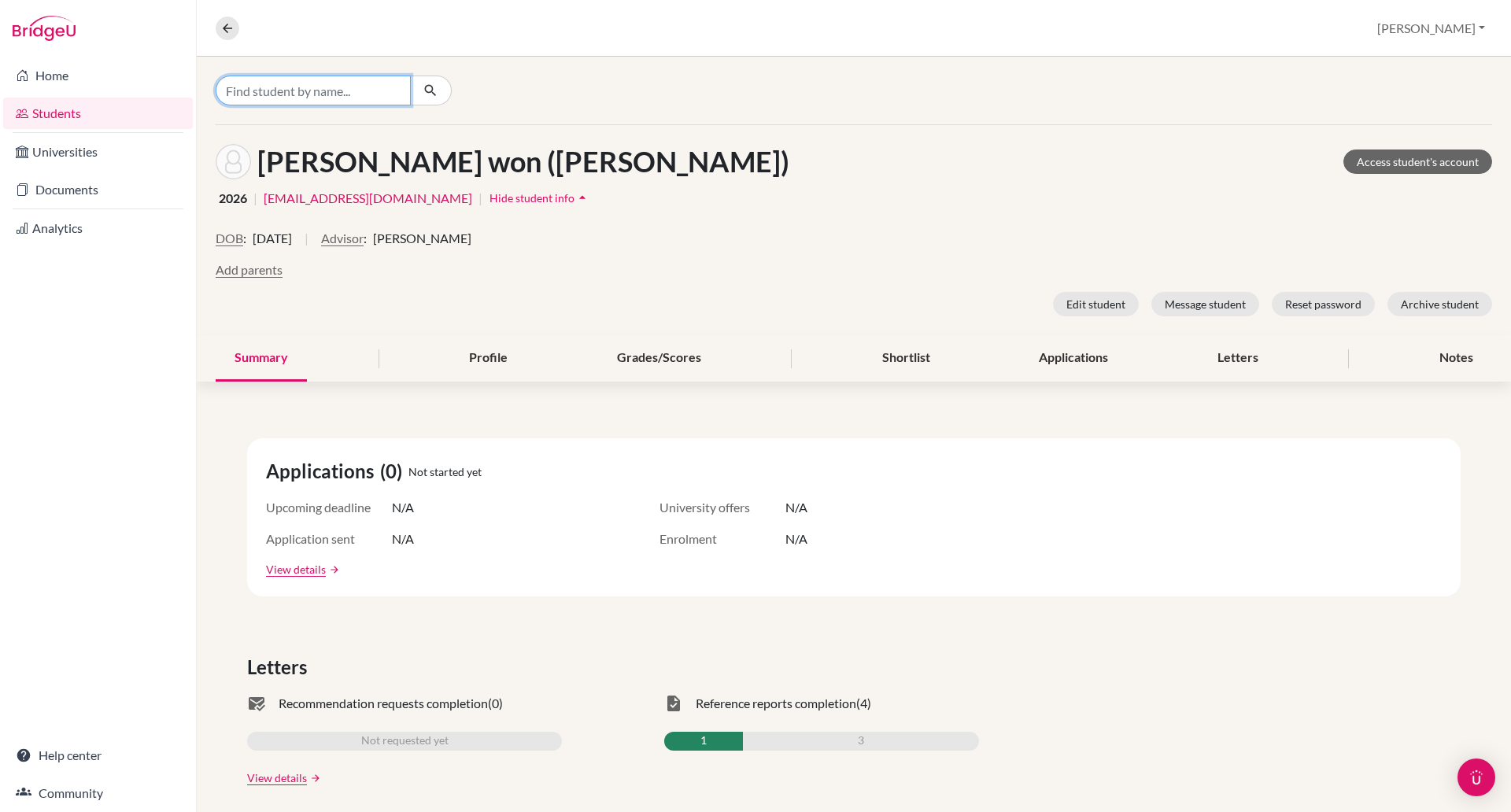
click at [293, 95] on input "Find student by name..." at bounding box center [313, 90] width 195 height 30
type input "minha"
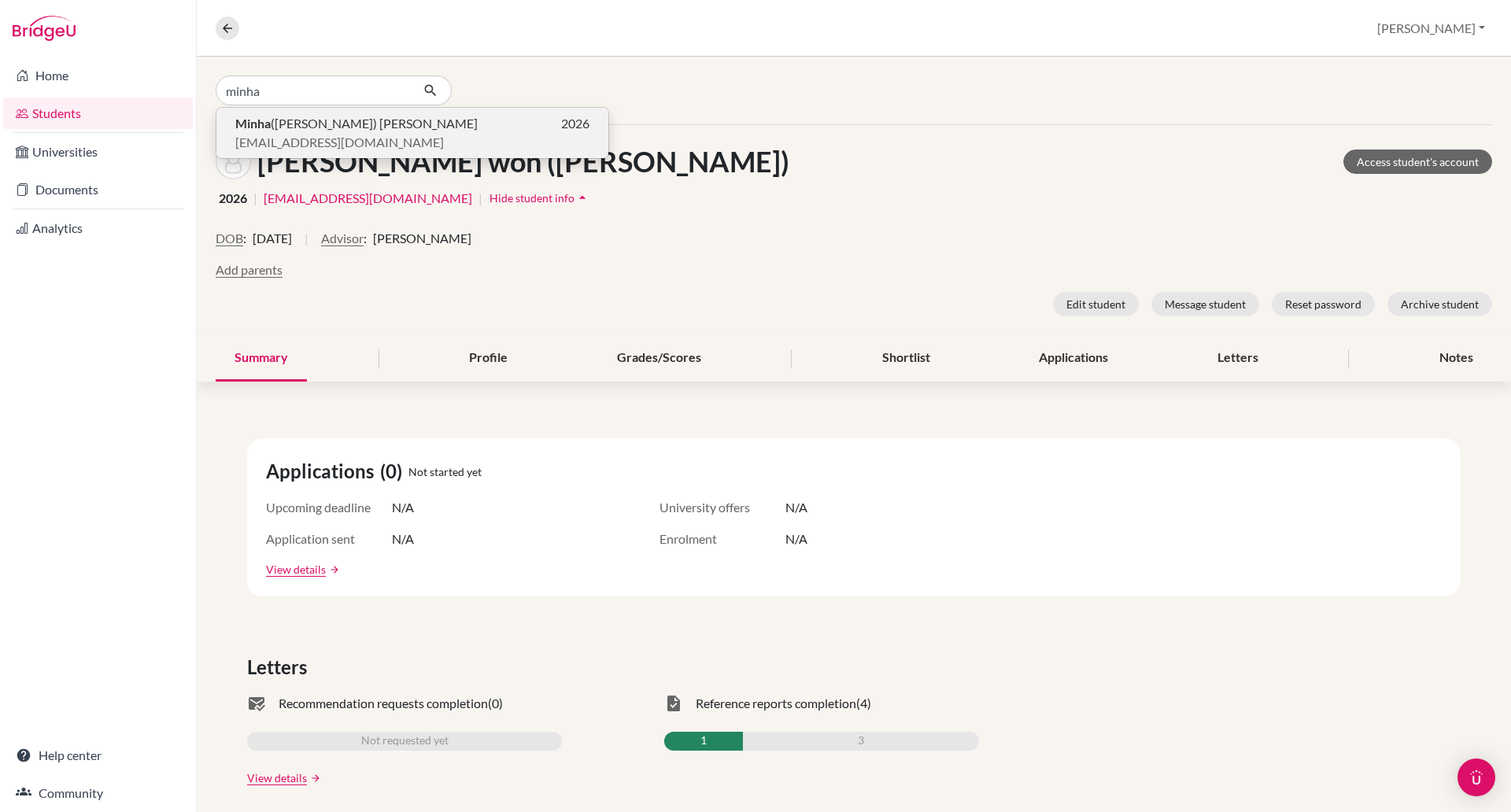
click at [300, 131] on span "Minha (Jaden) Kim" at bounding box center [357, 123] width 243 height 19
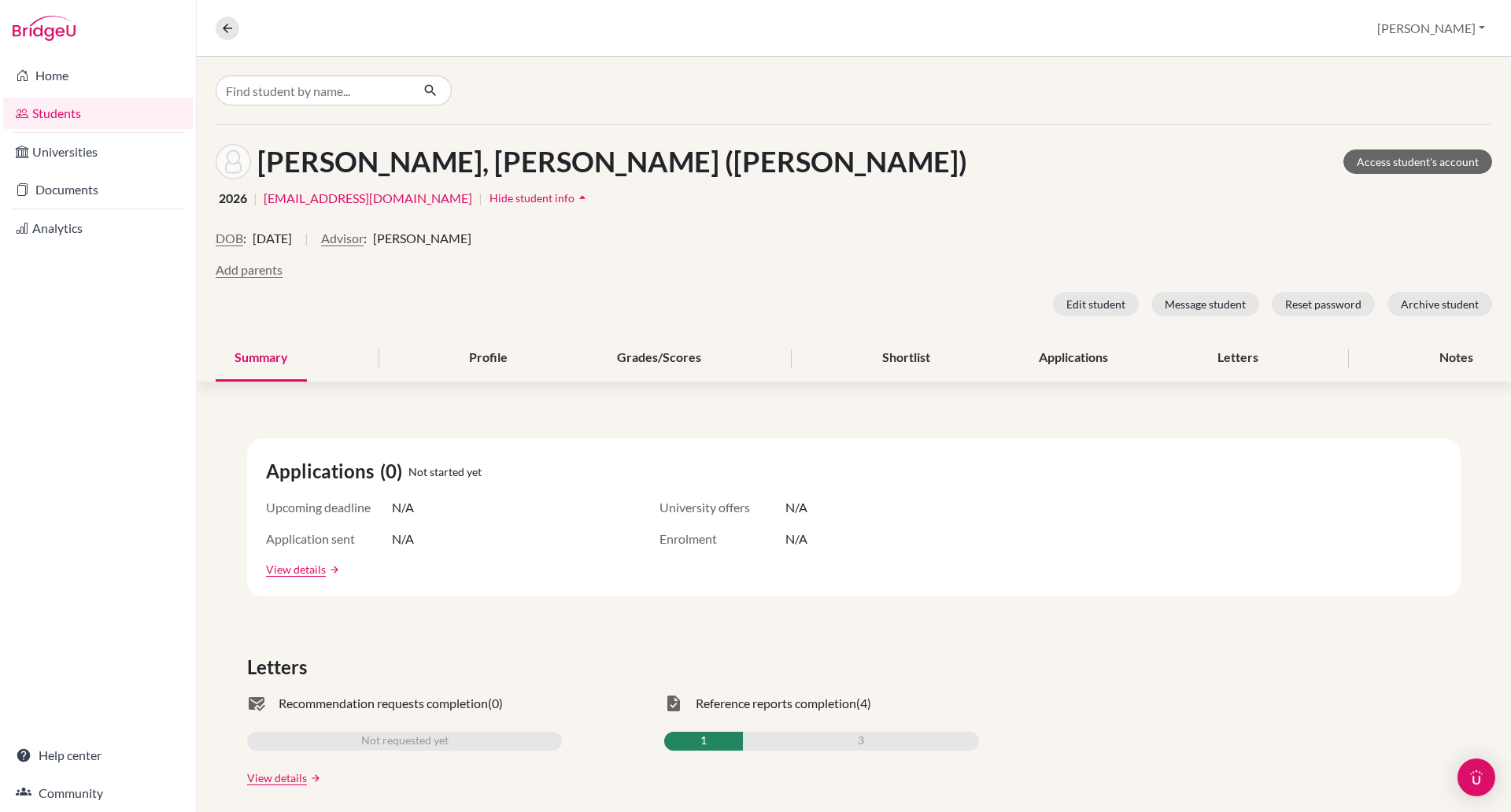
click at [489, 198] on span "Hide student info" at bounding box center [532, 198] width 85 height 13
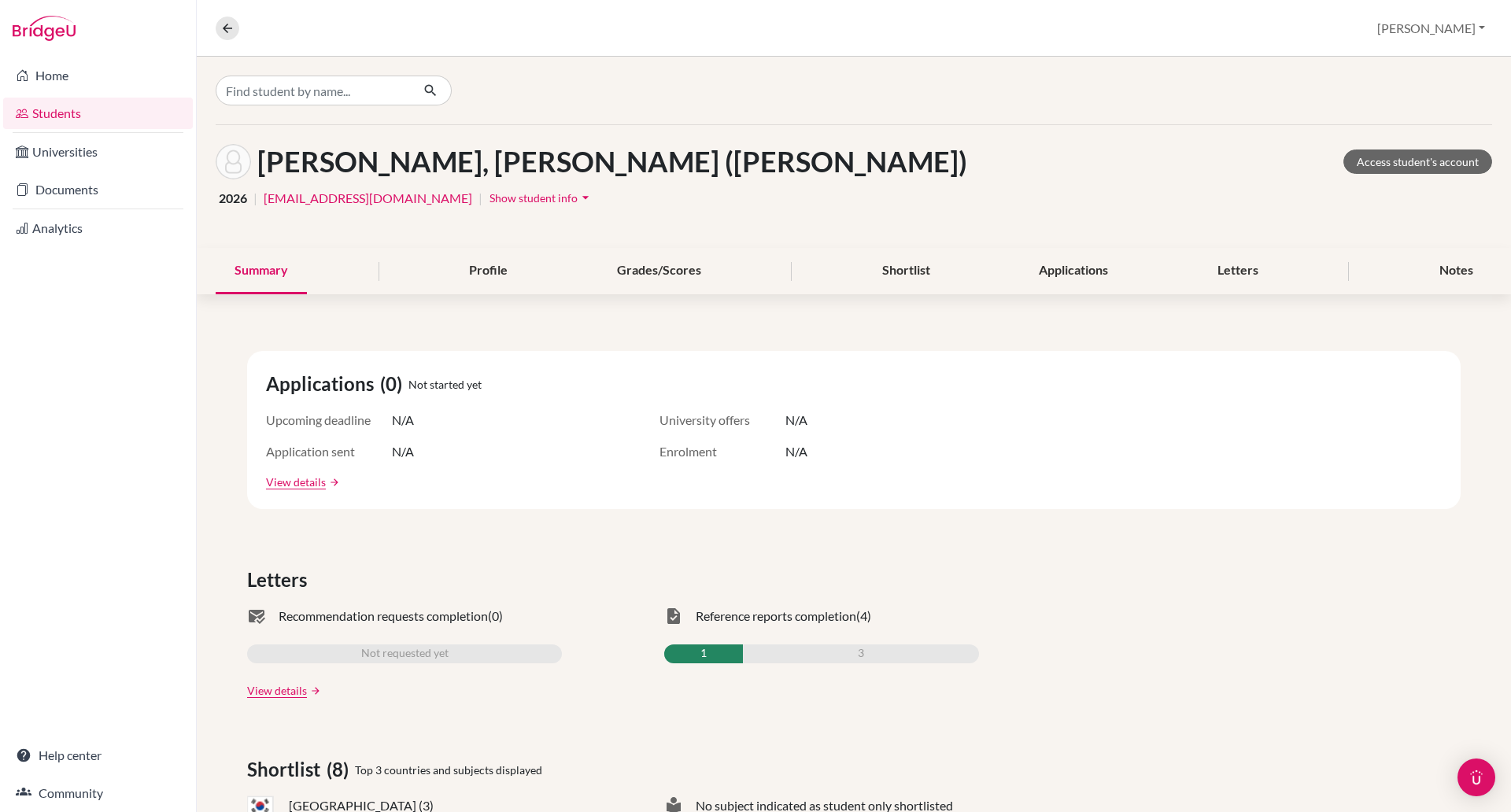
click at [489, 199] on span "Show student info" at bounding box center [533, 198] width 88 height 13
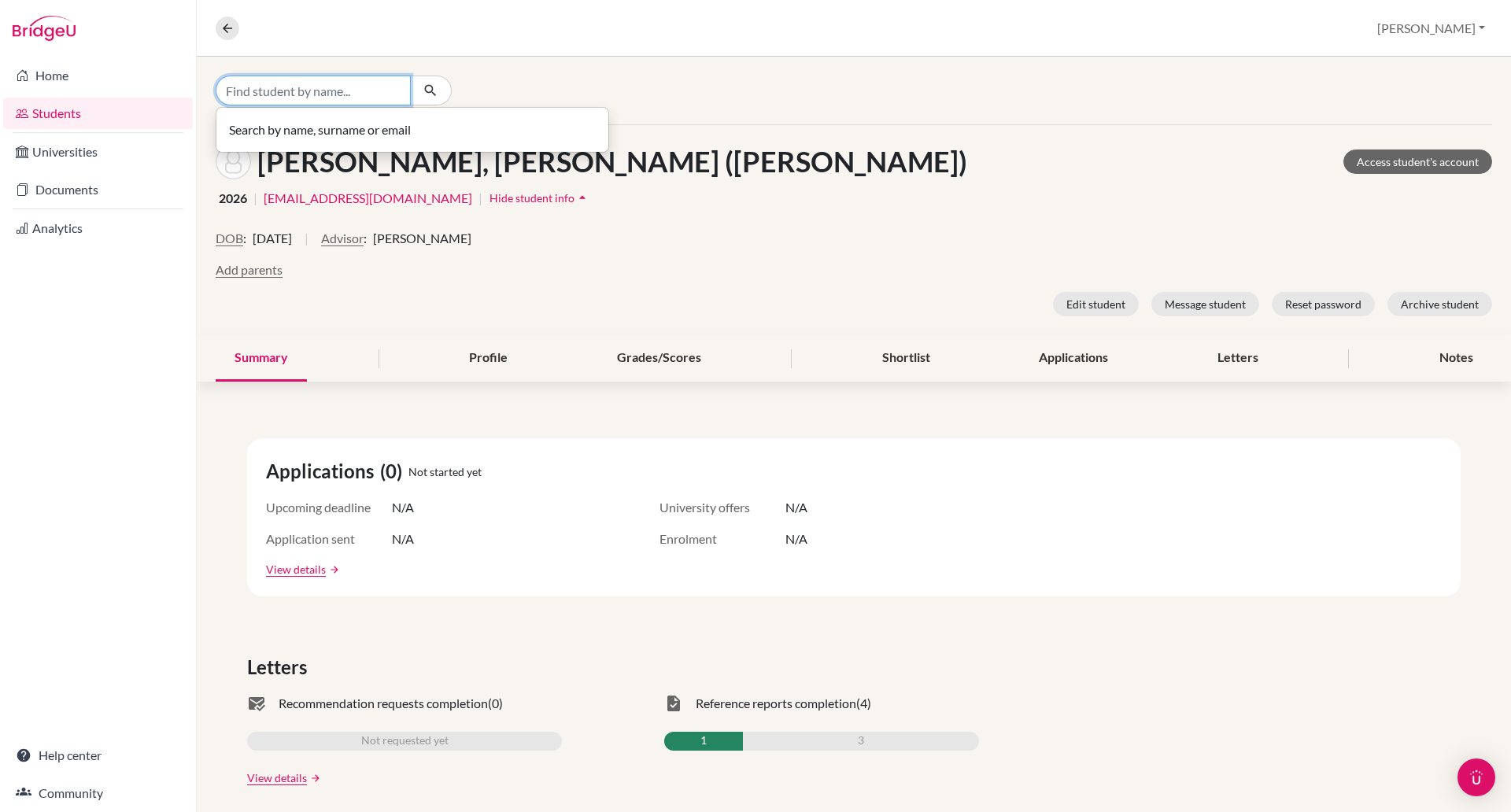
click at [301, 104] on input "Find student by name..." at bounding box center [313, 90] width 195 height 30
click at [300, 92] on input "Find student by name..." at bounding box center [313, 90] width 195 height 30
type input "anh kiet"
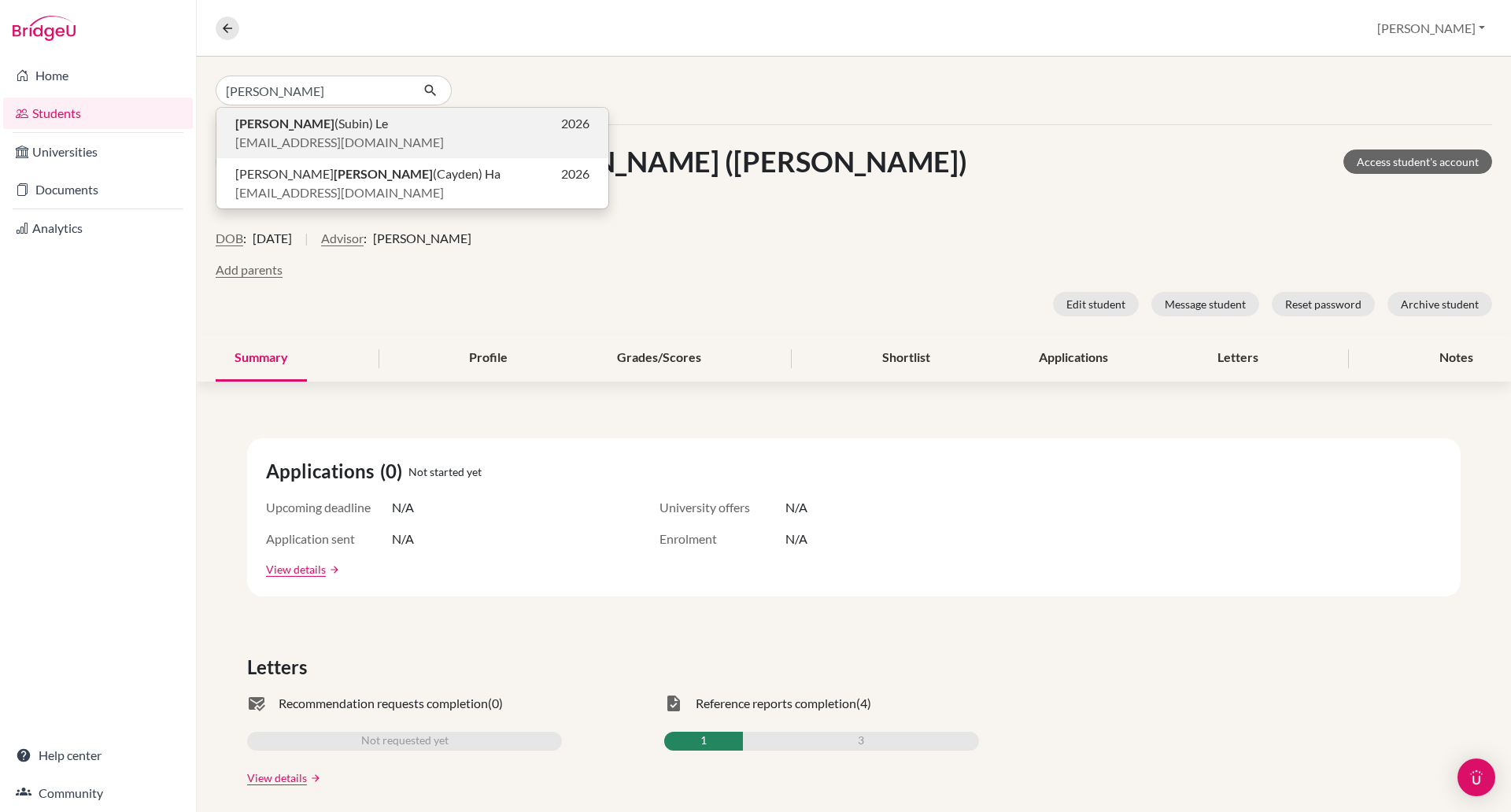
click at [329, 133] on span "[EMAIL_ADDRESS][DOMAIN_NAME]" at bounding box center [340, 142] width 209 height 19
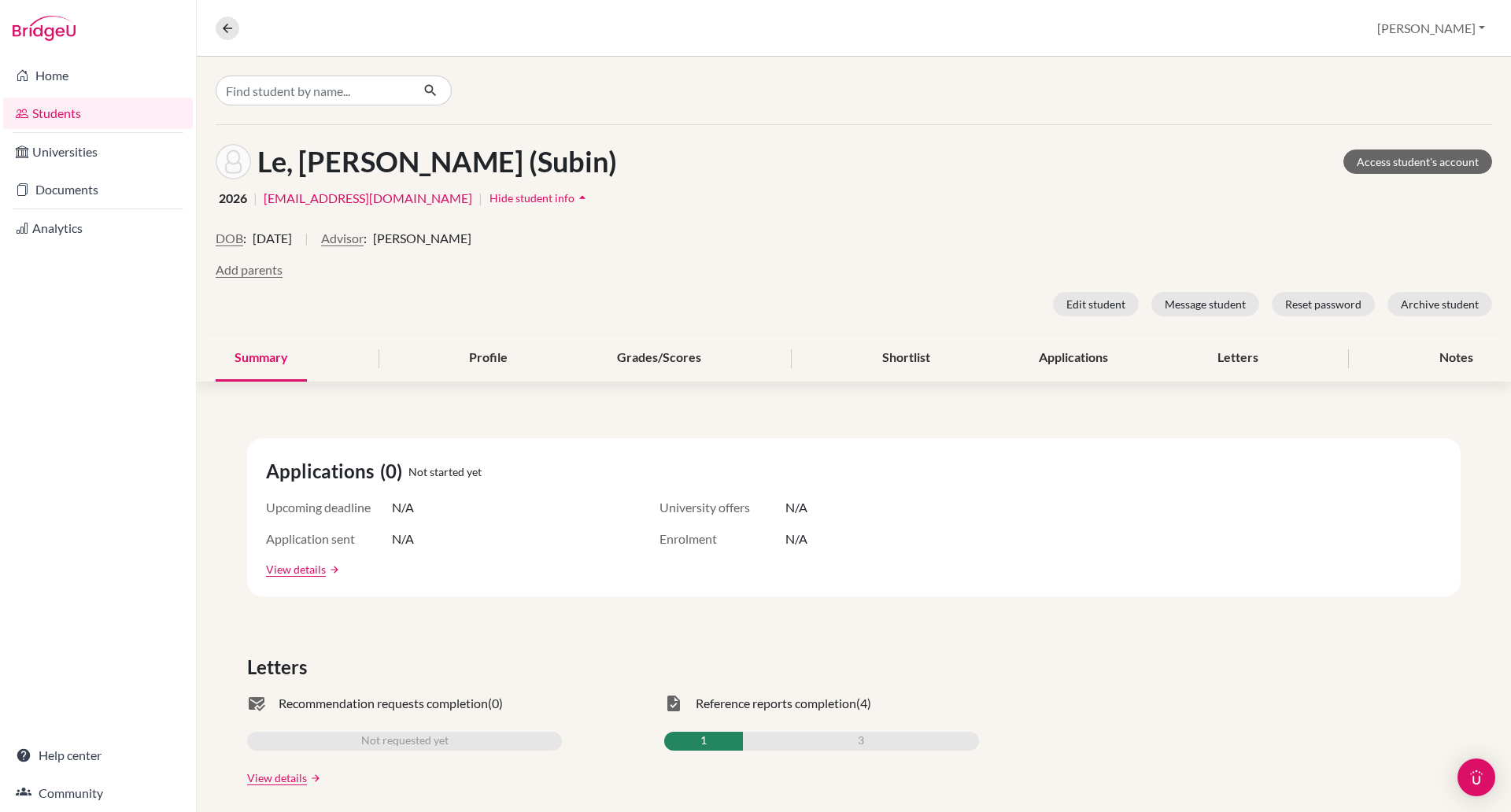
click at [489, 193] on span "Hide student info" at bounding box center [532, 198] width 85 height 13
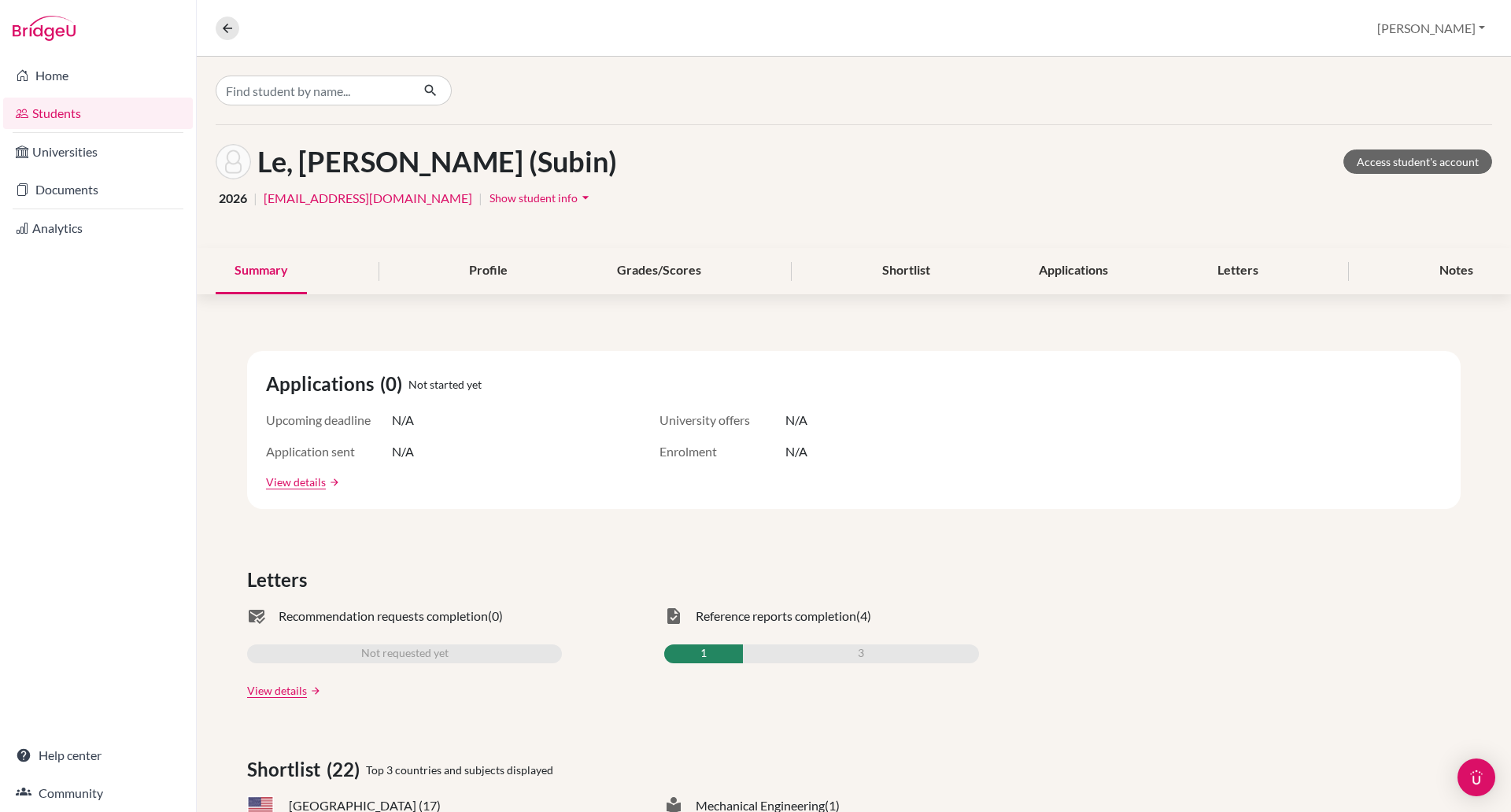
click at [489, 192] on span "Show student info" at bounding box center [533, 198] width 88 height 13
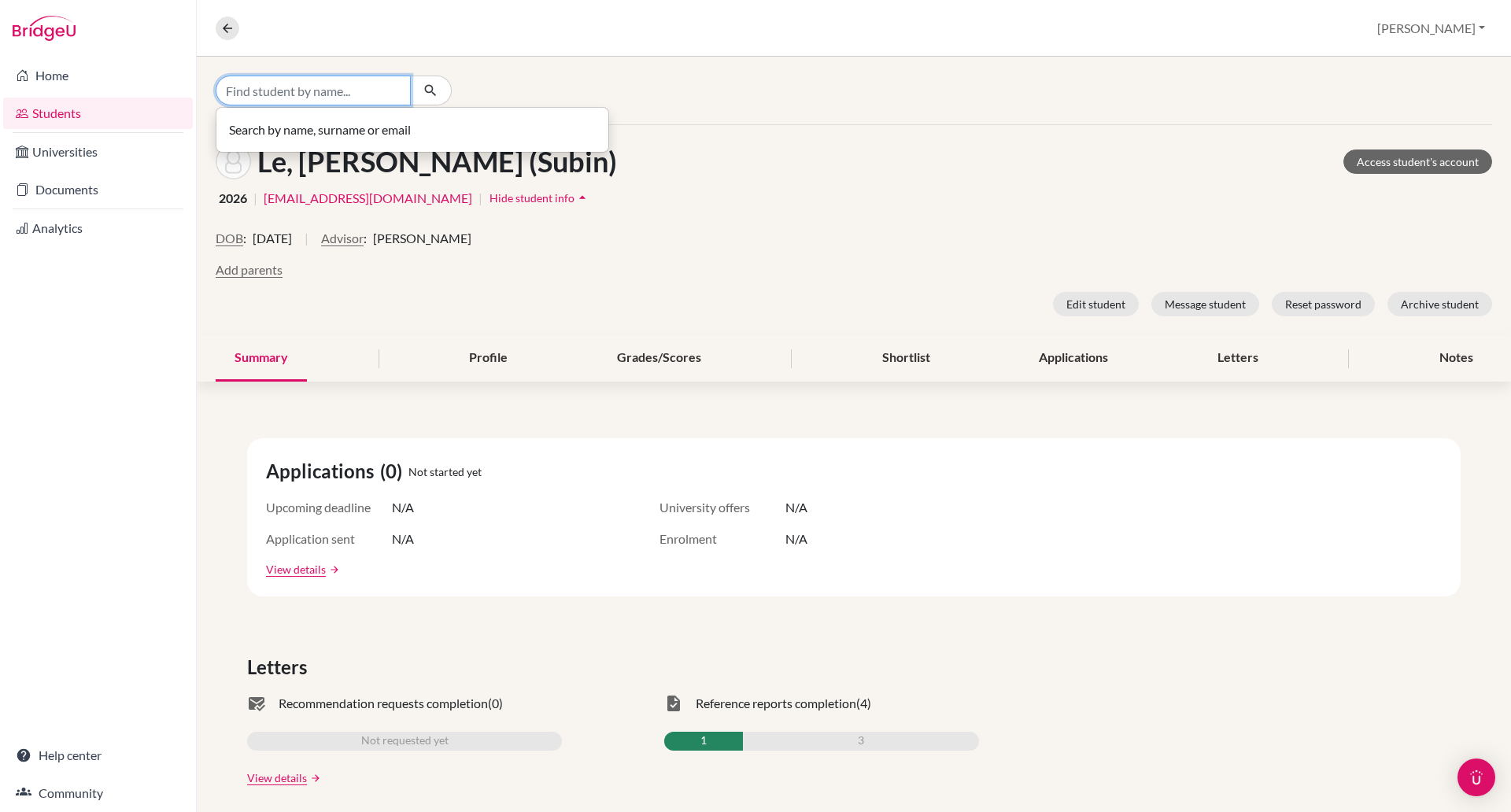
click at [375, 88] on input "Find student by name..." at bounding box center [313, 90] width 195 height 30
type input "siyun"
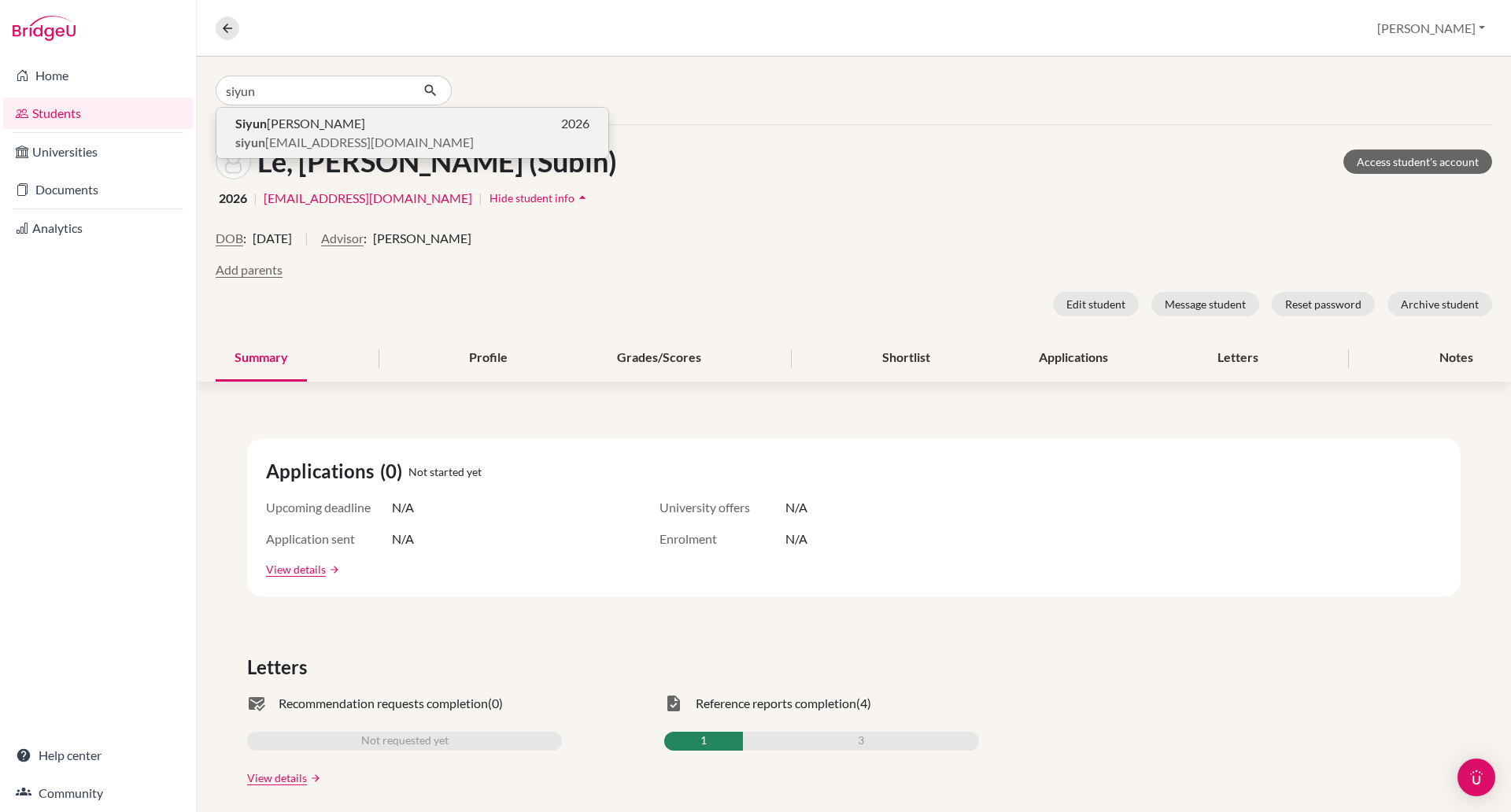
click at [303, 134] on span "siyun _lee@bisvietnam.com" at bounding box center [354, 142] width 238 height 19
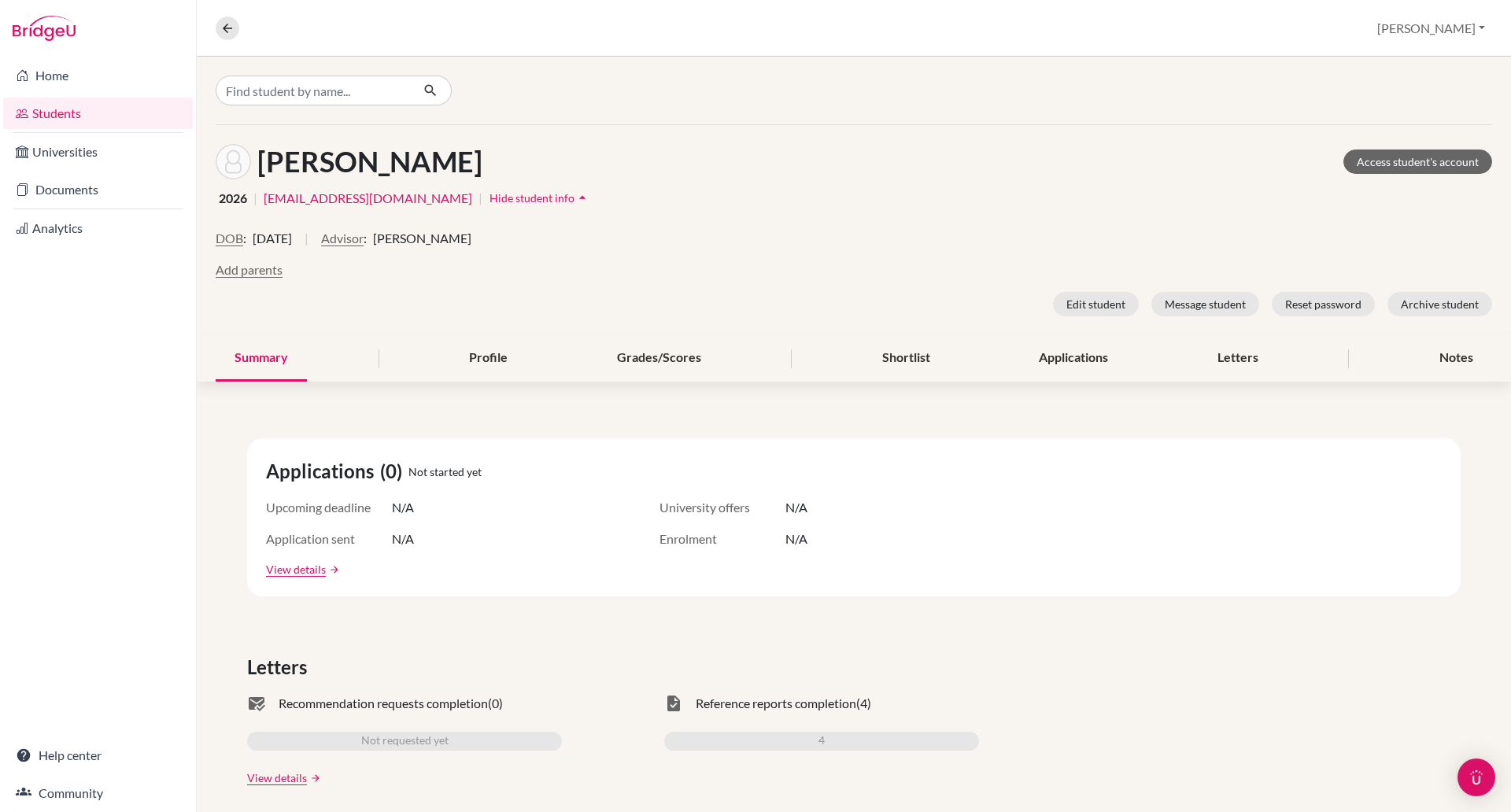
click at [489, 197] on span "Hide student info" at bounding box center [532, 198] width 85 height 13
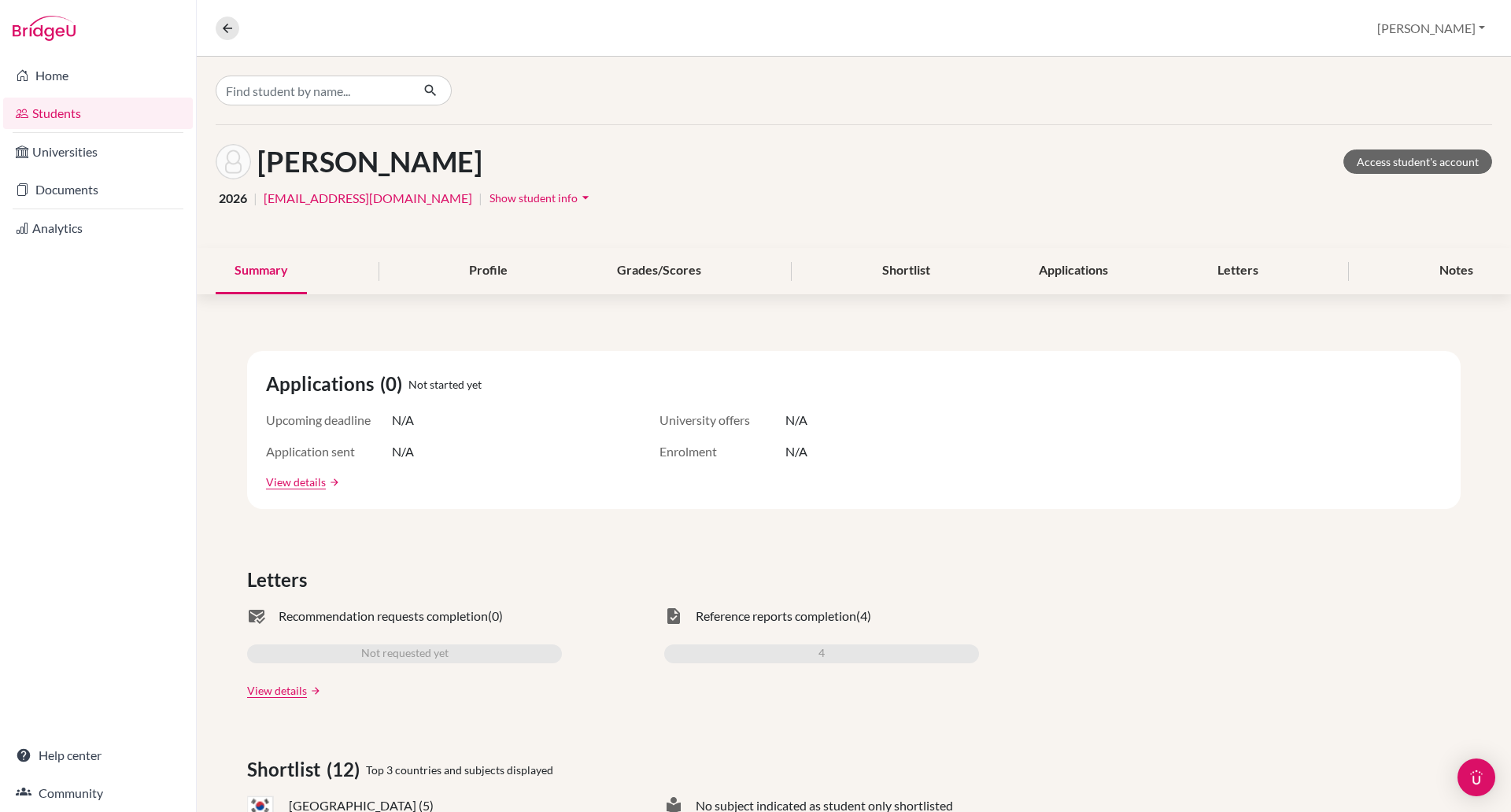
click at [489, 197] on span "Show student info" at bounding box center [533, 198] width 88 height 13
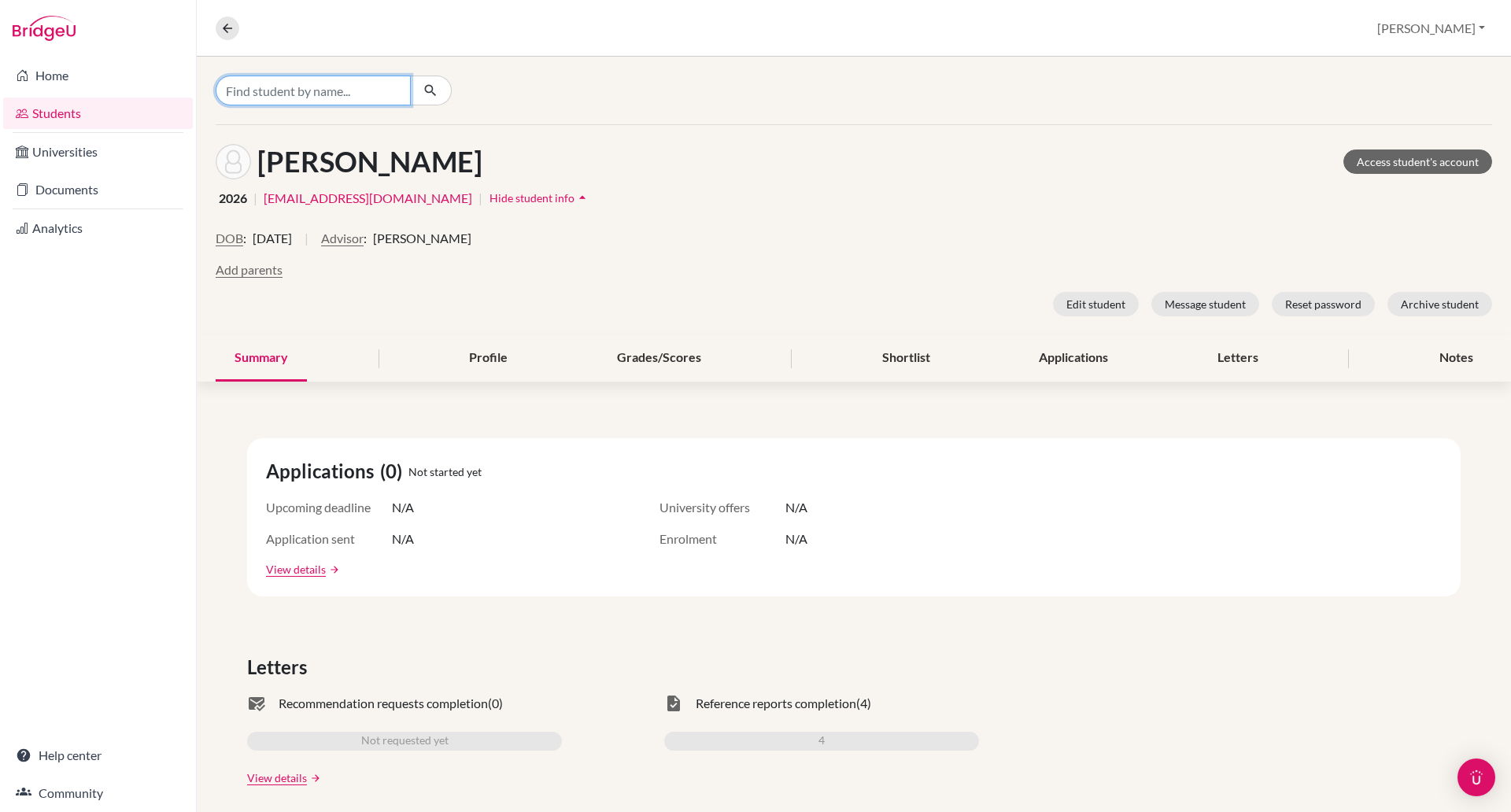
click at [280, 97] on input "Find student by name..." at bounding box center [313, 90] width 195 height 30
type input "siyeon"
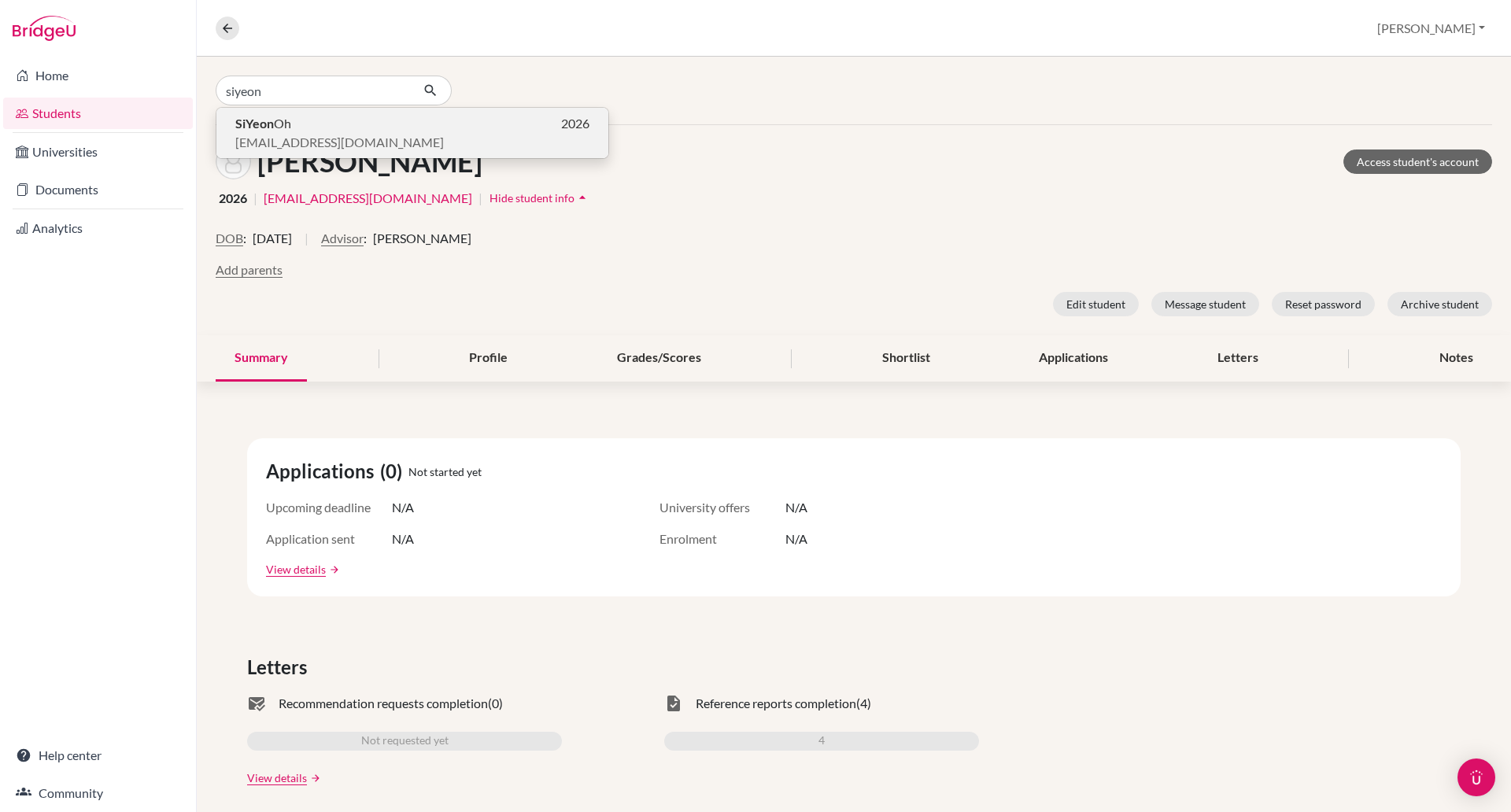
click at [291, 124] on span "SiYeon Oh" at bounding box center [264, 123] width 56 height 19
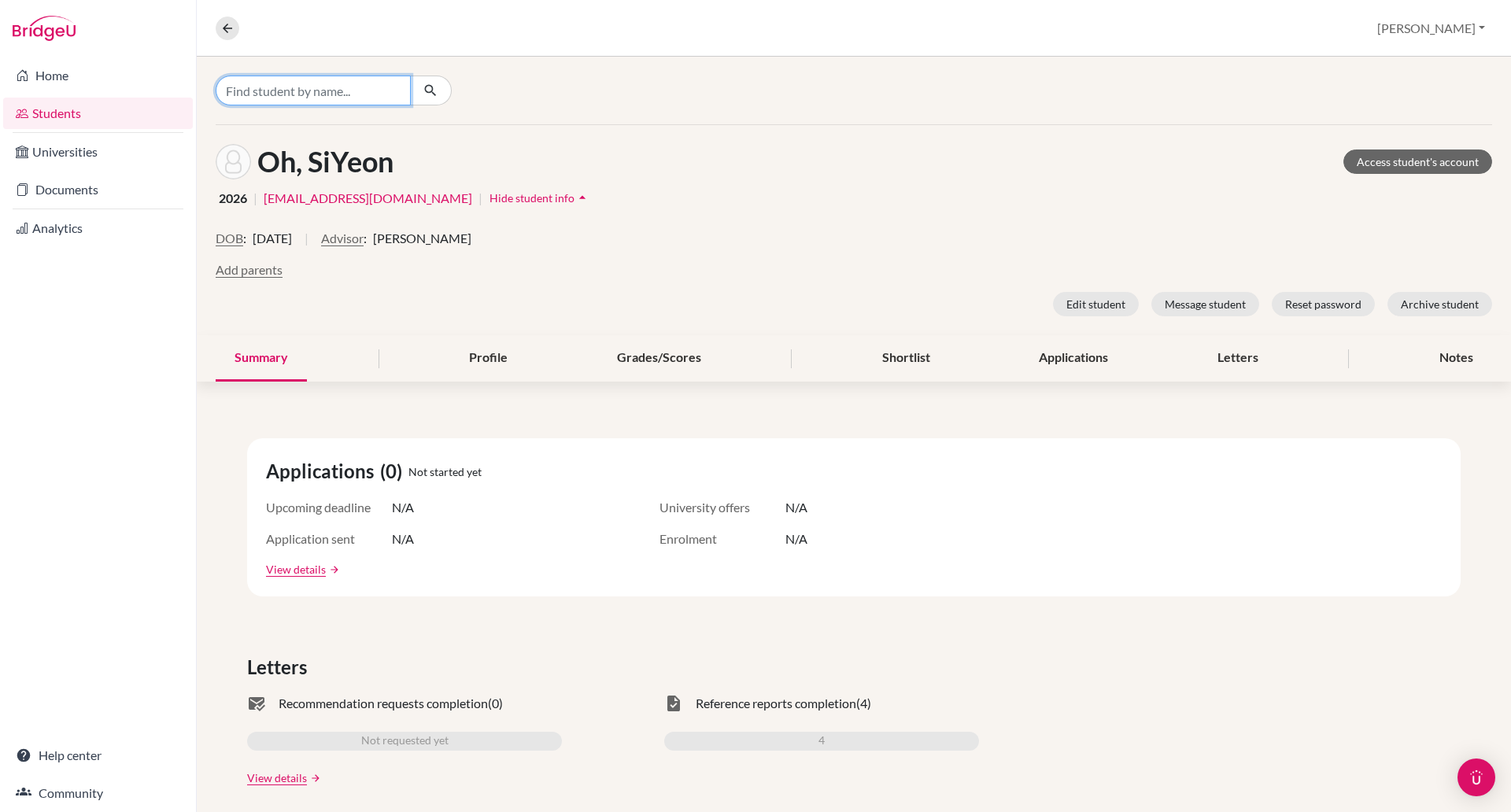
click at [269, 81] on input "Find student by name..." at bounding box center [313, 90] width 195 height 30
type input "nam-anh"
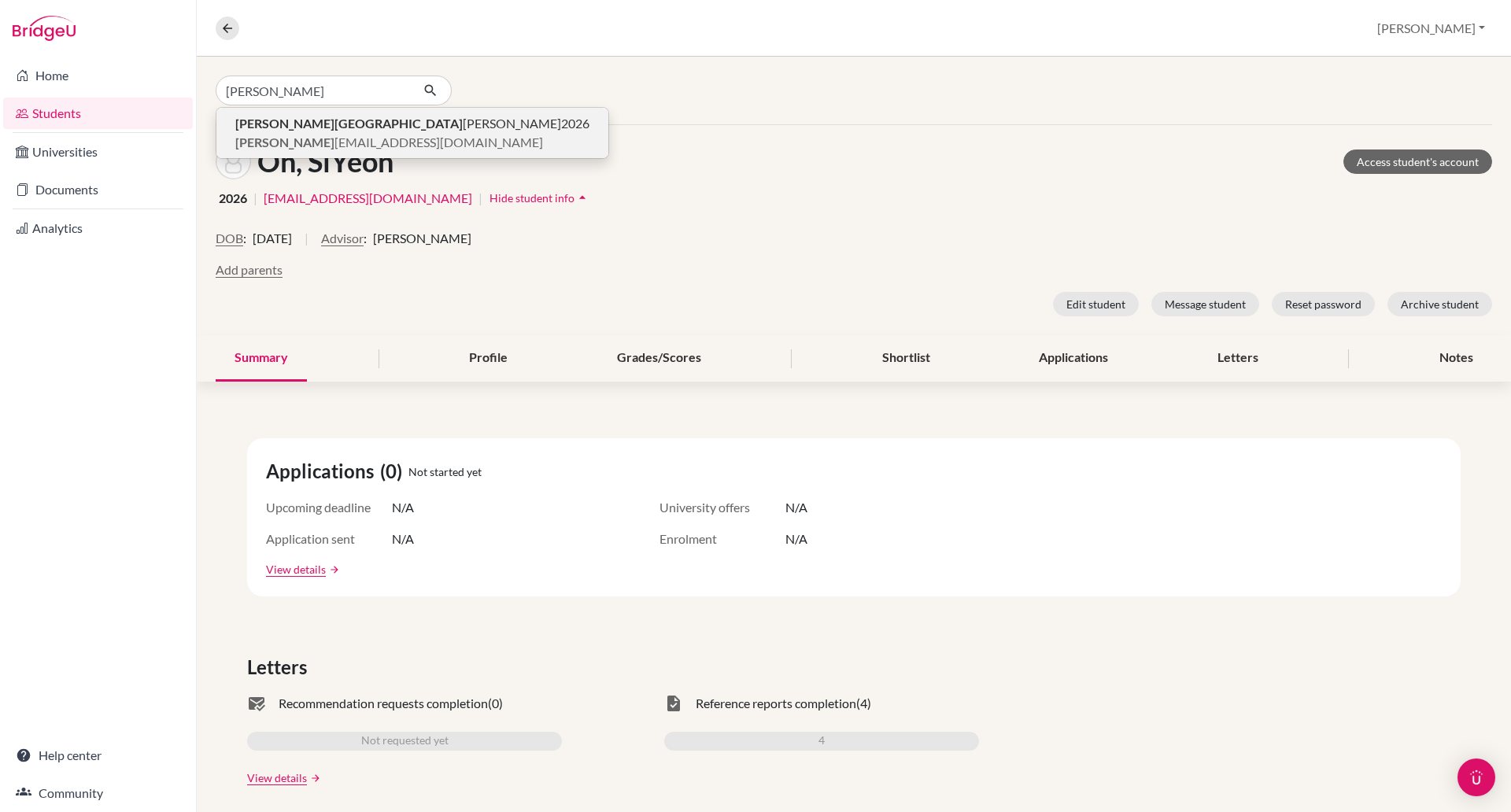
click at [292, 130] on span "Nam-Anh Hoang Phung" at bounding box center [398, 123] width 326 height 19
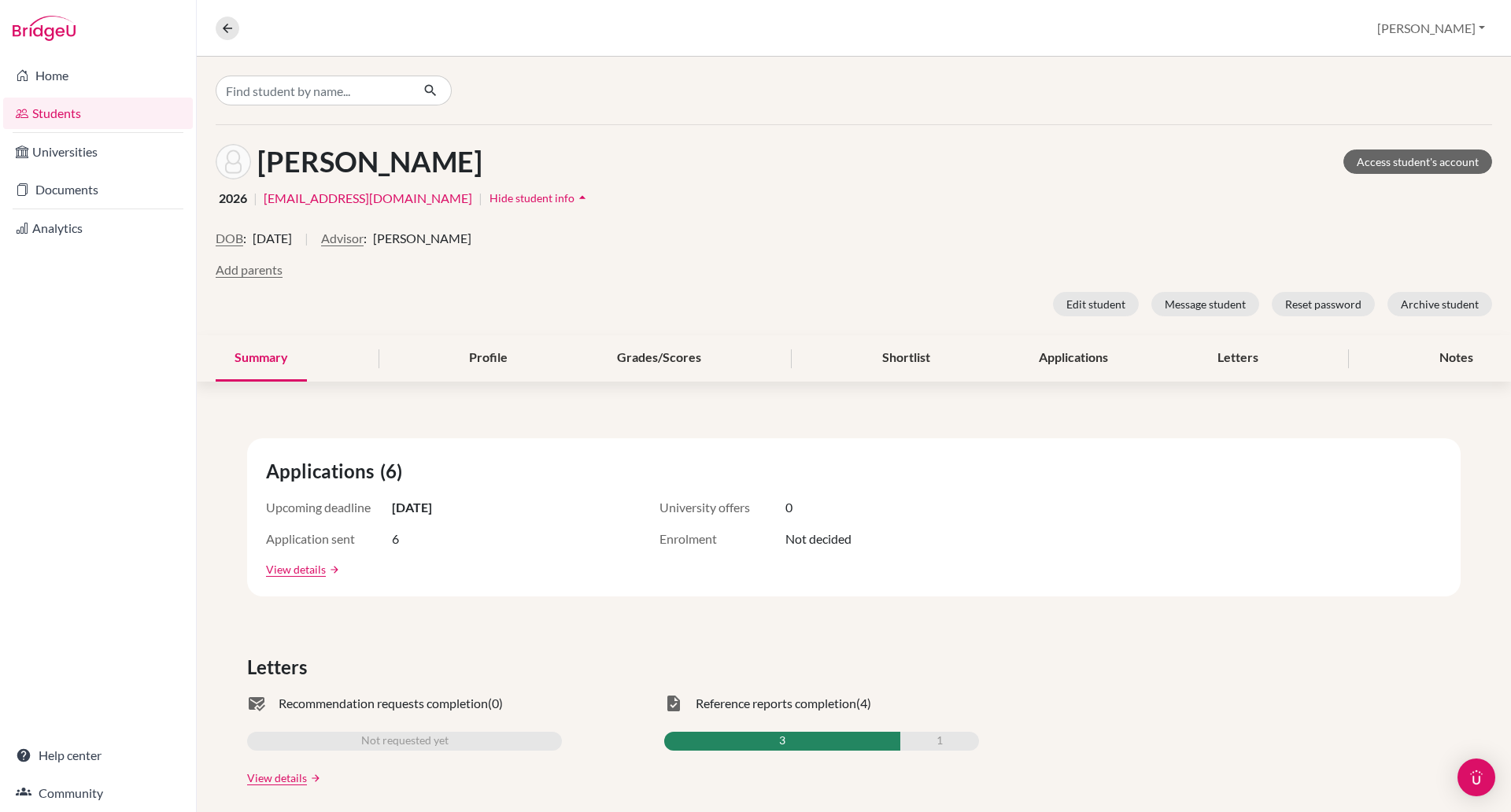
click at [513, 200] on span "Hide student info" at bounding box center [532, 198] width 85 height 13
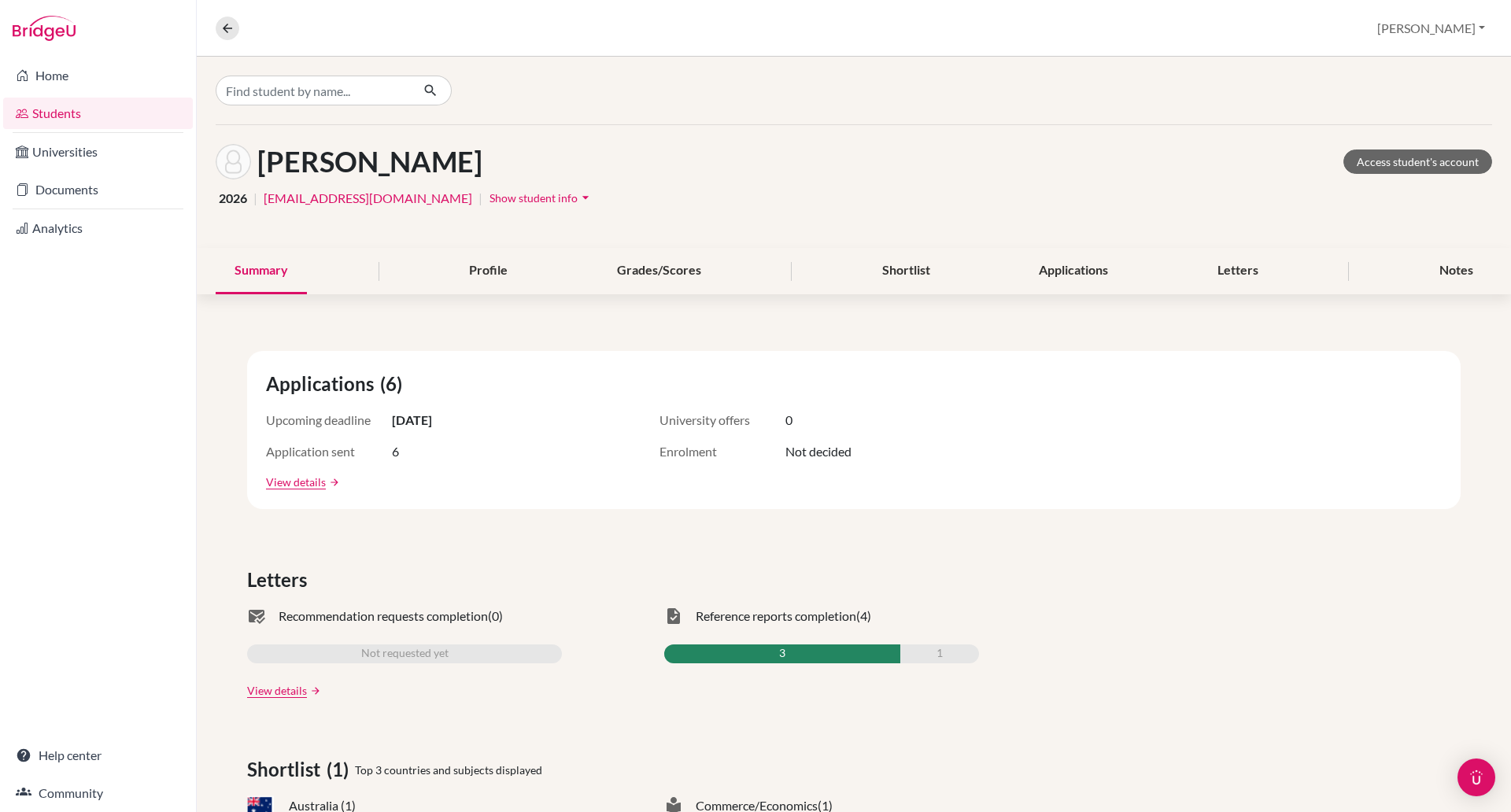
click at [513, 200] on span "Show student info" at bounding box center [533, 198] width 88 height 13
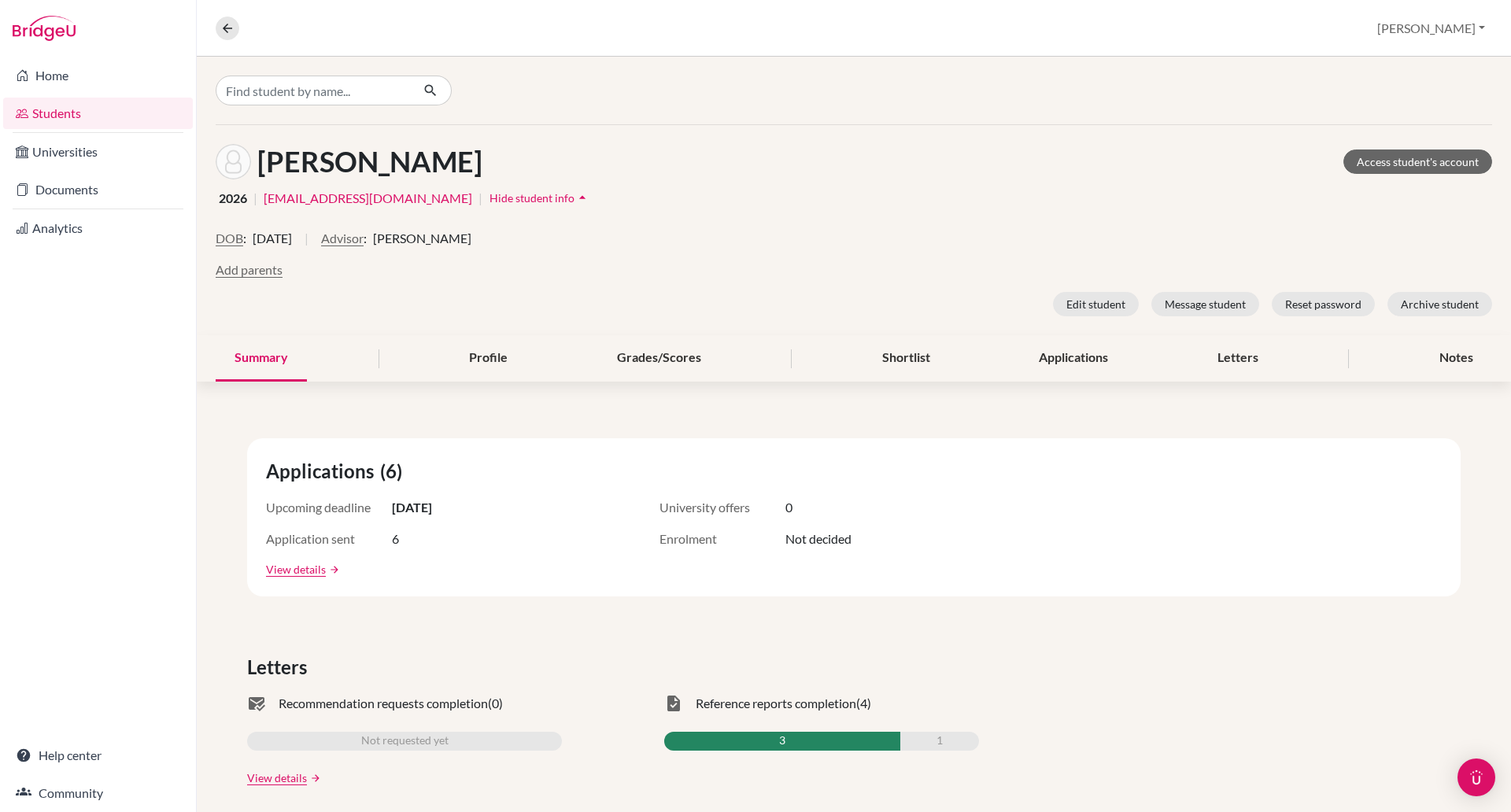
click at [673, 198] on div "2026 | nam-anh_phung@bisvietnam.com | Hide student info arrow_drop_up" at bounding box center [854, 198] width 1276 height 24
click at [1430, 346] on div "Notes" at bounding box center [1457, 359] width 72 height 47
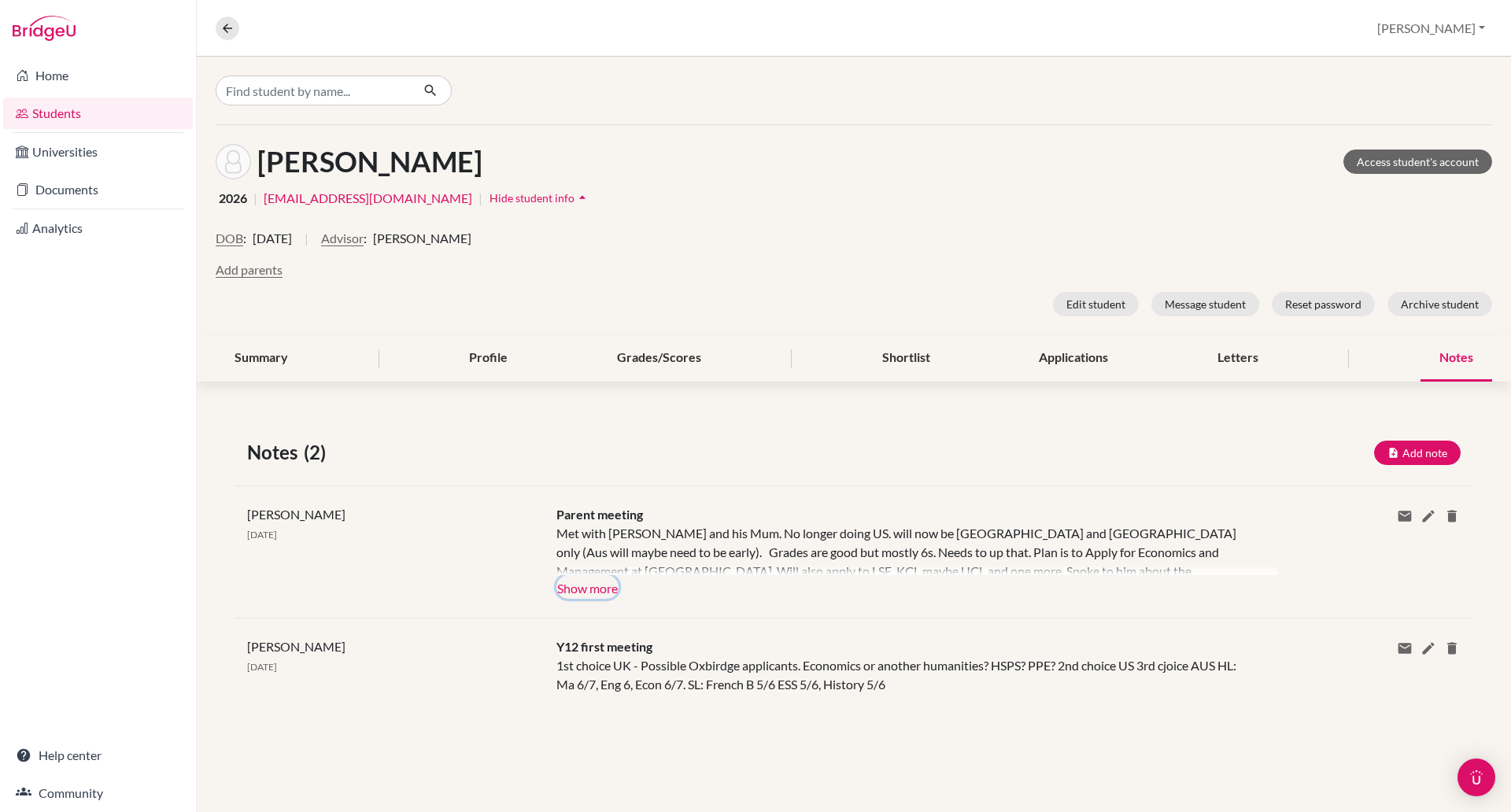
click at [595, 585] on button "Show more" at bounding box center [587, 587] width 62 height 23
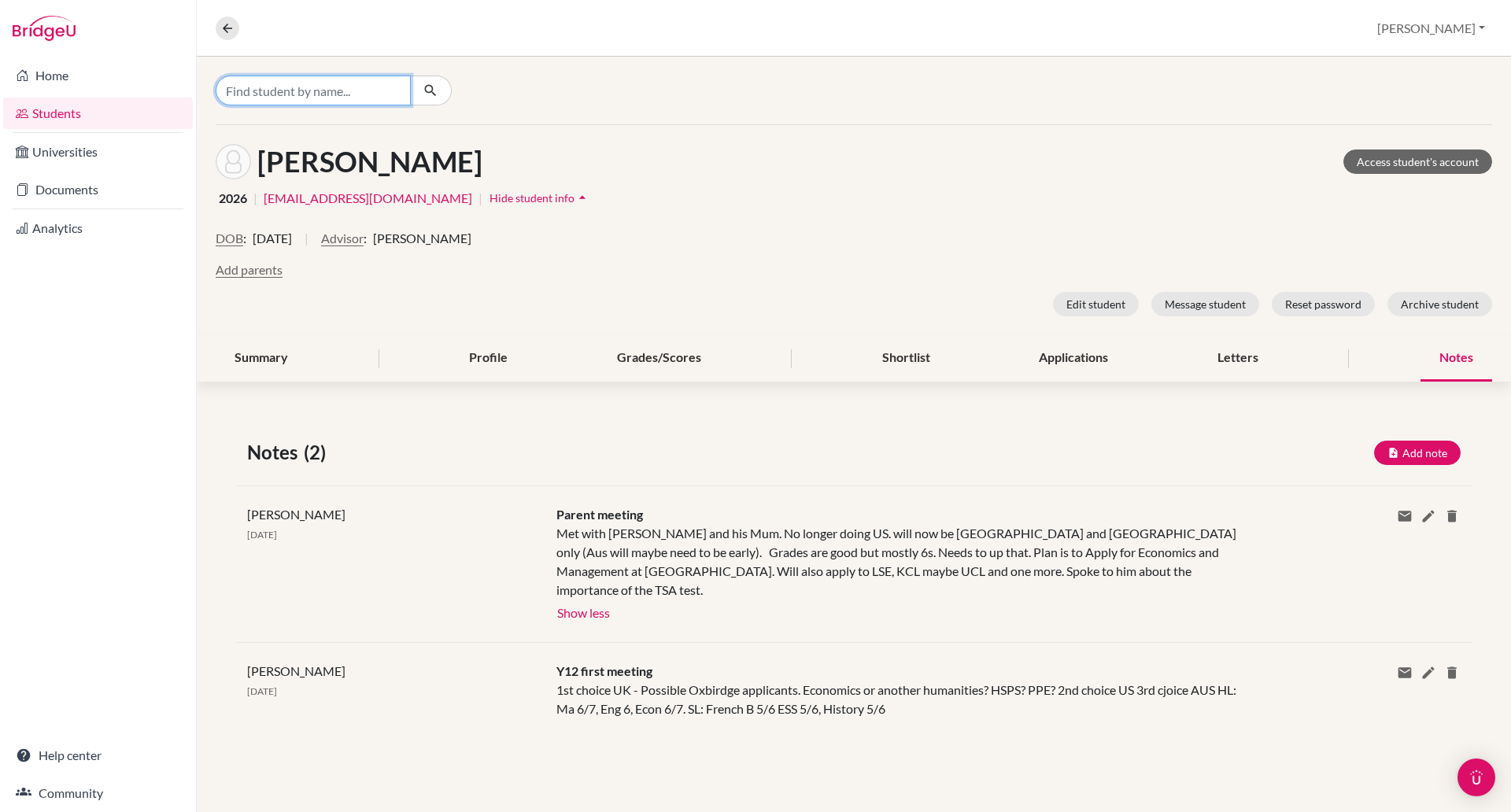
click at [248, 92] on input "Find student by name..." at bounding box center [313, 90] width 195 height 30
type input "OH si"
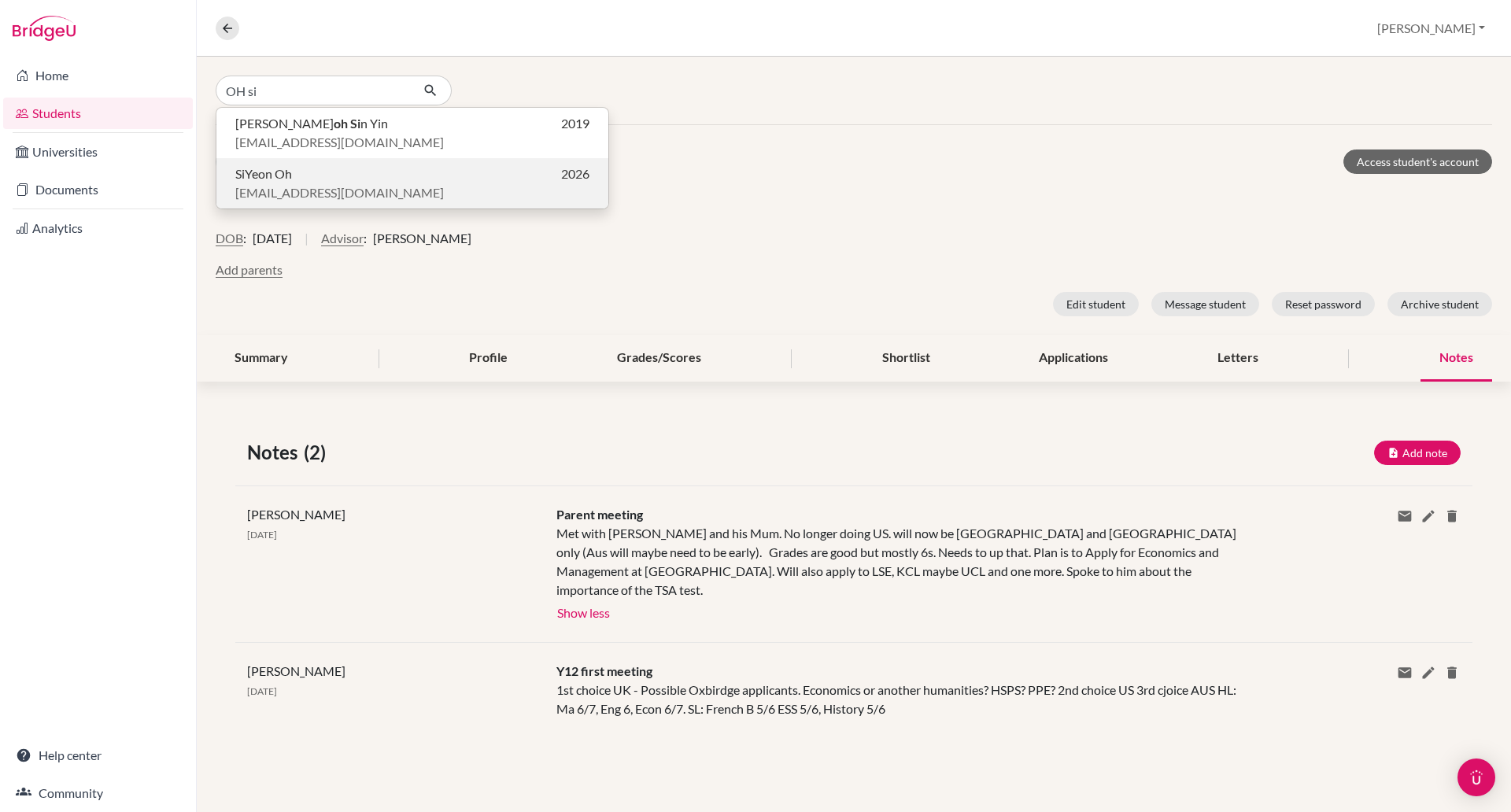
click at [306, 182] on p "SiYeon Oh 2026" at bounding box center [413, 174] width 354 height 19
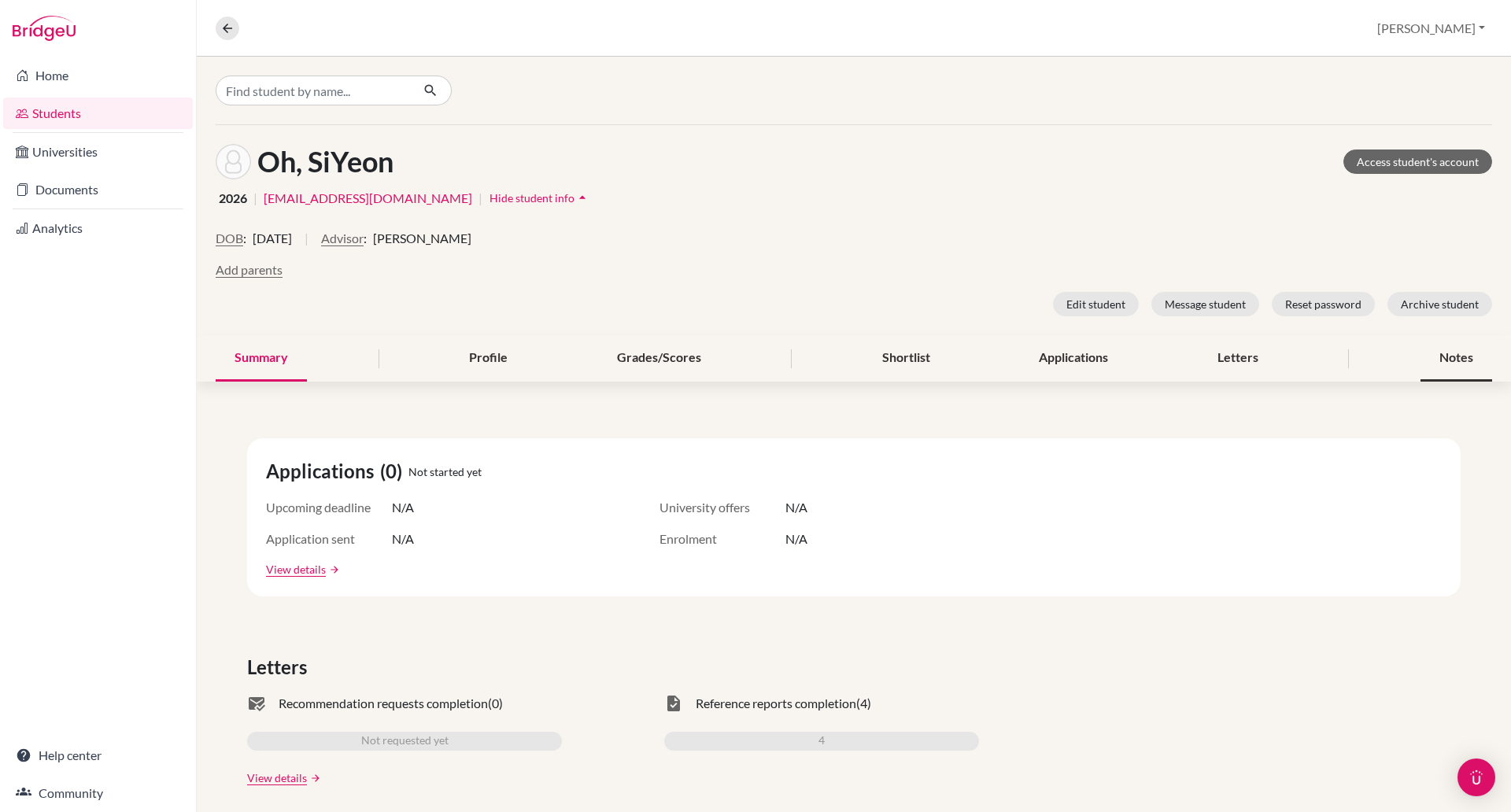
click at [1424, 350] on div "Notes" at bounding box center [1457, 359] width 72 height 47
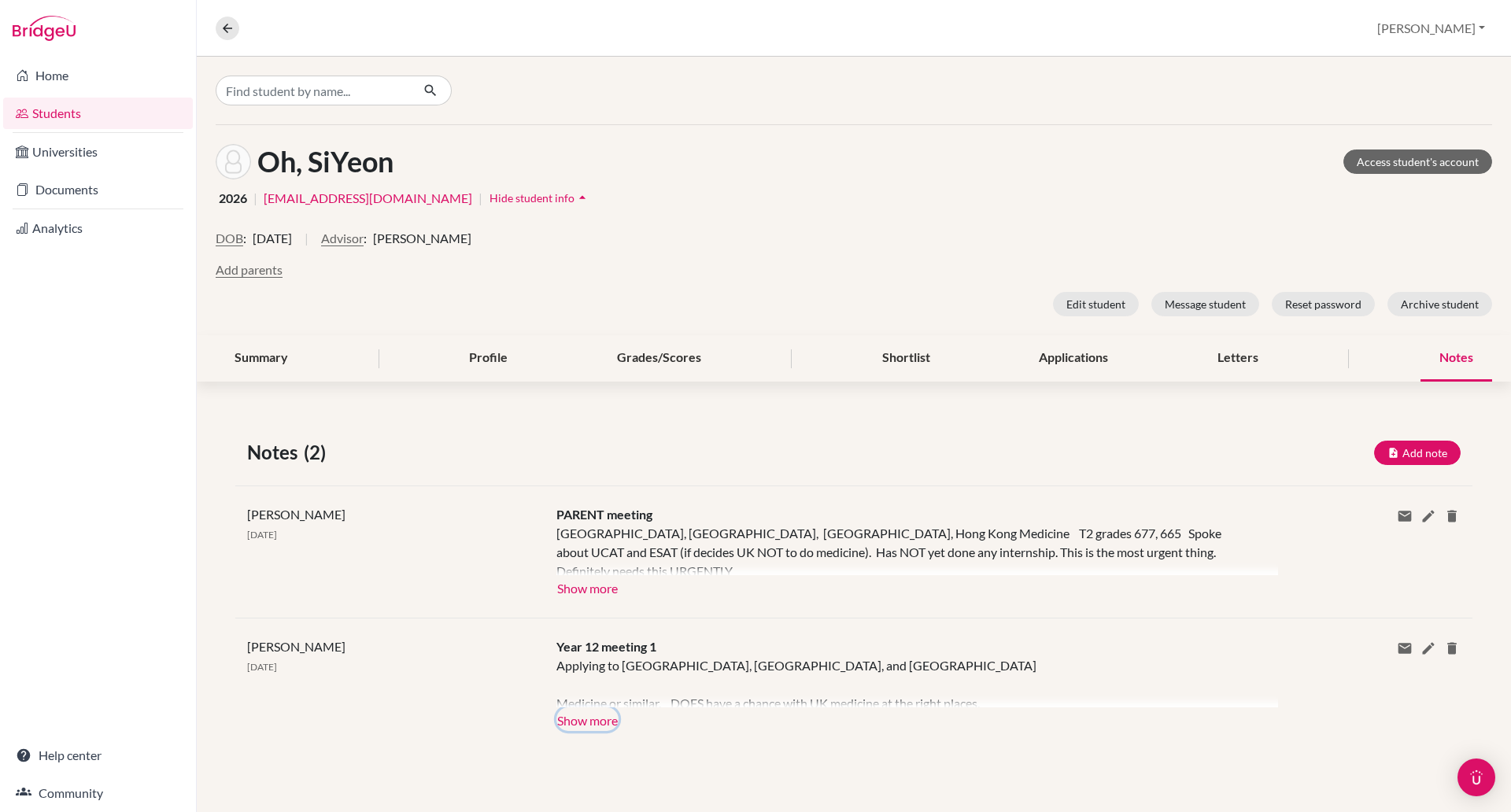
click at [590, 720] on button "Show more" at bounding box center [587, 719] width 62 height 23
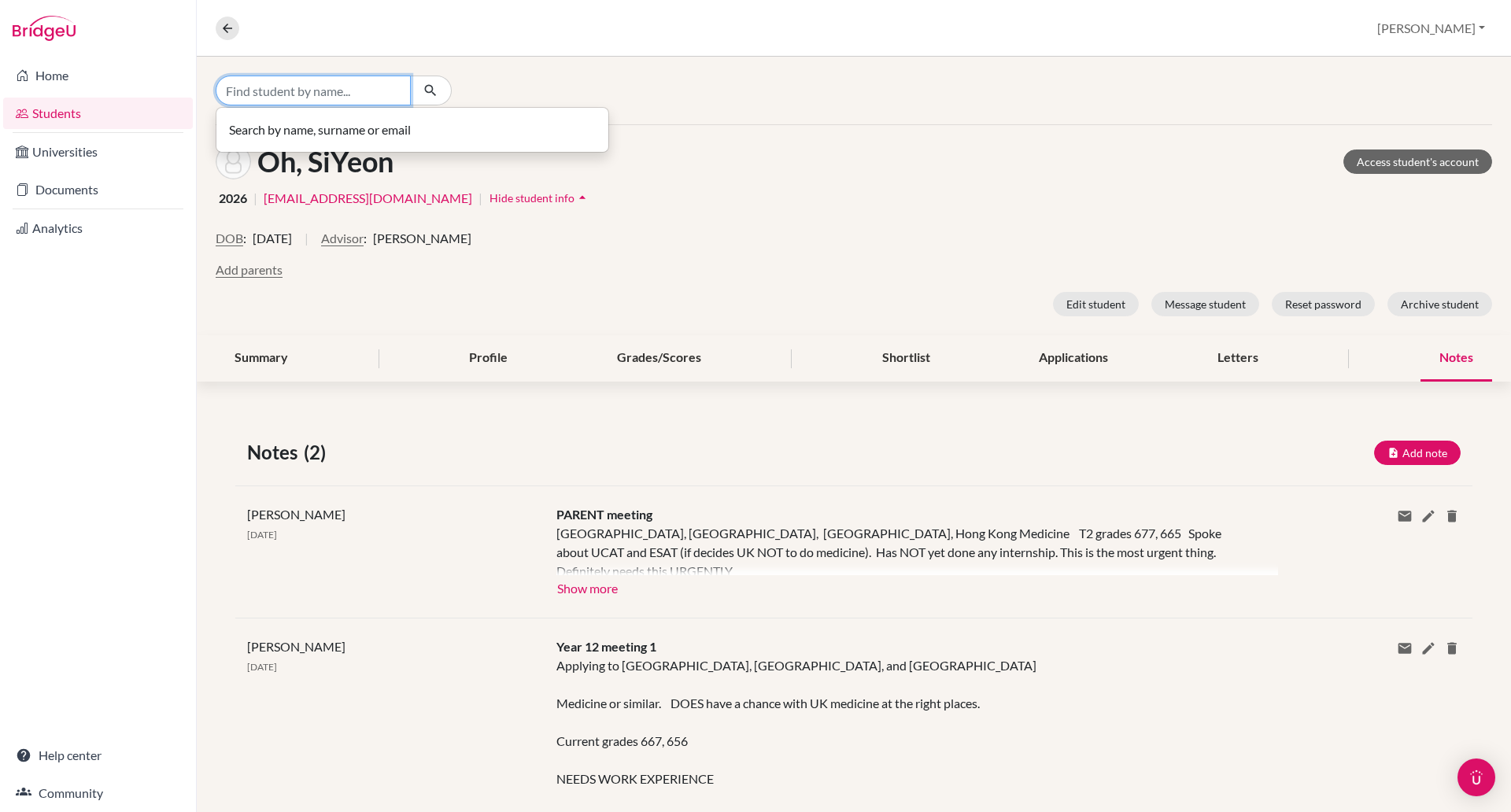
click at [359, 95] on input "Find student by name..." at bounding box center [313, 90] width 195 height 30
type input "JACOB"
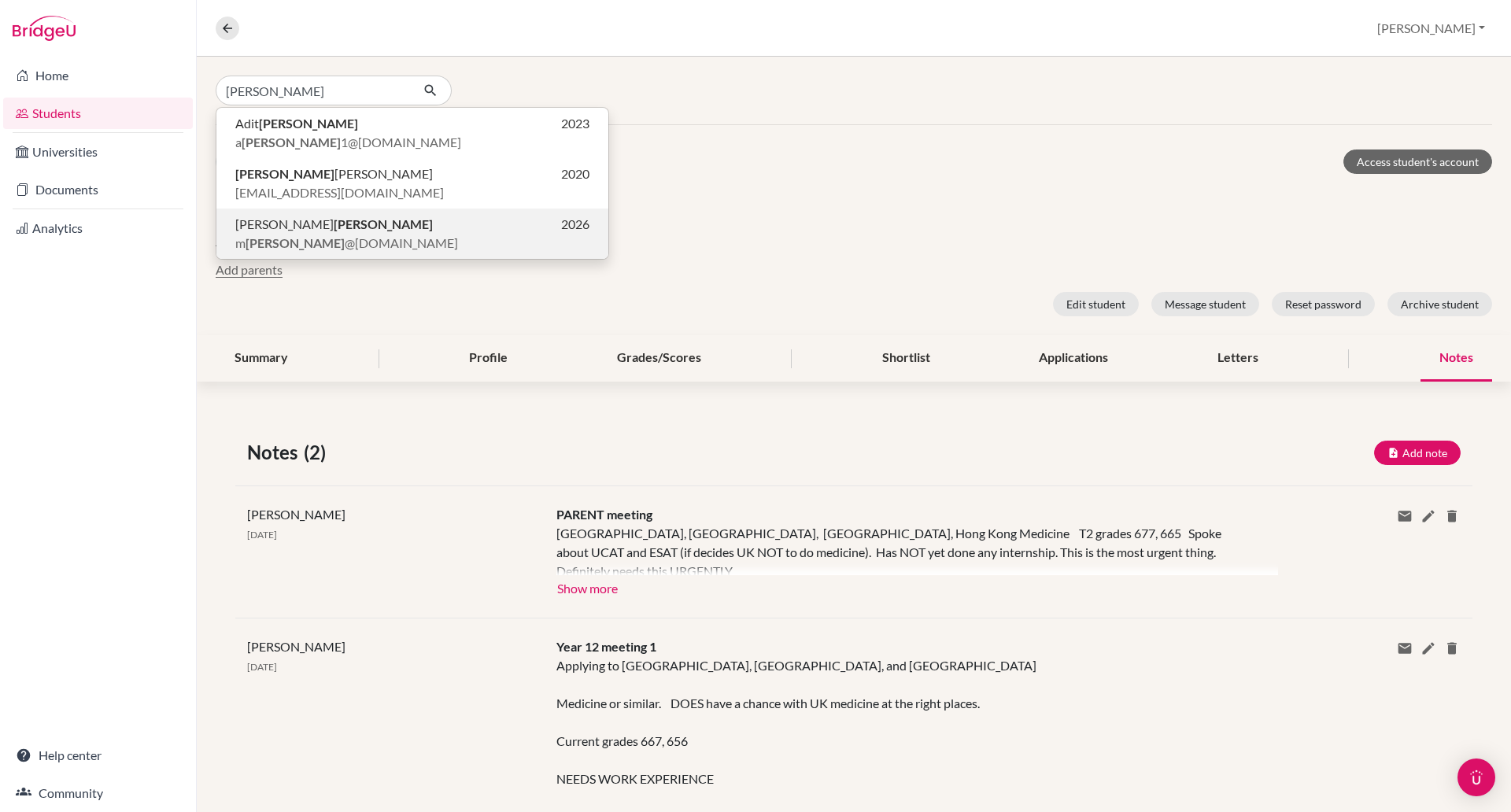
click at [334, 223] on b "Jacob" at bounding box center [383, 224] width 99 height 15
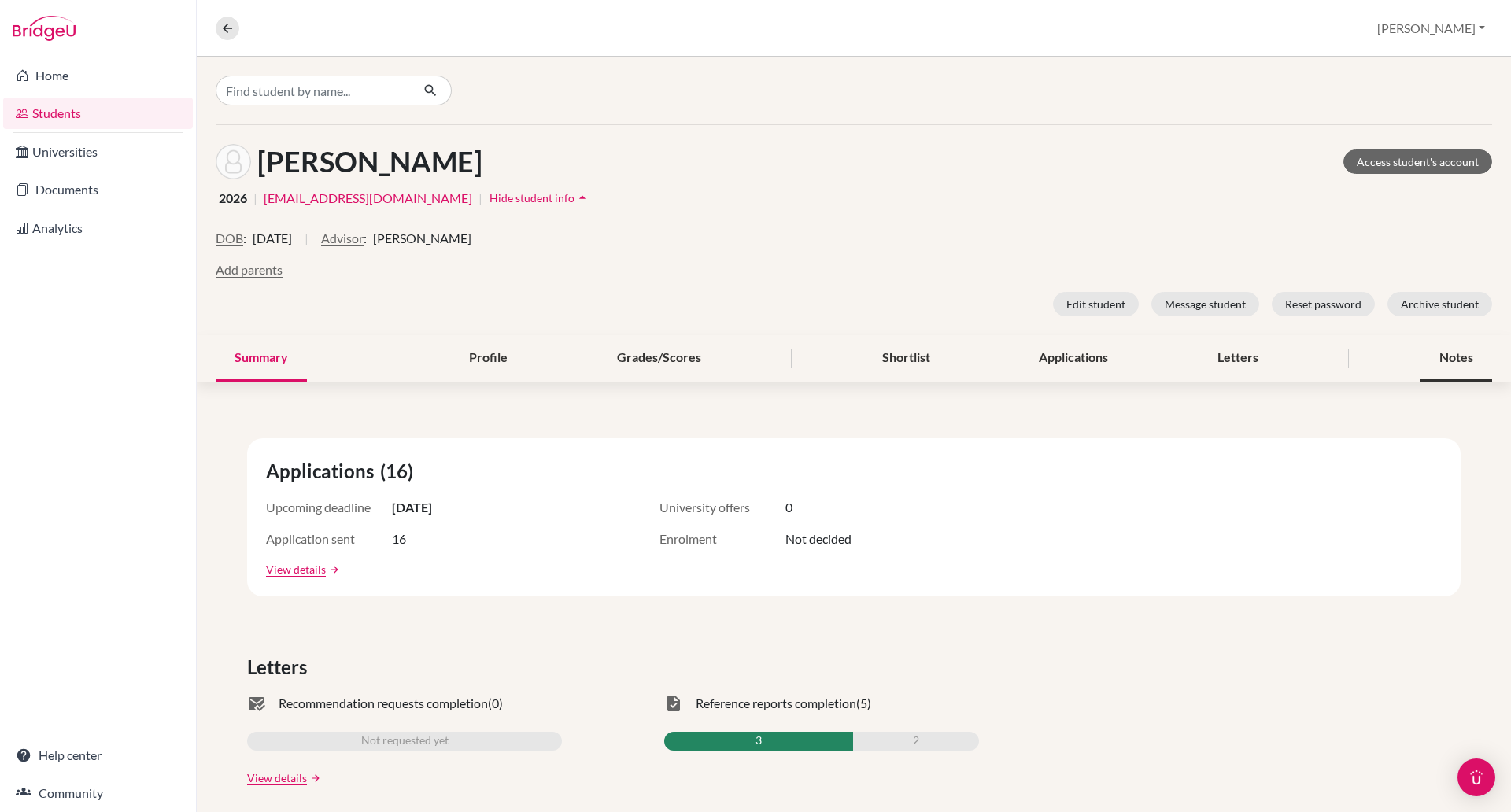
click at [1438, 368] on div "Notes" at bounding box center [1457, 359] width 72 height 47
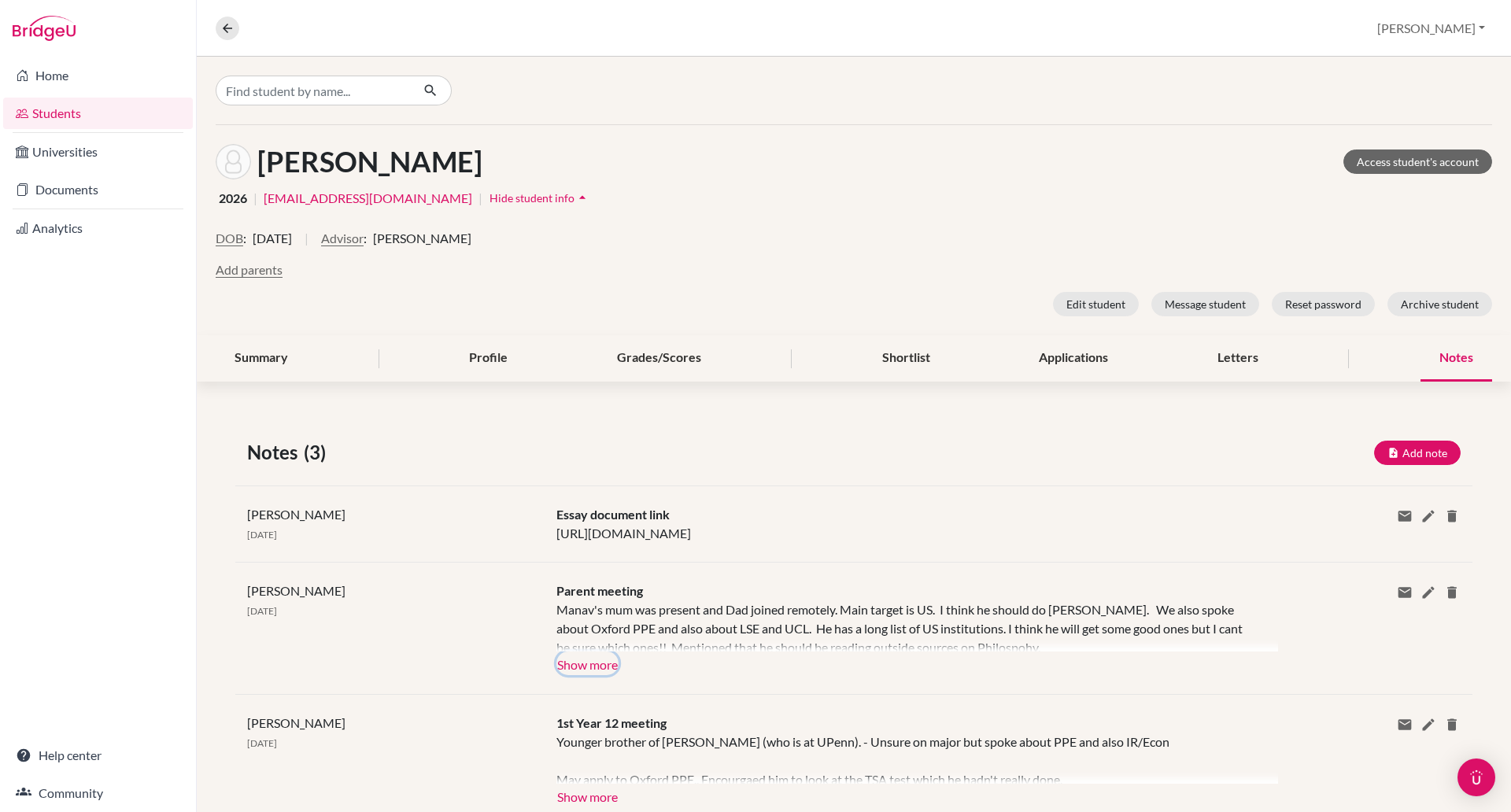
click at [589, 675] on button "Show more" at bounding box center [587, 664] width 62 height 23
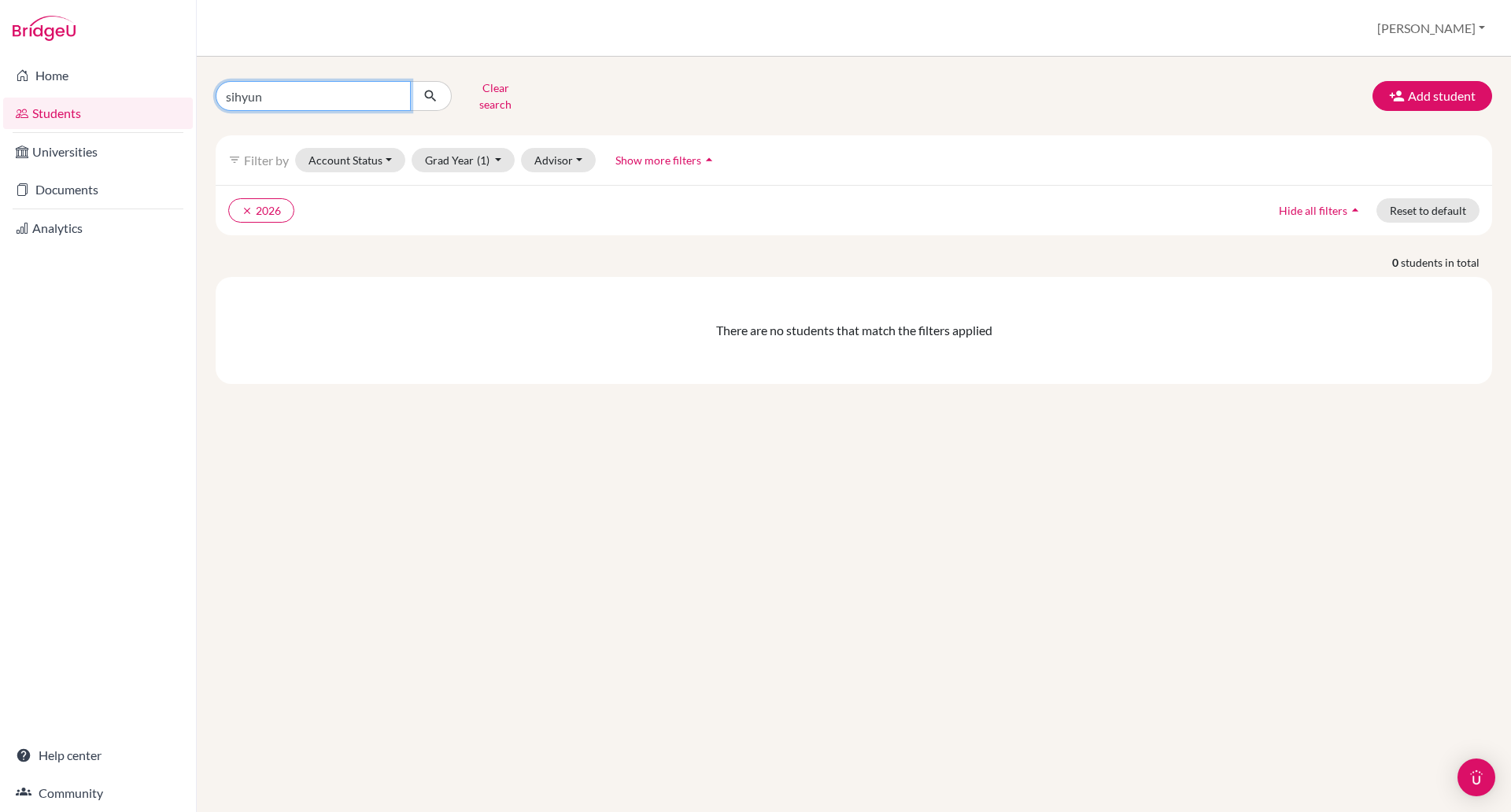
click at [239, 89] on input "sihyun" at bounding box center [313, 95] width 195 height 30
type input "siyun"
click button "submit" at bounding box center [431, 95] width 41 height 30
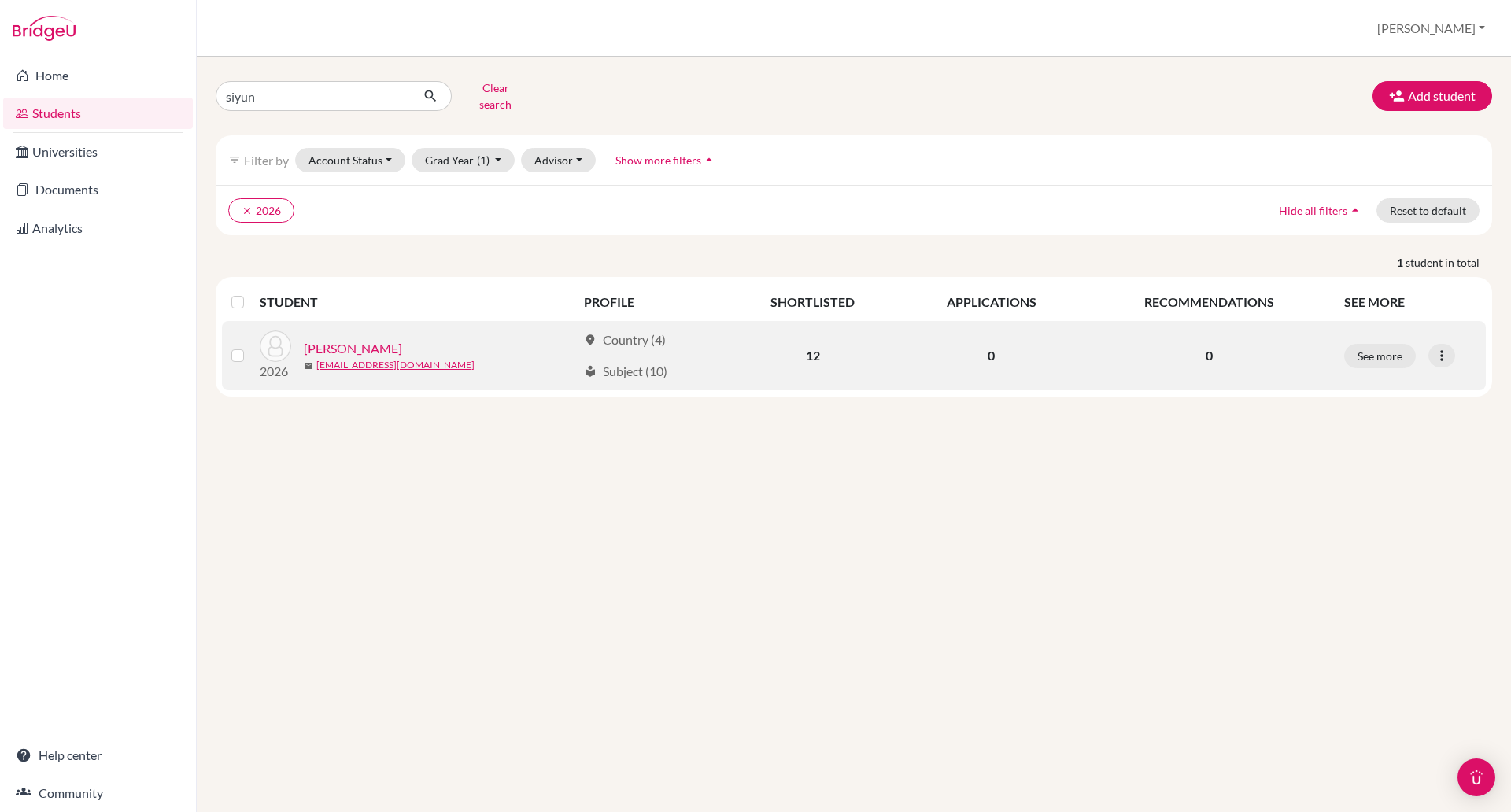
click at [338, 340] on link "[PERSON_NAME]" at bounding box center [353, 348] width 98 height 19
click at [344, 339] on link "[PERSON_NAME]" at bounding box center [353, 348] width 98 height 19
click at [343, 339] on link "[PERSON_NAME]" at bounding box center [353, 348] width 98 height 19
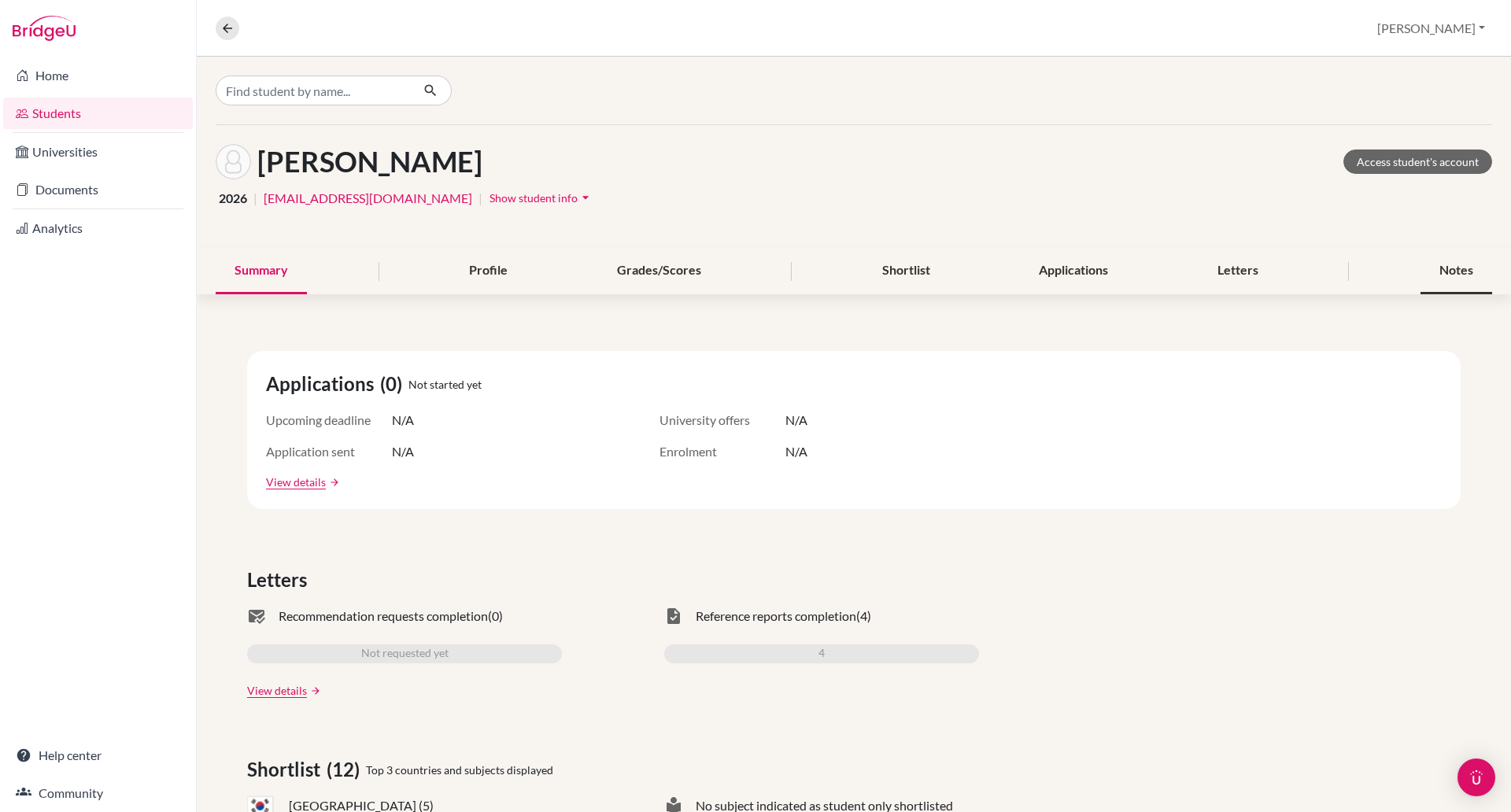
click at [1421, 268] on div "Notes" at bounding box center [1457, 272] width 72 height 47
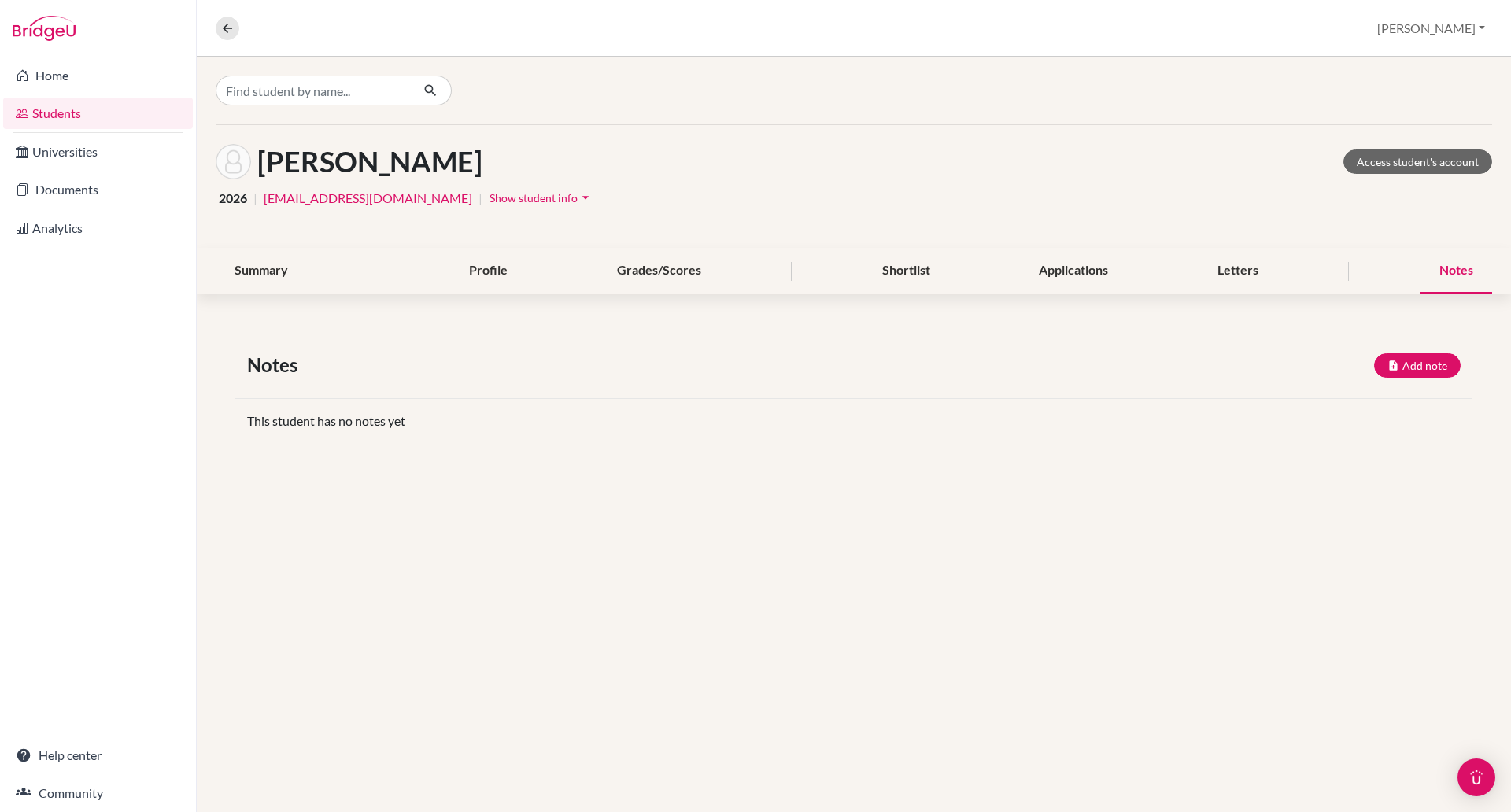
click at [489, 201] on span "Show student info" at bounding box center [533, 198] width 88 height 13
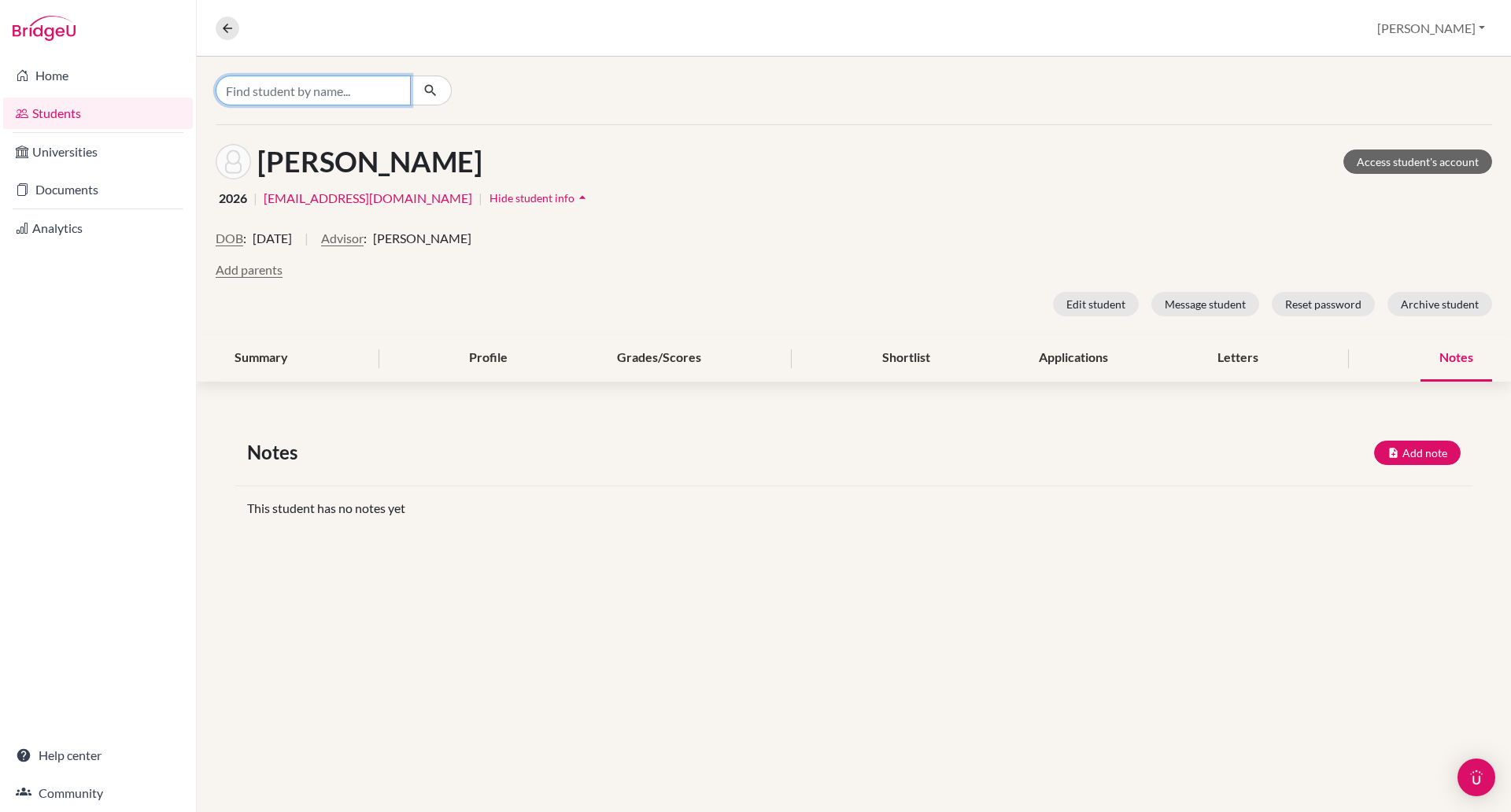
click at [301, 92] on input "Find student by name..." at bounding box center [313, 90] width 195 height 30
type input "subin"
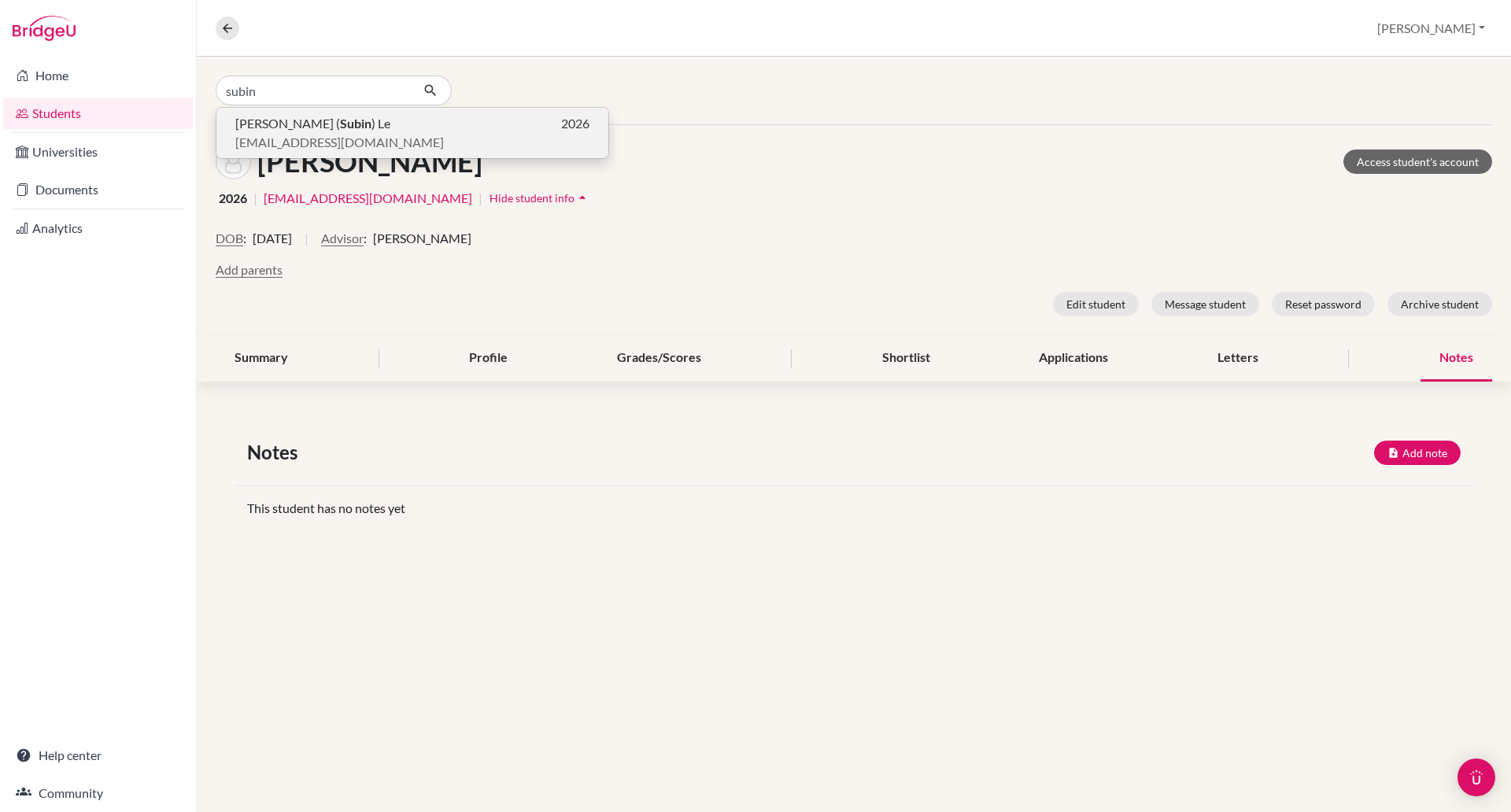
click at [308, 134] on span "[EMAIL_ADDRESS][DOMAIN_NAME]" at bounding box center [340, 142] width 209 height 19
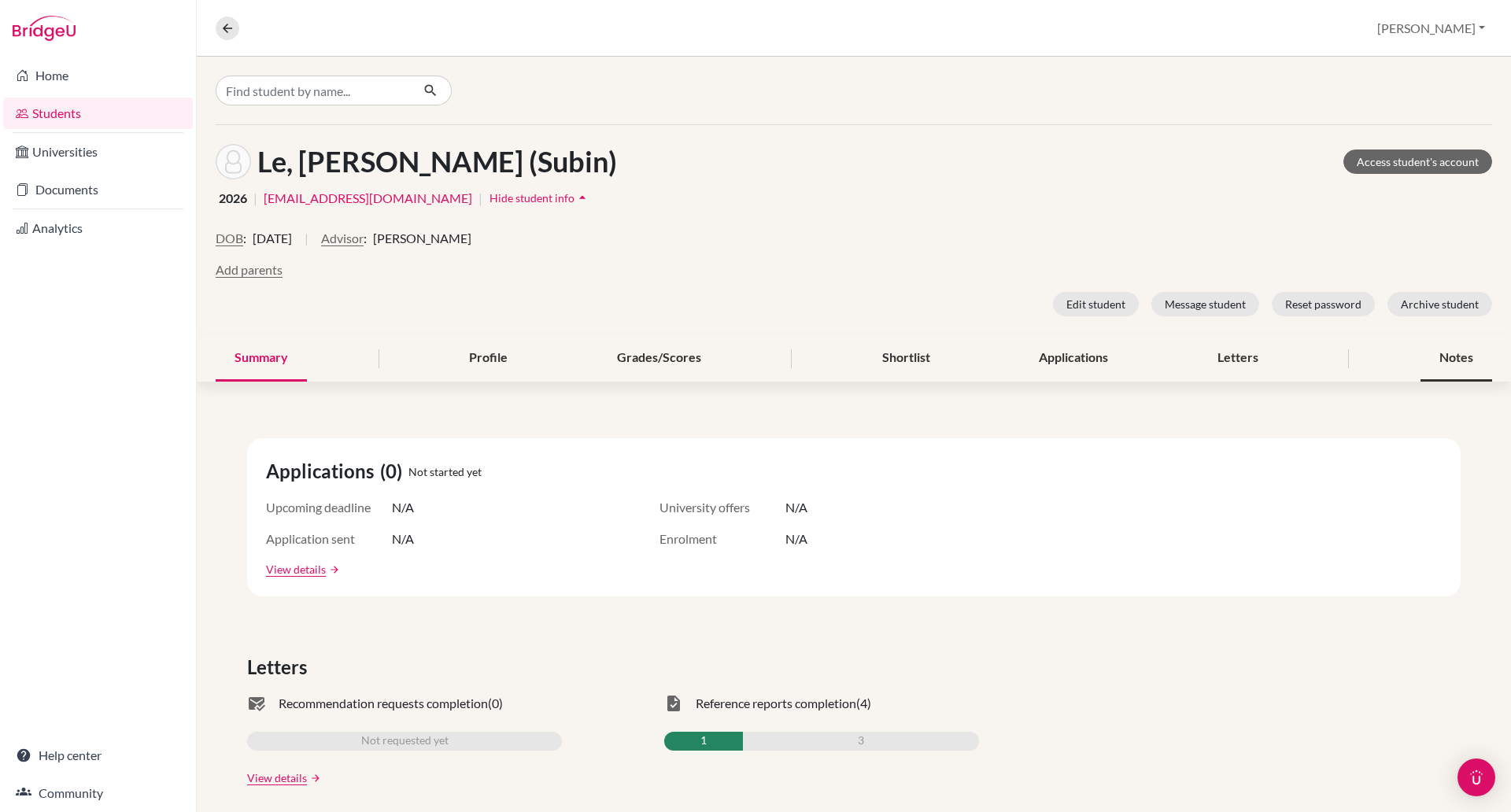
click at [1434, 361] on div "Notes" at bounding box center [1457, 359] width 72 height 47
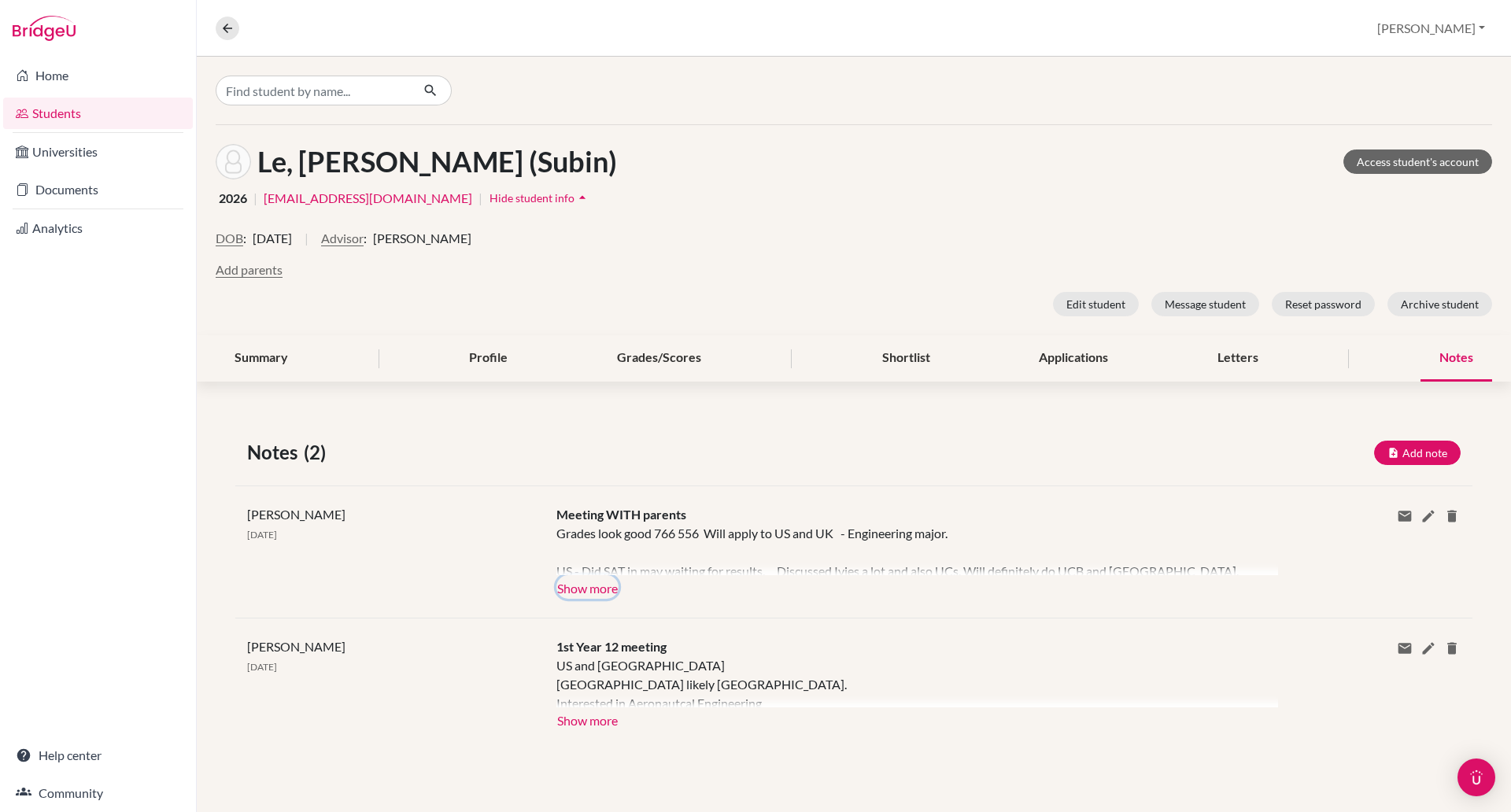
click at [577, 589] on button "Show more" at bounding box center [587, 587] width 62 height 23
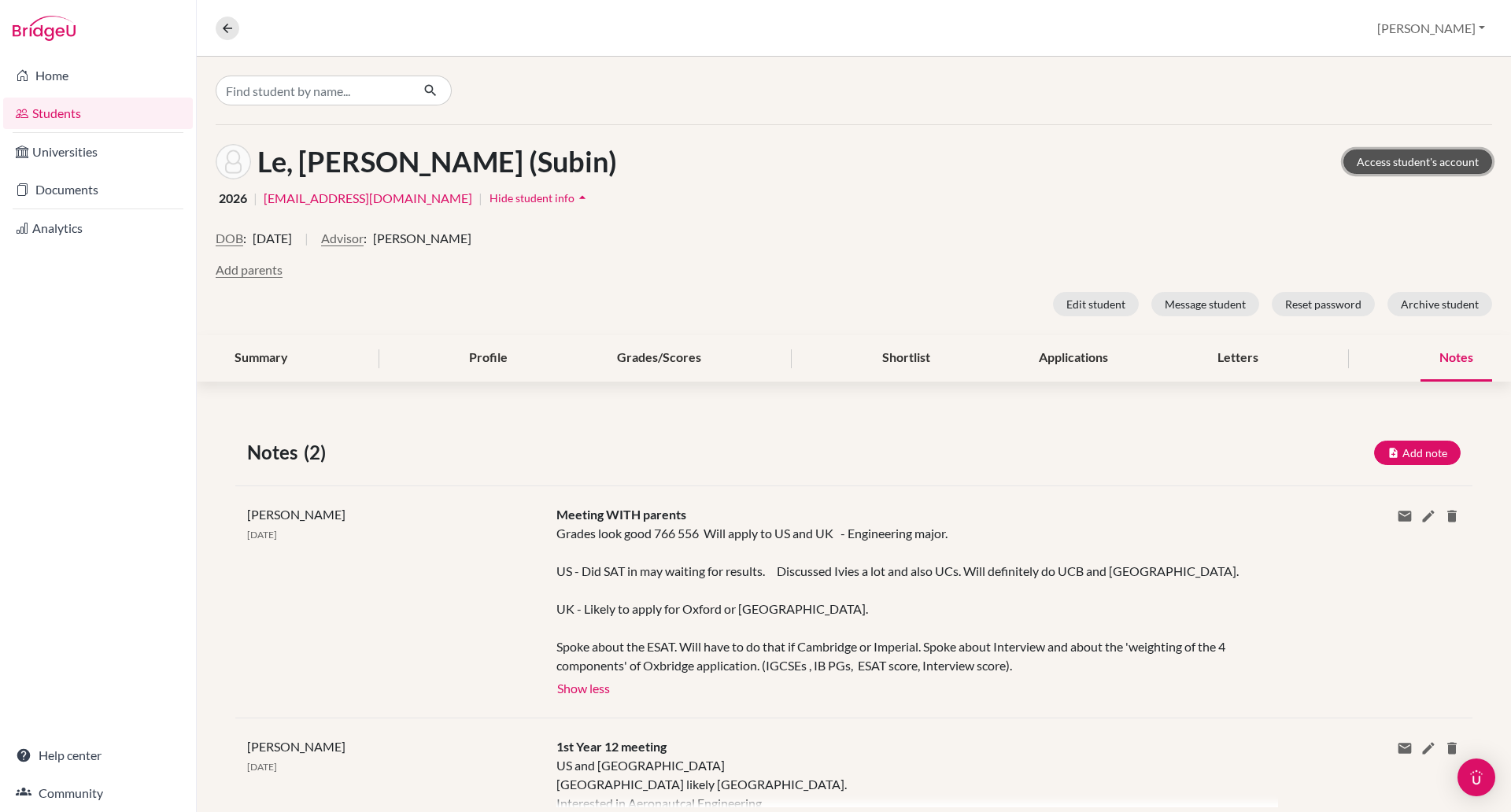
click at [1412, 155] on link "Access student's account" at bounding box center [1417, 161] width 148 height 24
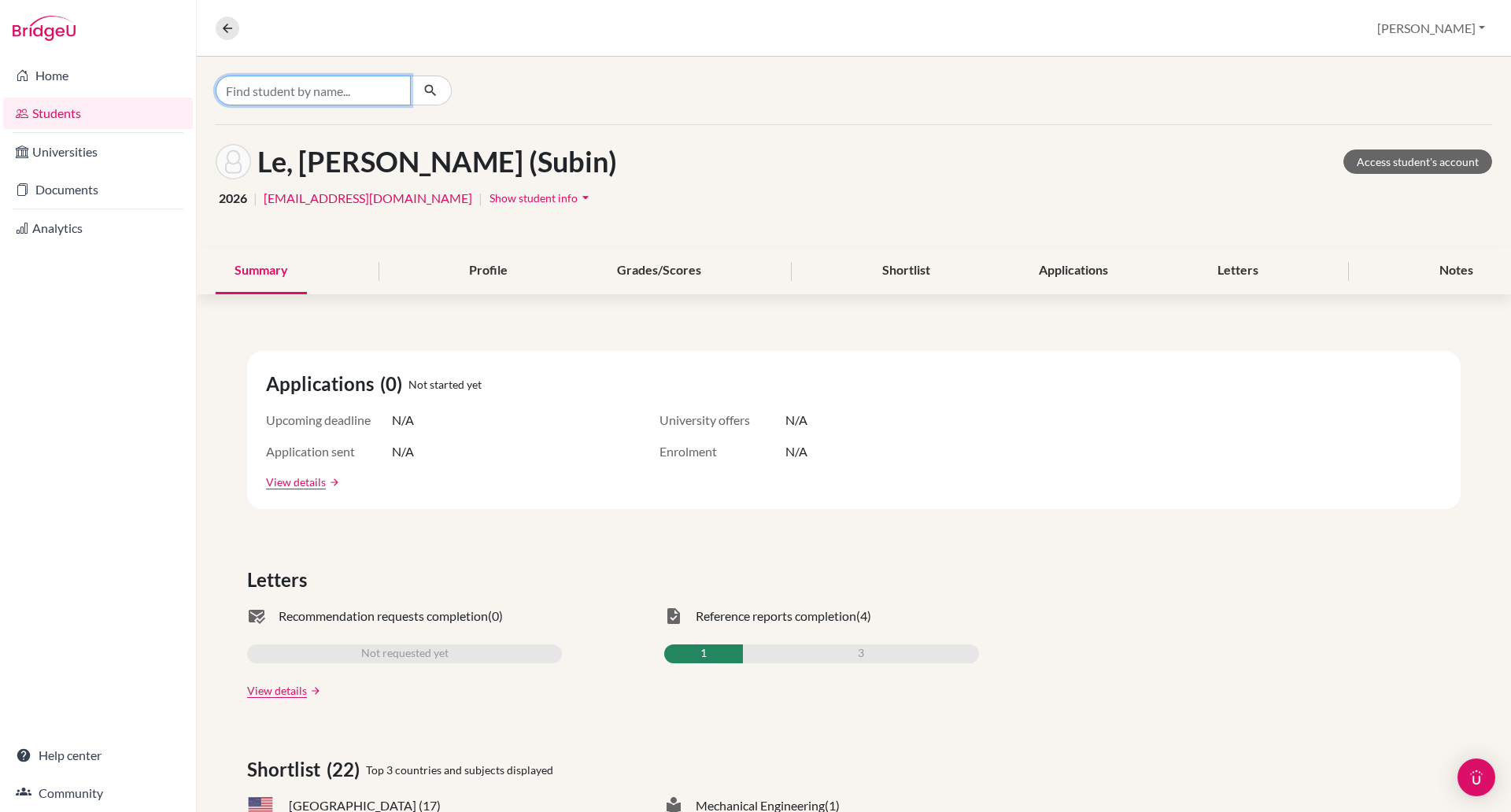
click at [309, 96] on input "Find student by name..." at bounding box center [313, 90] width 195 height 30
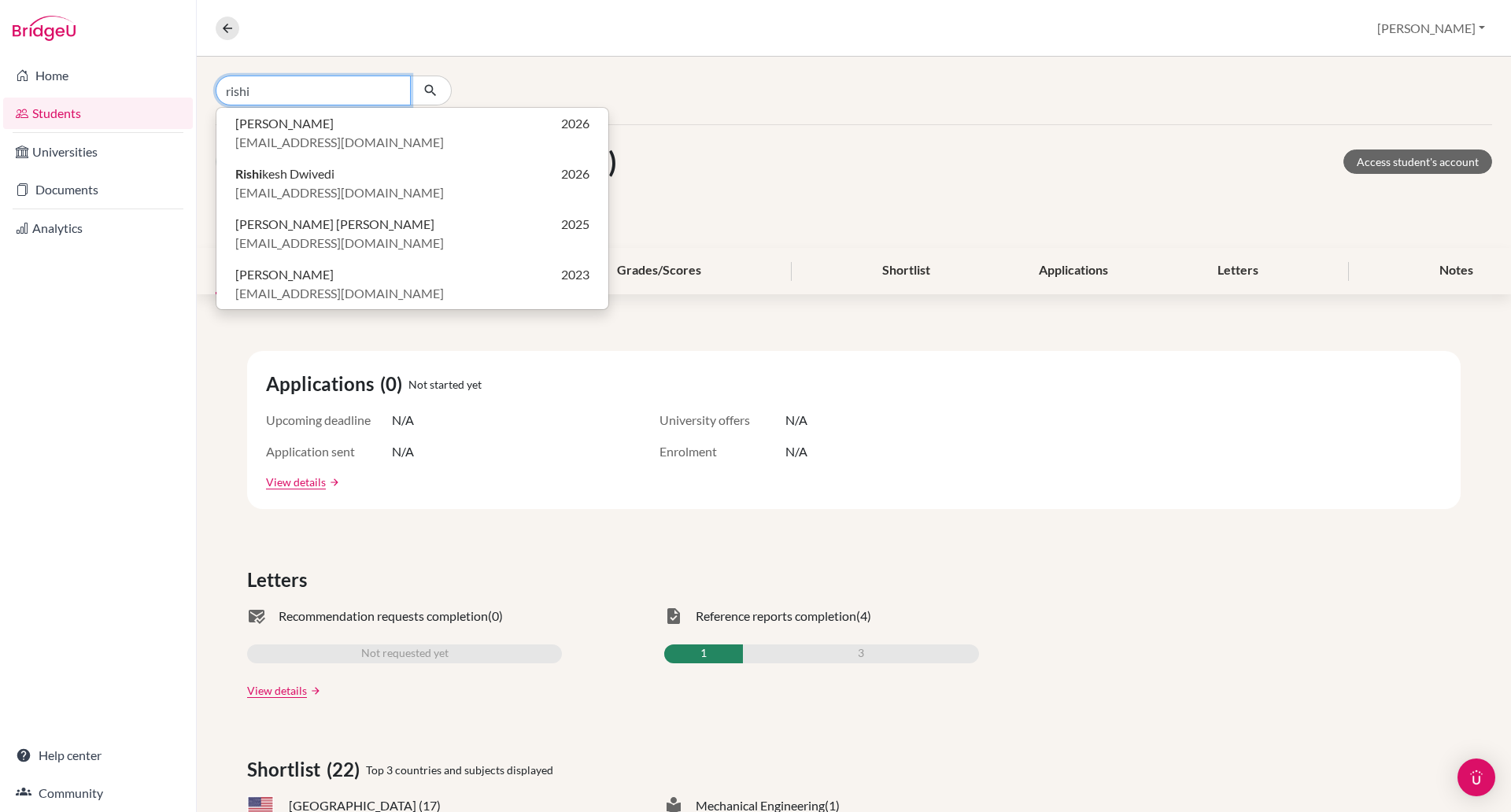
type input "rishi"
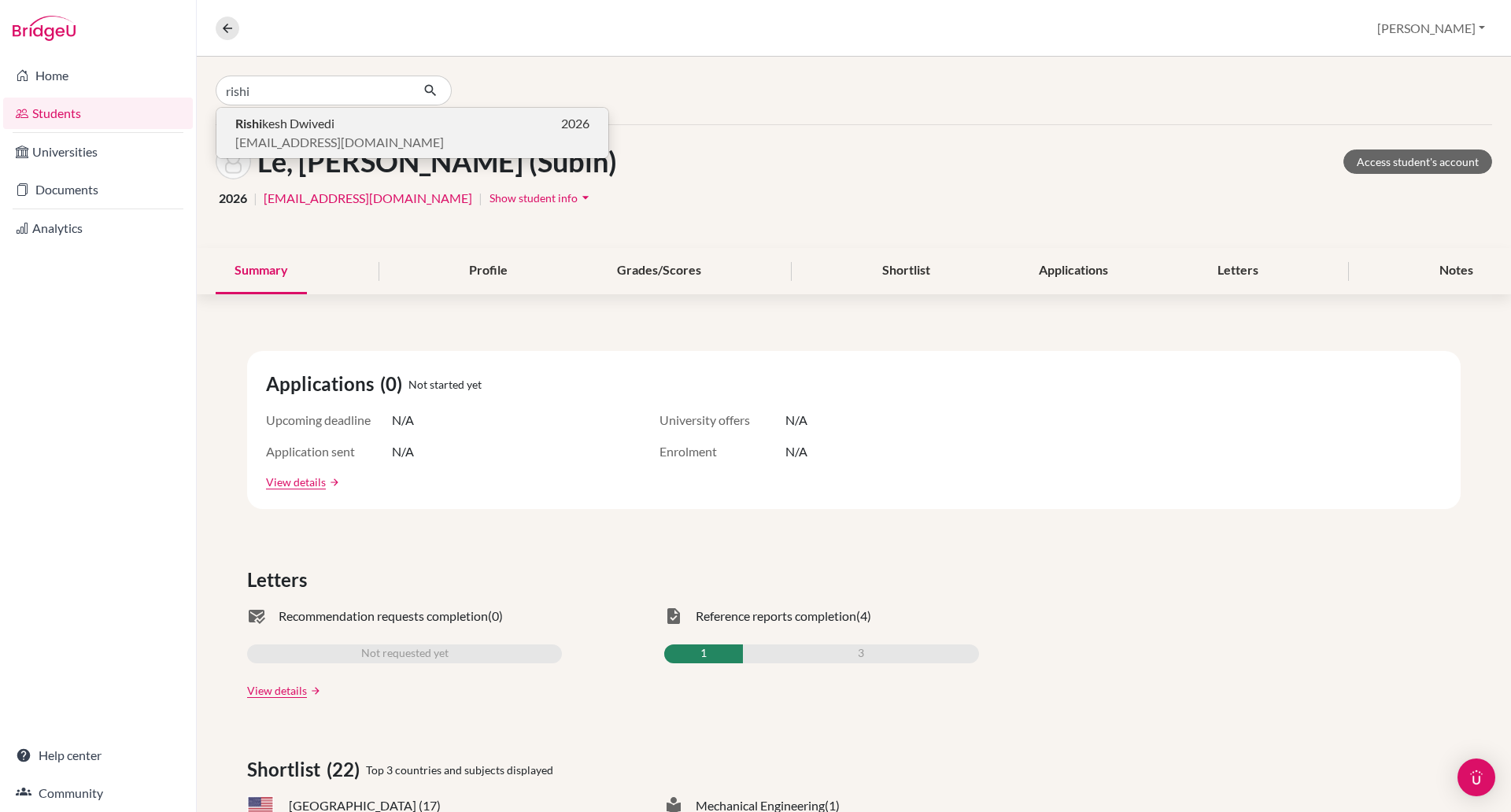
click at [312, 121] on span "[PERSON_NAME]" at bounding box center [285, 123] width 99 height 19
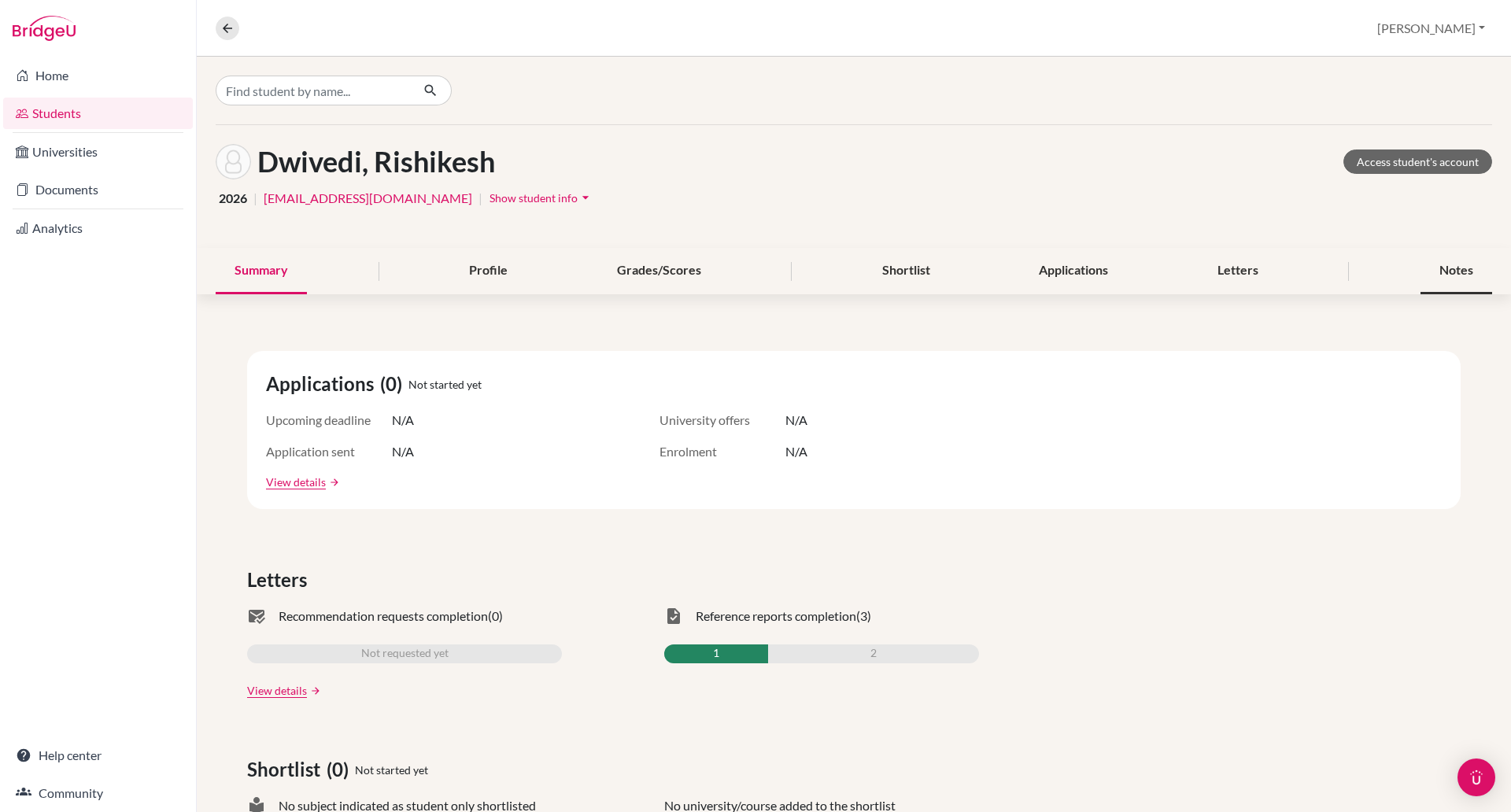
click at [1440, 268] on div "Notes" at bounding box center [1457, 272] width 72 height 47
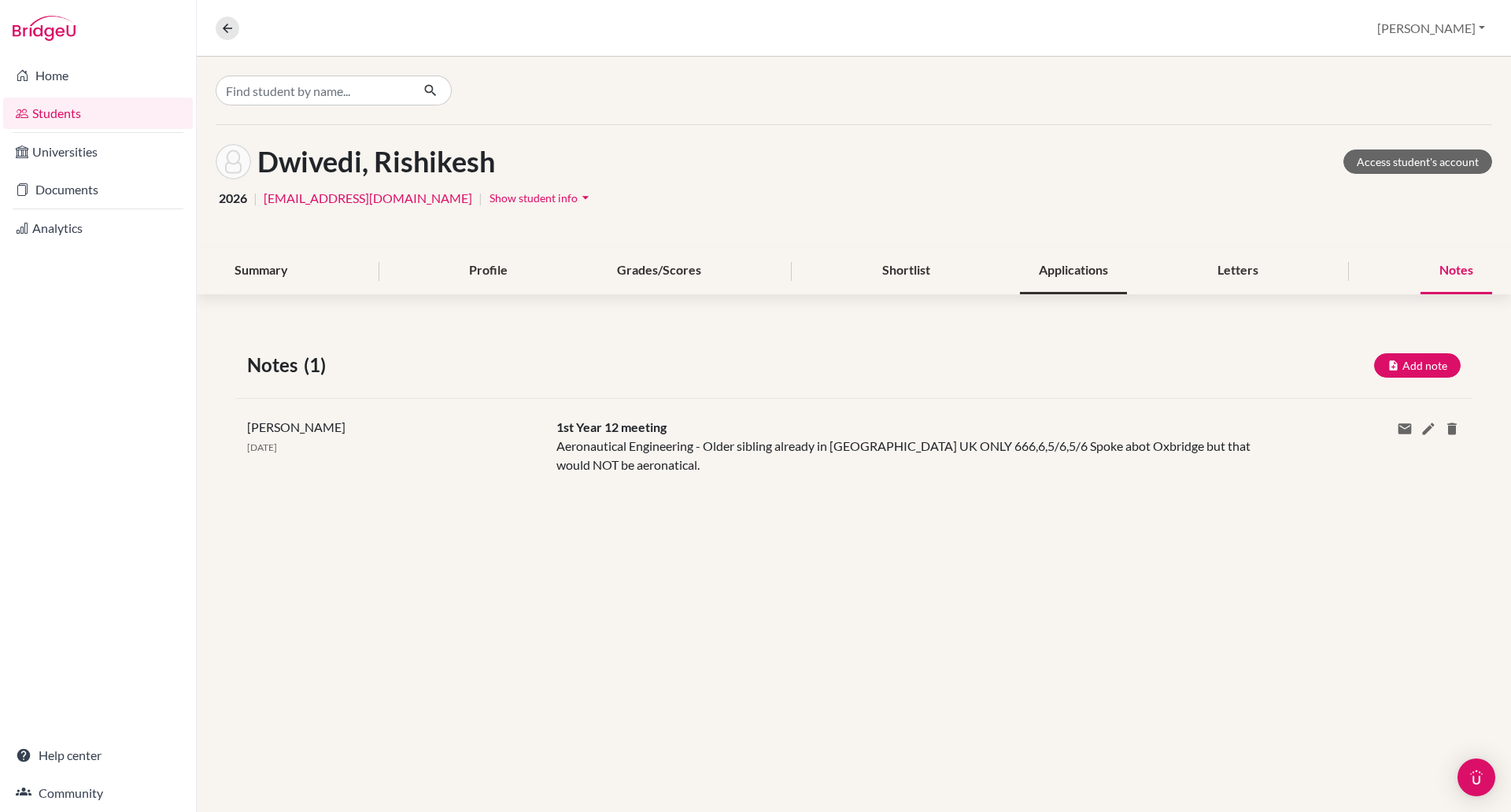
click at [1069, 276] on div "Applications" at bounding box center [1073, 272] width 107 height 47
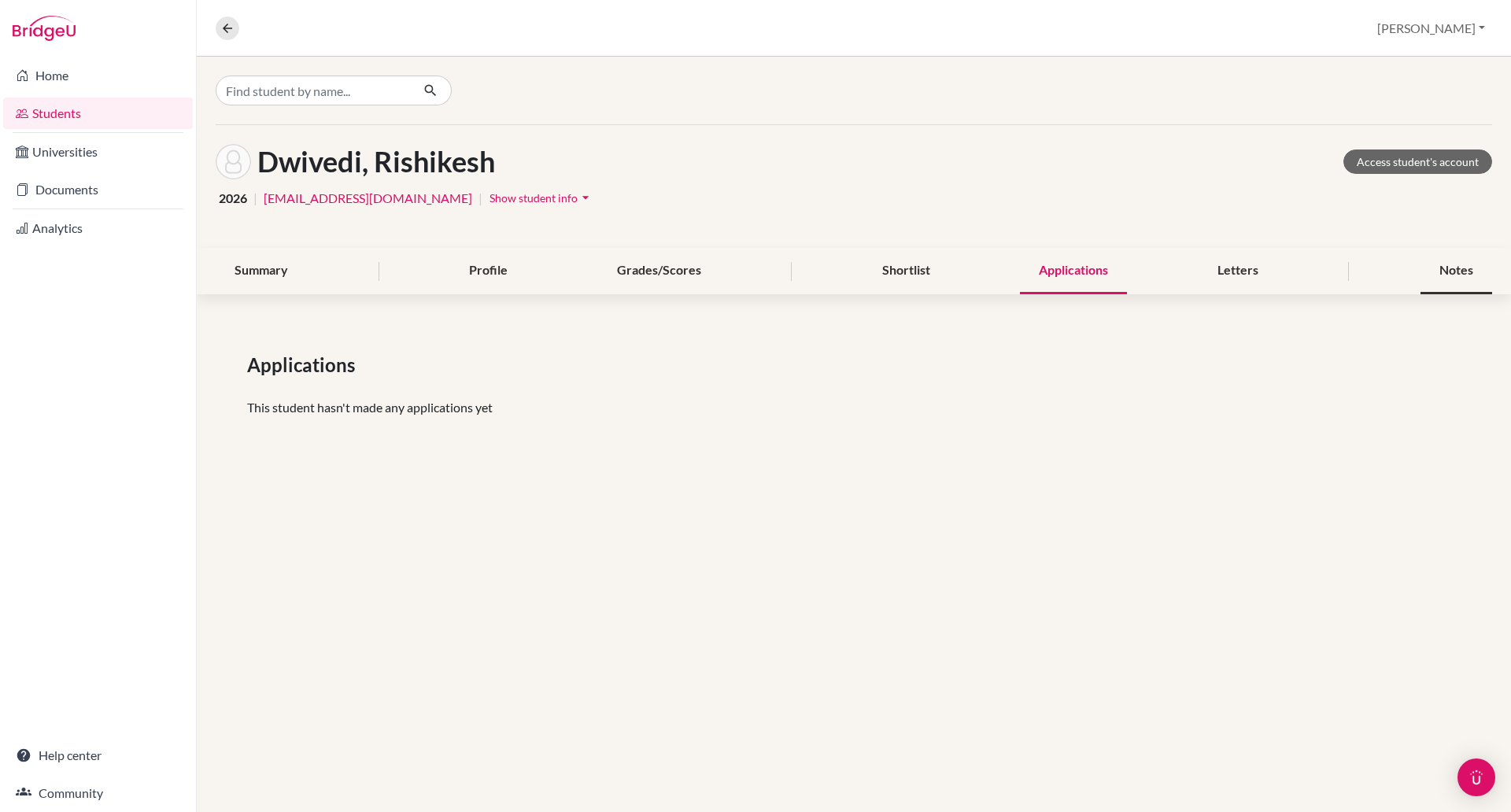
click at [1430, 268] on div "Notes" at bounding box center [1457, 272] width 72 height 47
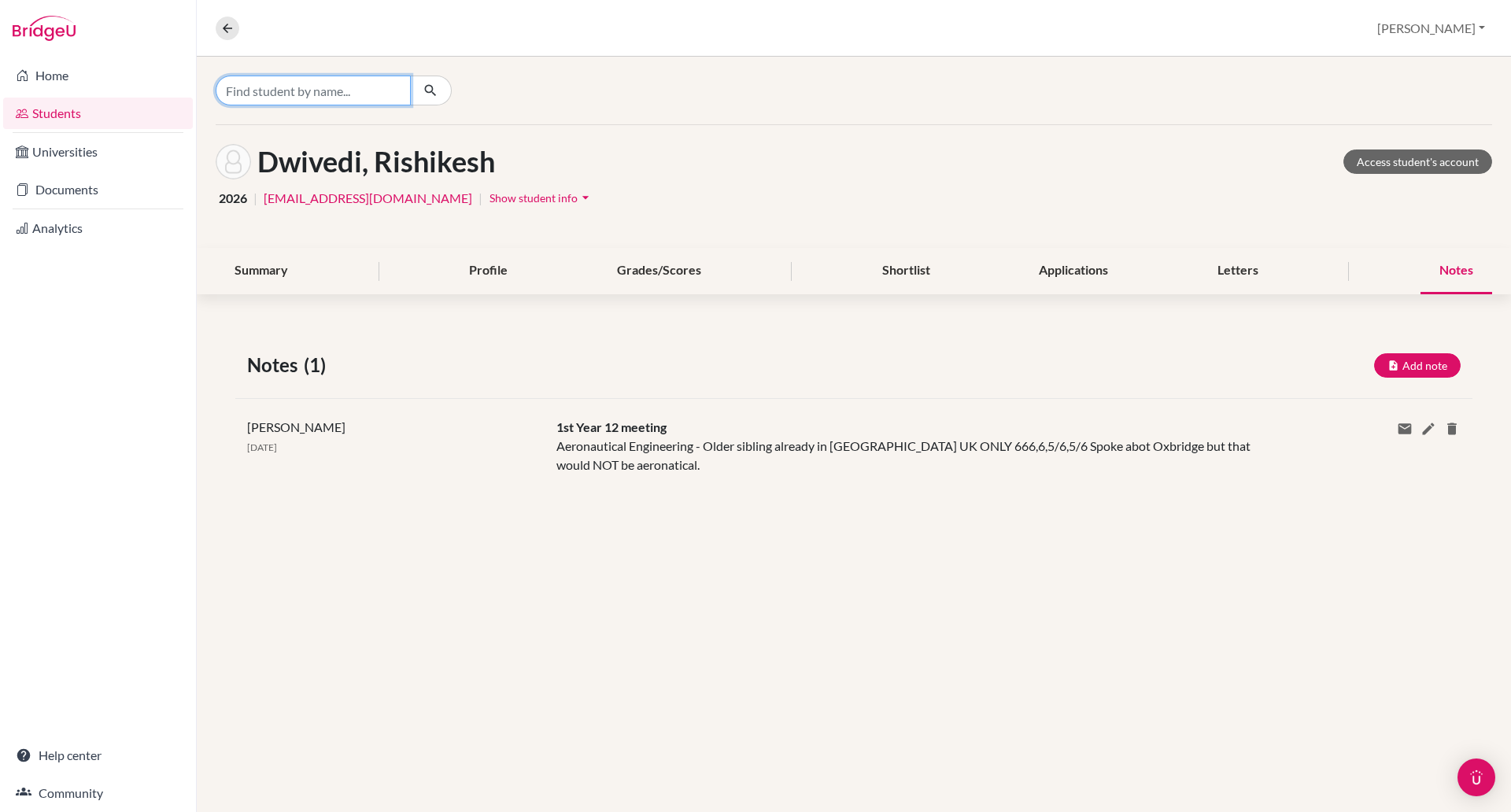
click at [288, 92] on input "Find student by name..." at bounding box center [313, 90] width 195 height 30
type input "hwang"
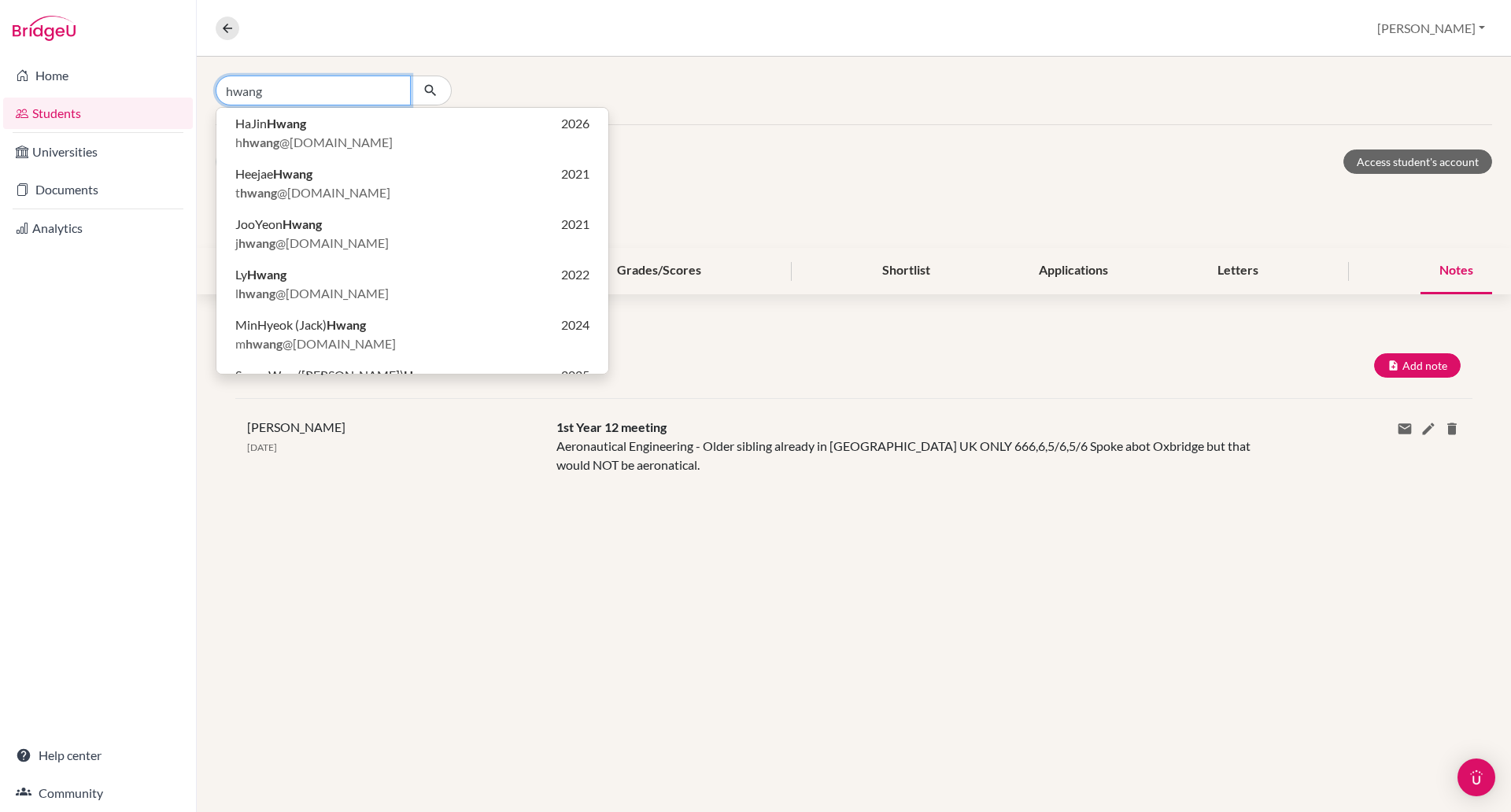
scroll to position [86, 0]
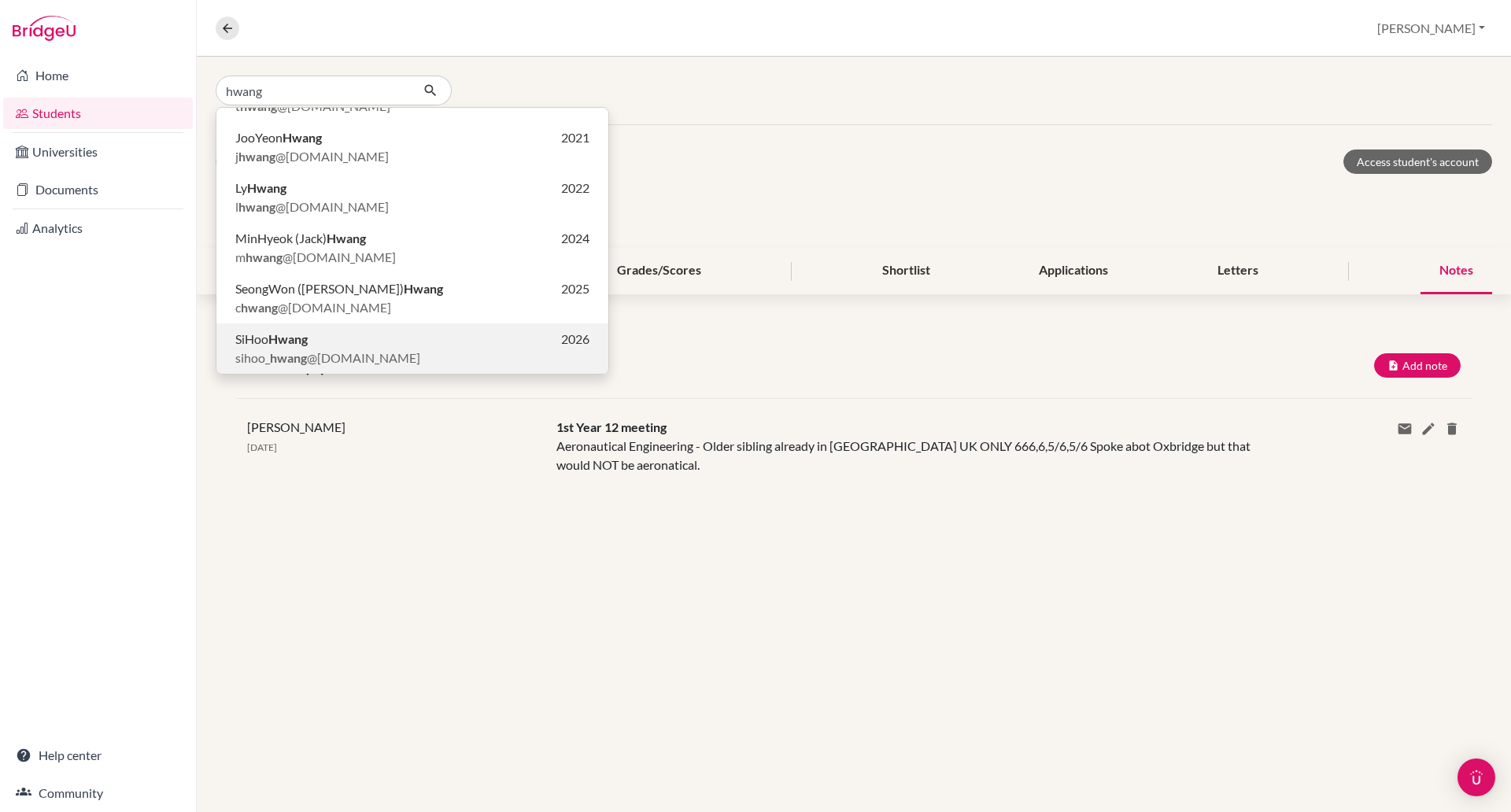
click at [268, 343] on span "SiHoo Hwang" at bounding box center [272, 339] width 73 height 19
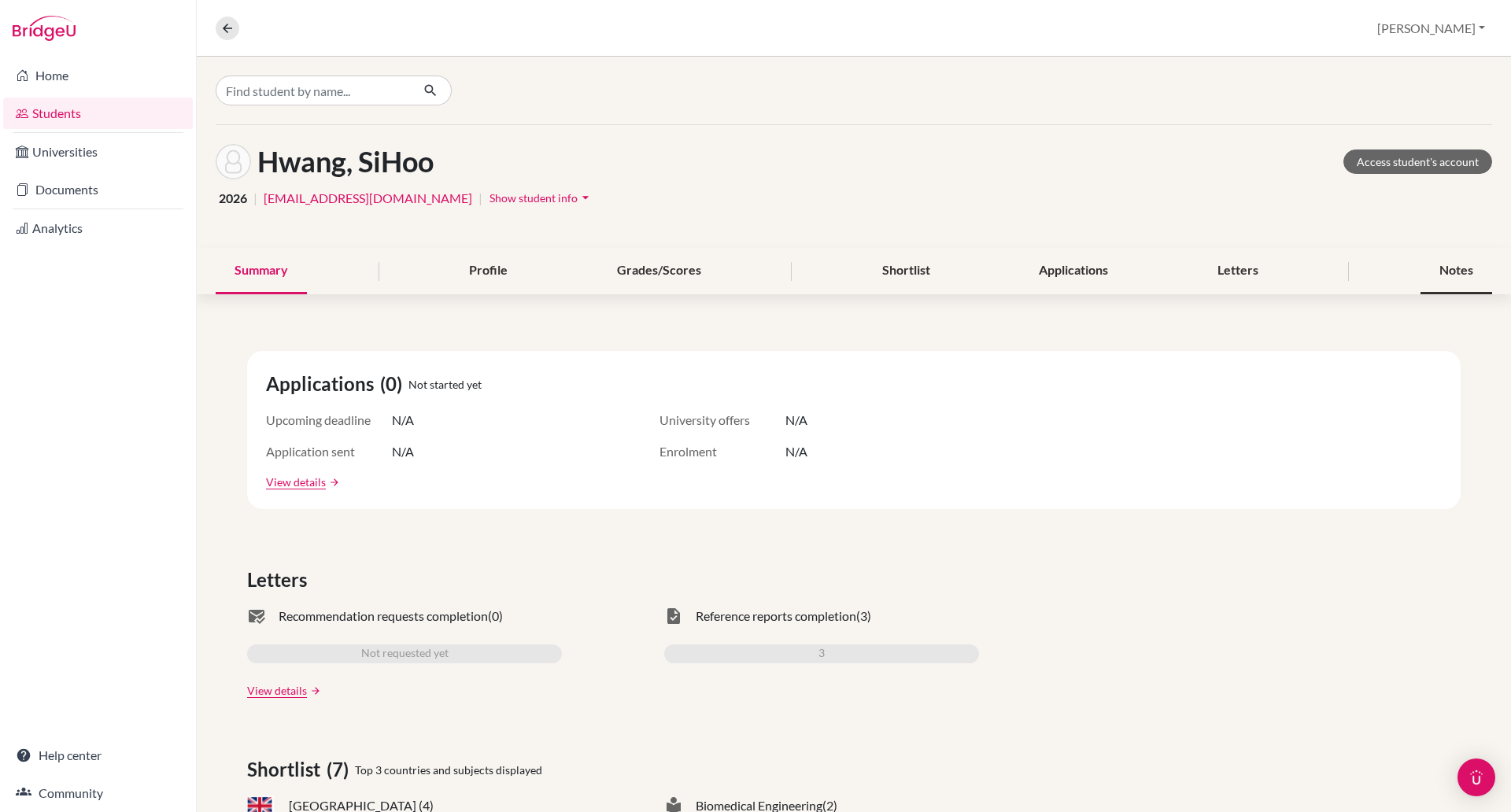
click at [1436, 274] on div "Notes" at bounding box center [1457, 272] width 72 height 47
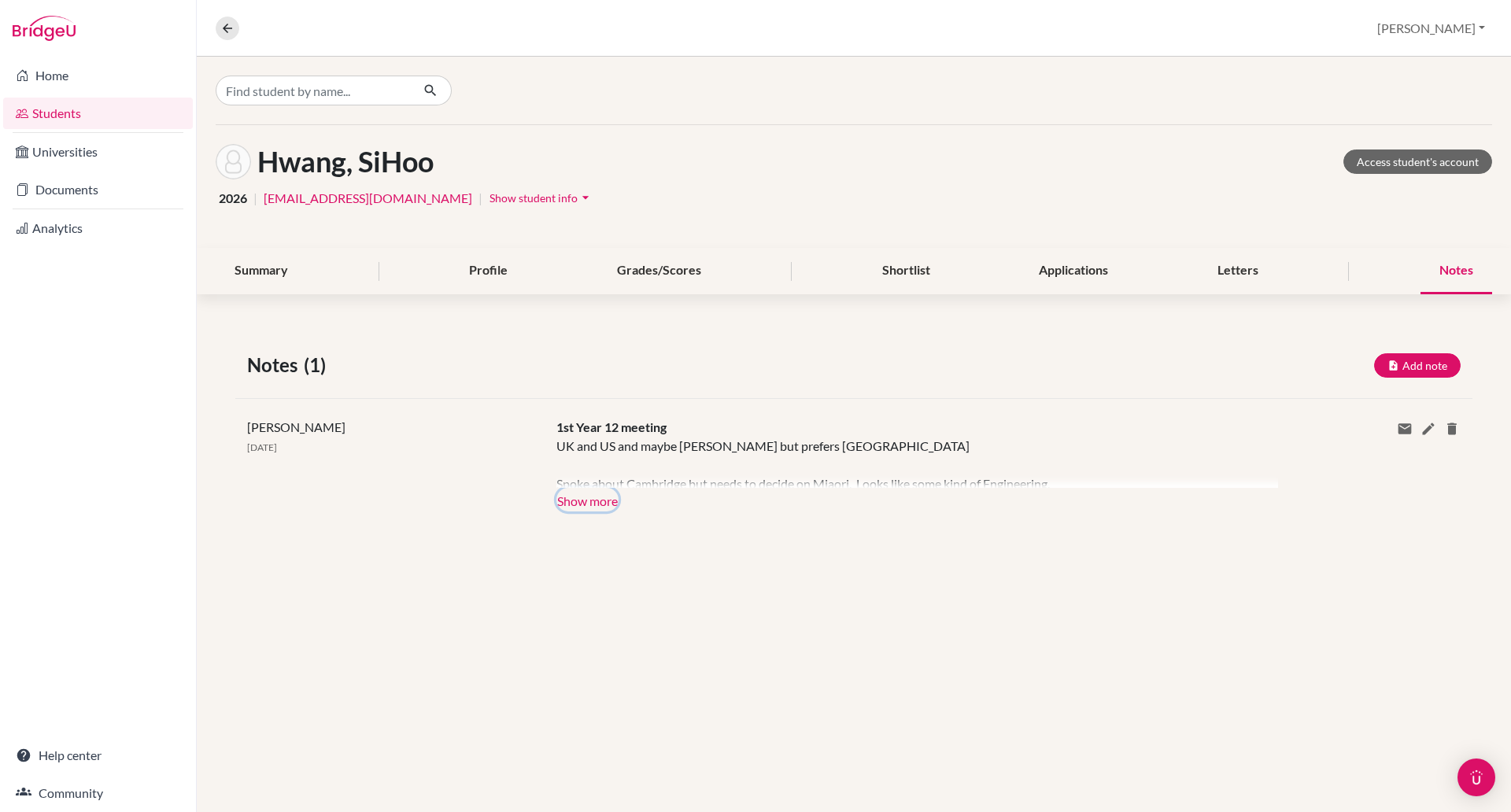
click at [560, 502] on button "Show more" at bounding box center [587, 500] width 62 height 23
